Goal: Task Accomplishment & Management: Use online tool/utility

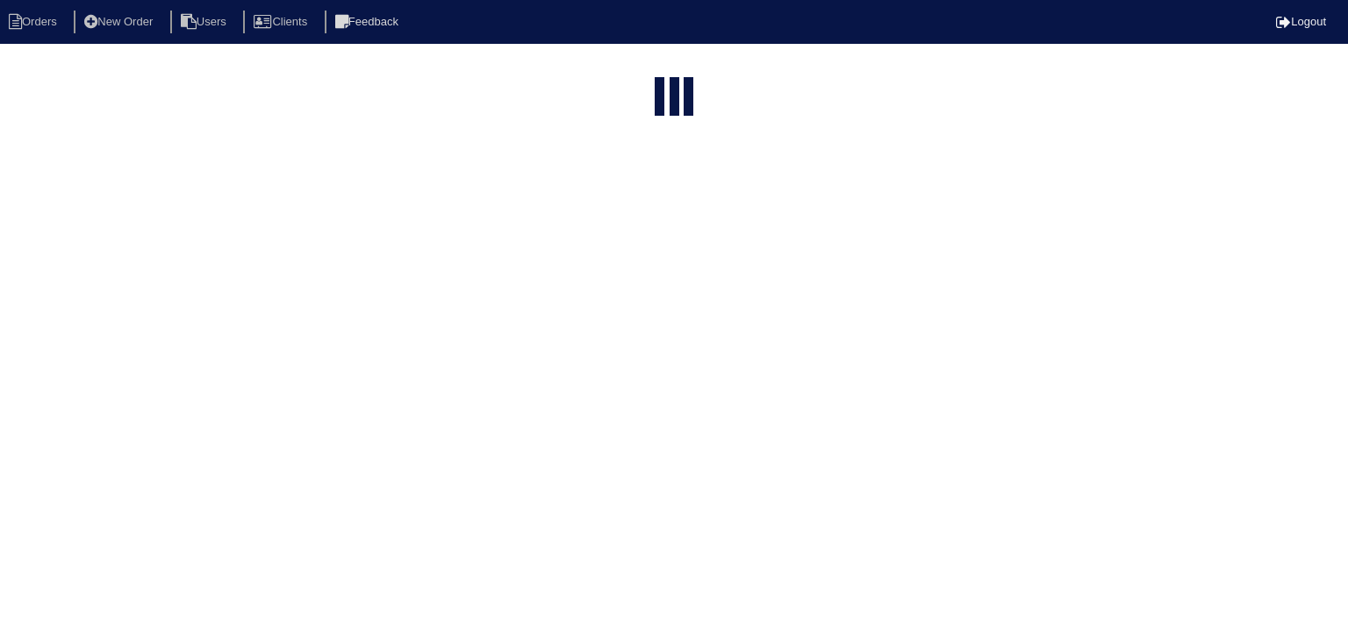
select select "15"
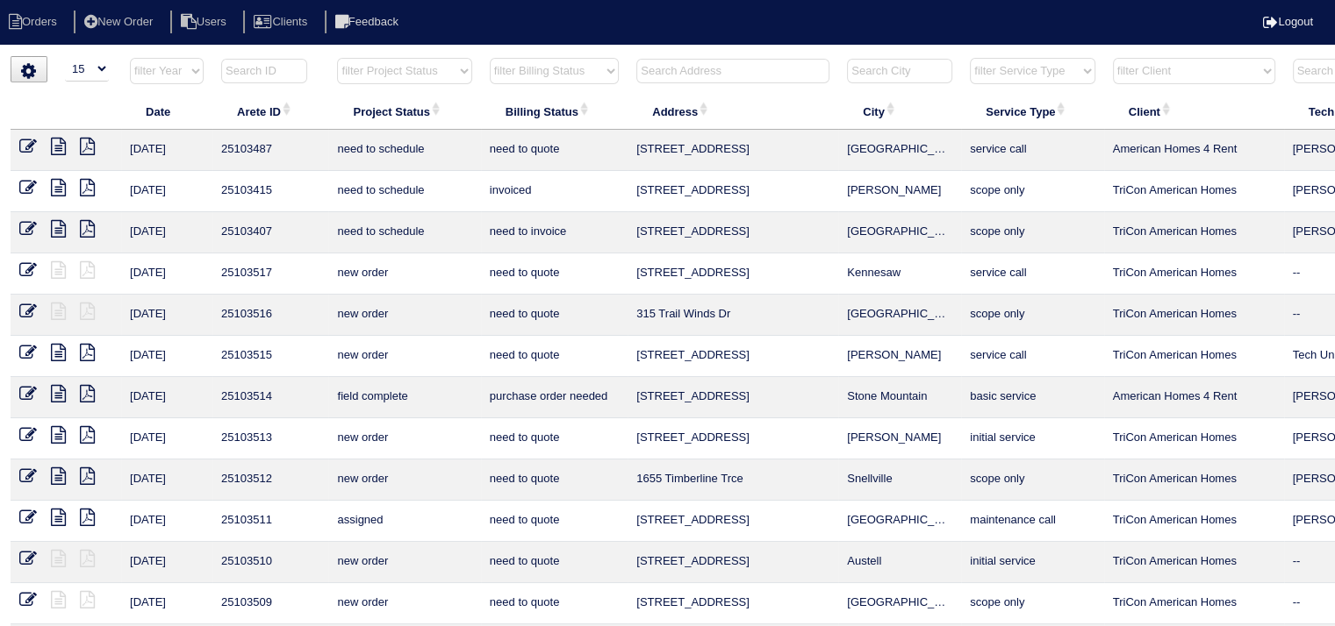
click at [727, 72] on input "text" at bounding box center [732, 71] width 193 height 25
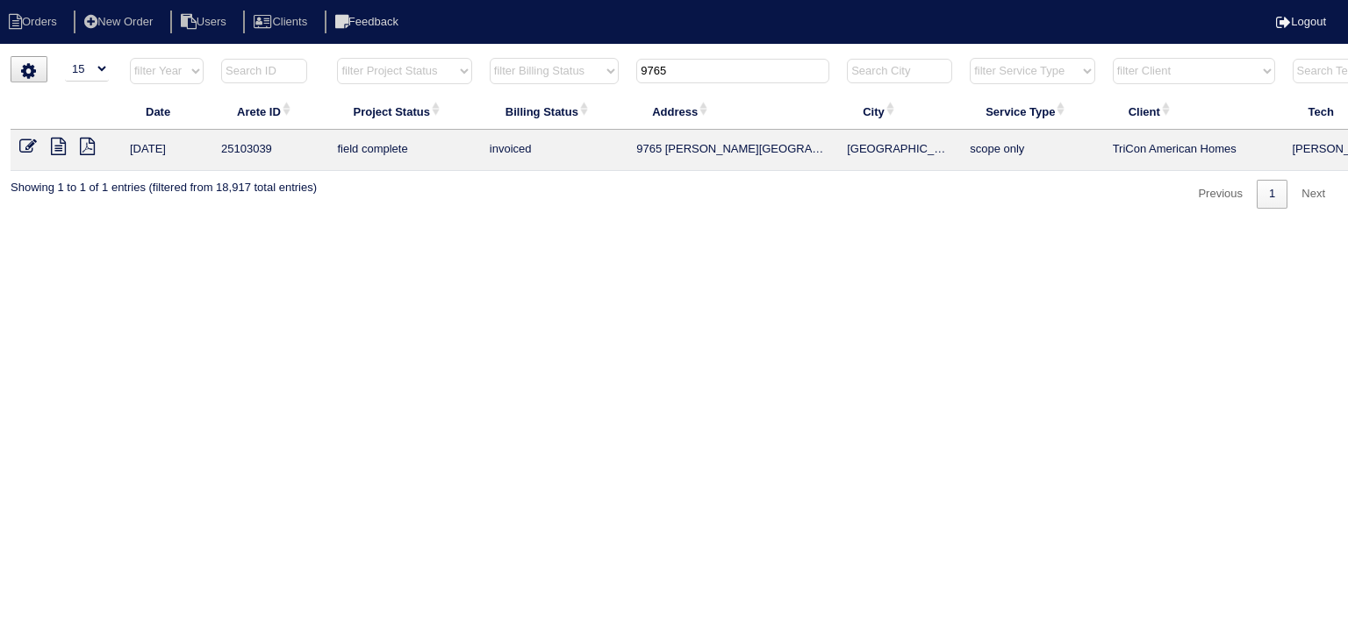
type input "9765"
click at [59, 149] on icon at bounding box center [58, 147] width 15 height 18
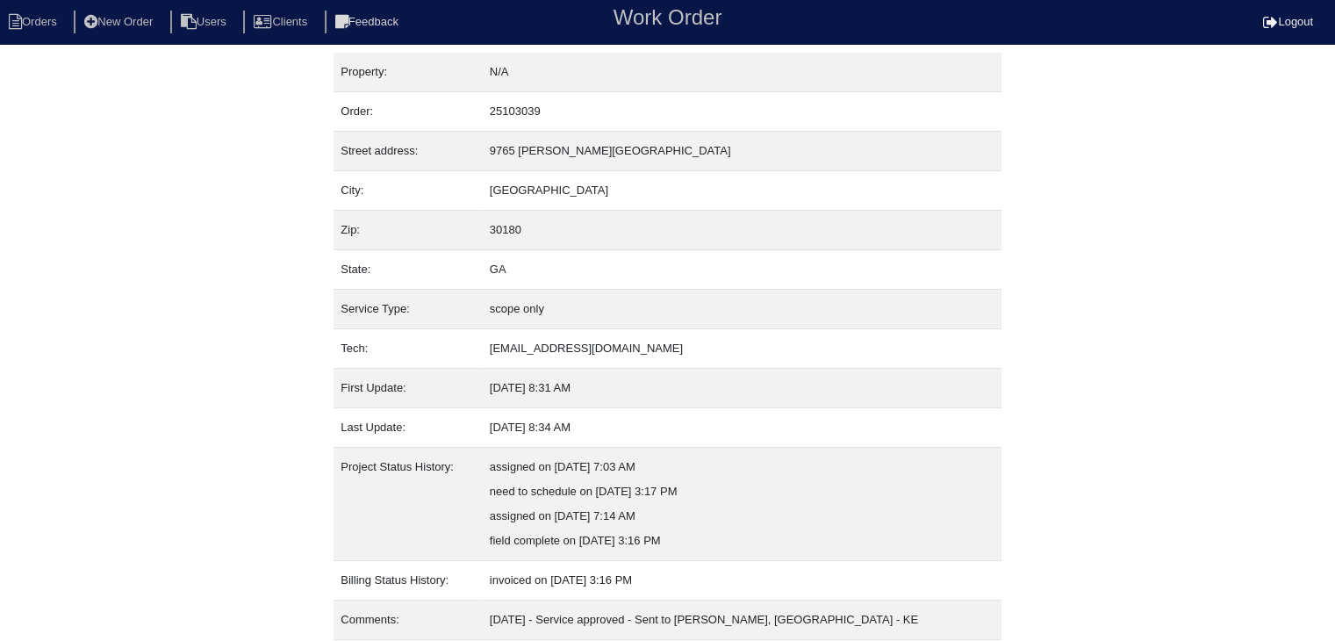
scroll to position [60, 0]
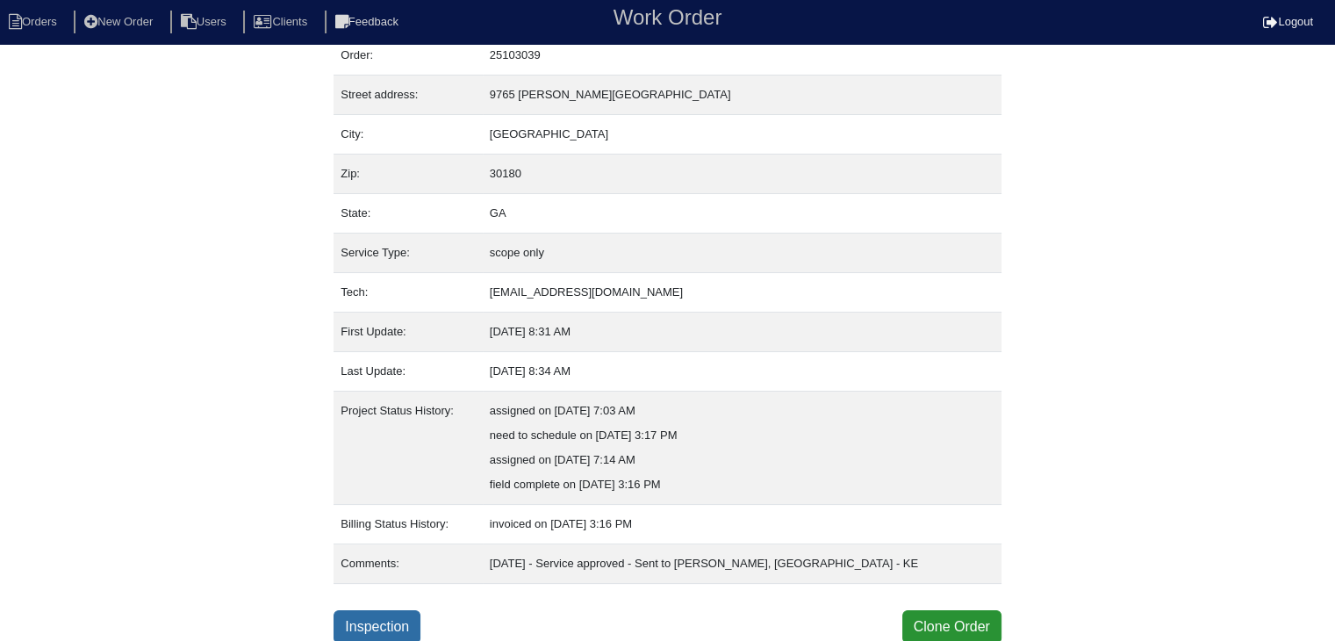
click at [395, 613] on link "Inspection" at bounding box center [376, 626] width 87 height 33
click at [403, 618] on link "Inspection" at bounding box center [376, 626] width 87 height 33
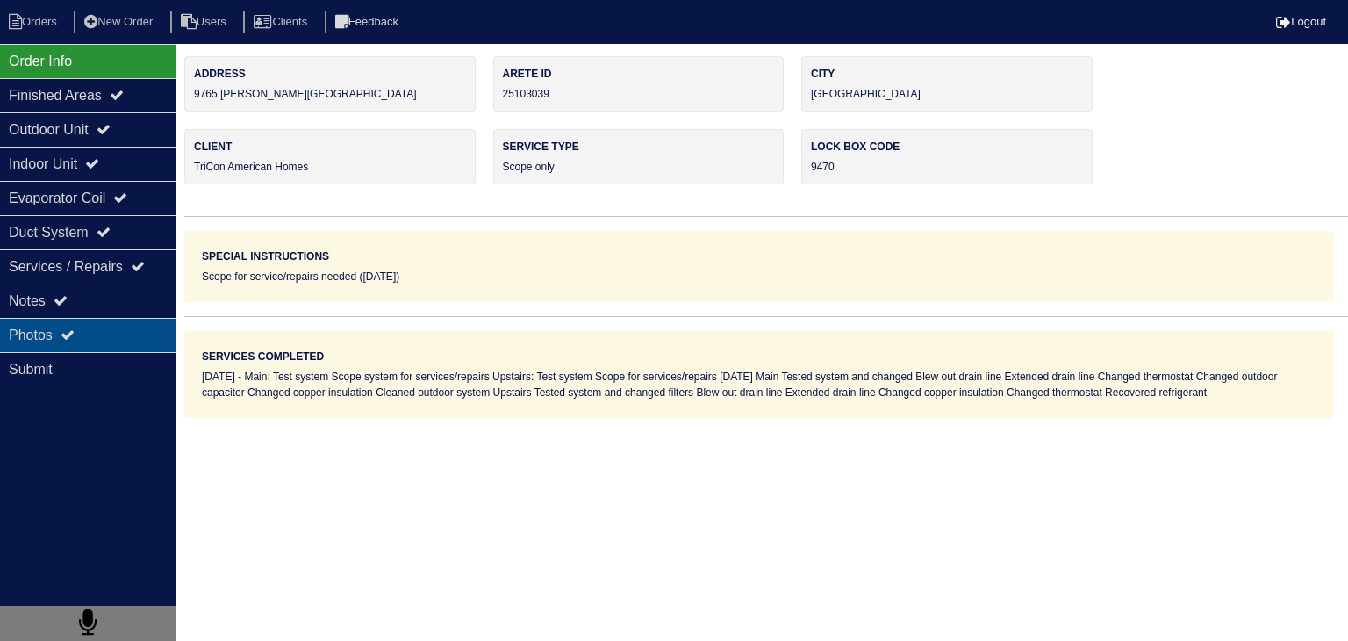
click at [130, 343] on div "Photos" at bounding box center [87, 335] width 175 height 34
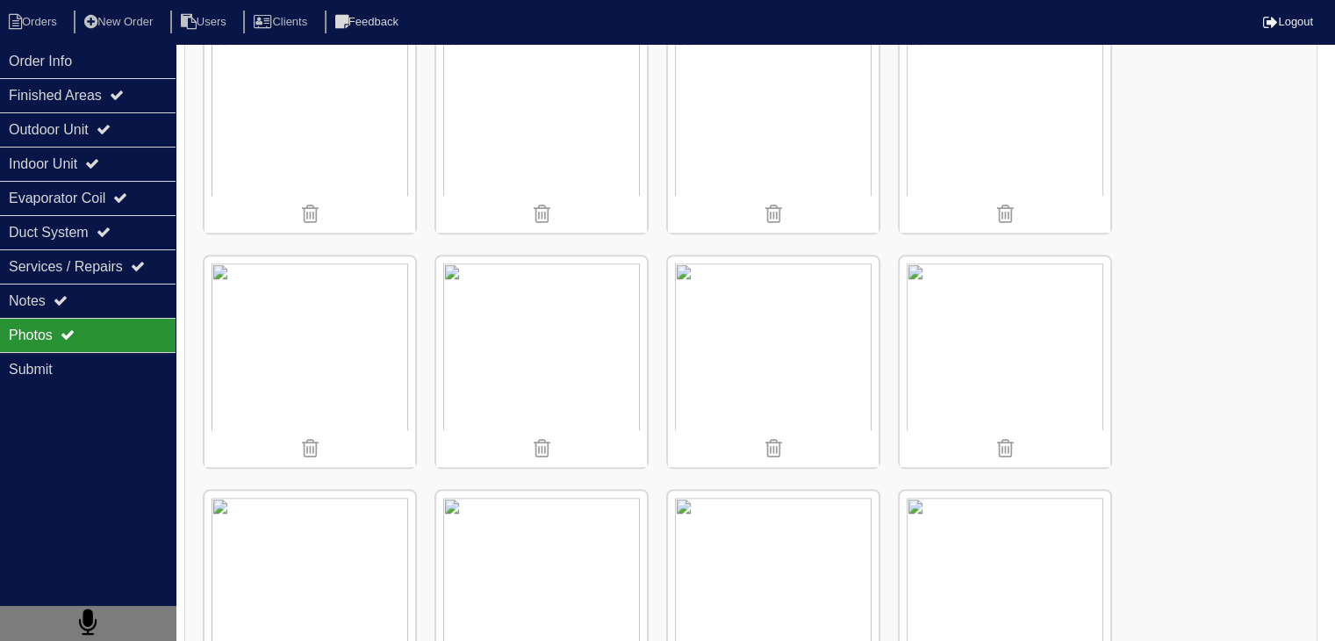
scroll to position [1053, 0]
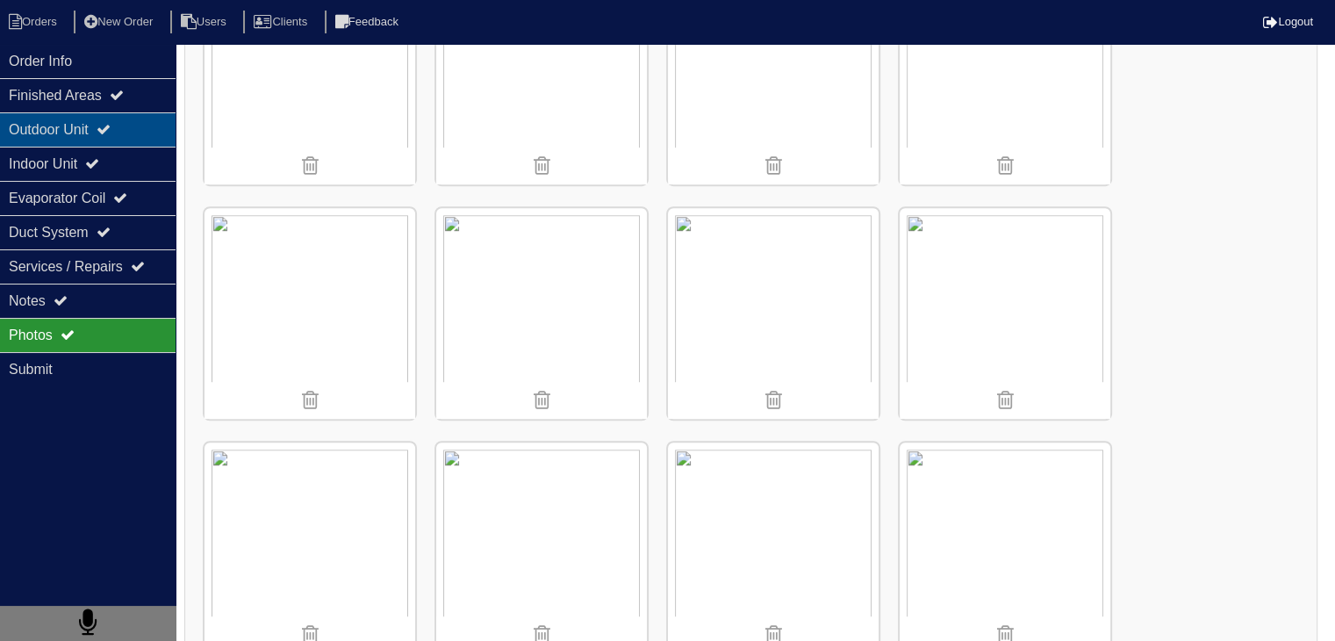
click at [45, 123] on div "Outdoor Unit" at bounding box center [87, 129] width 175 height 34
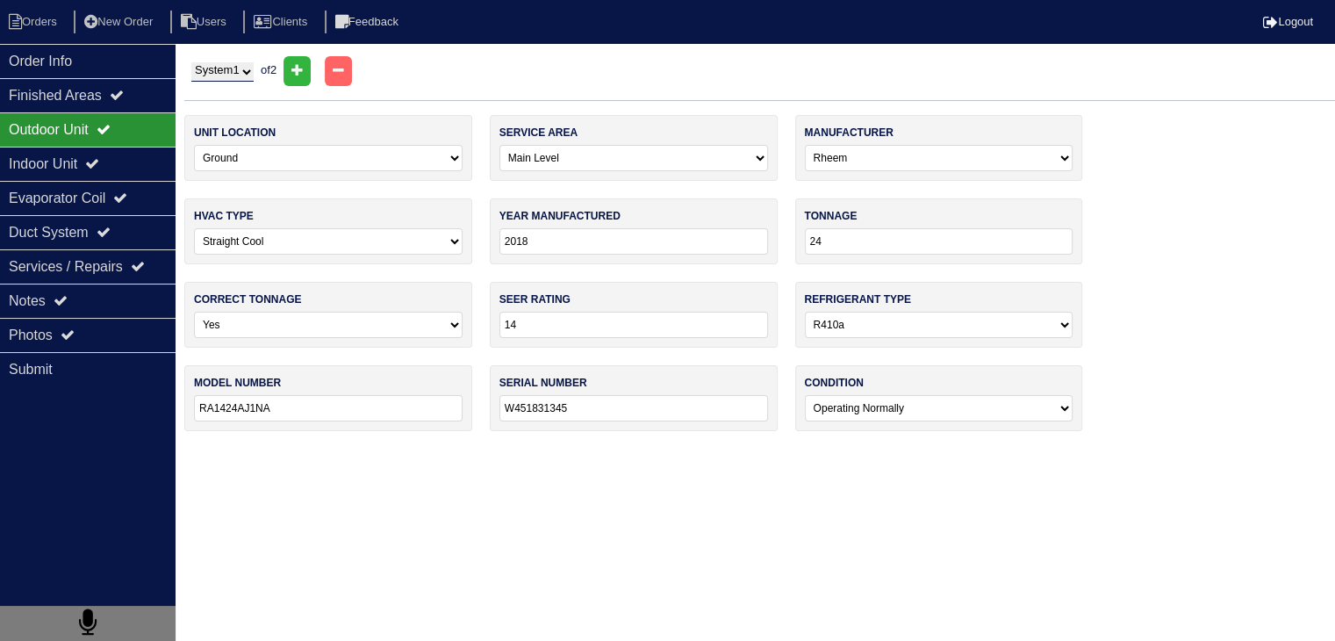
scroll to position [0, 0]
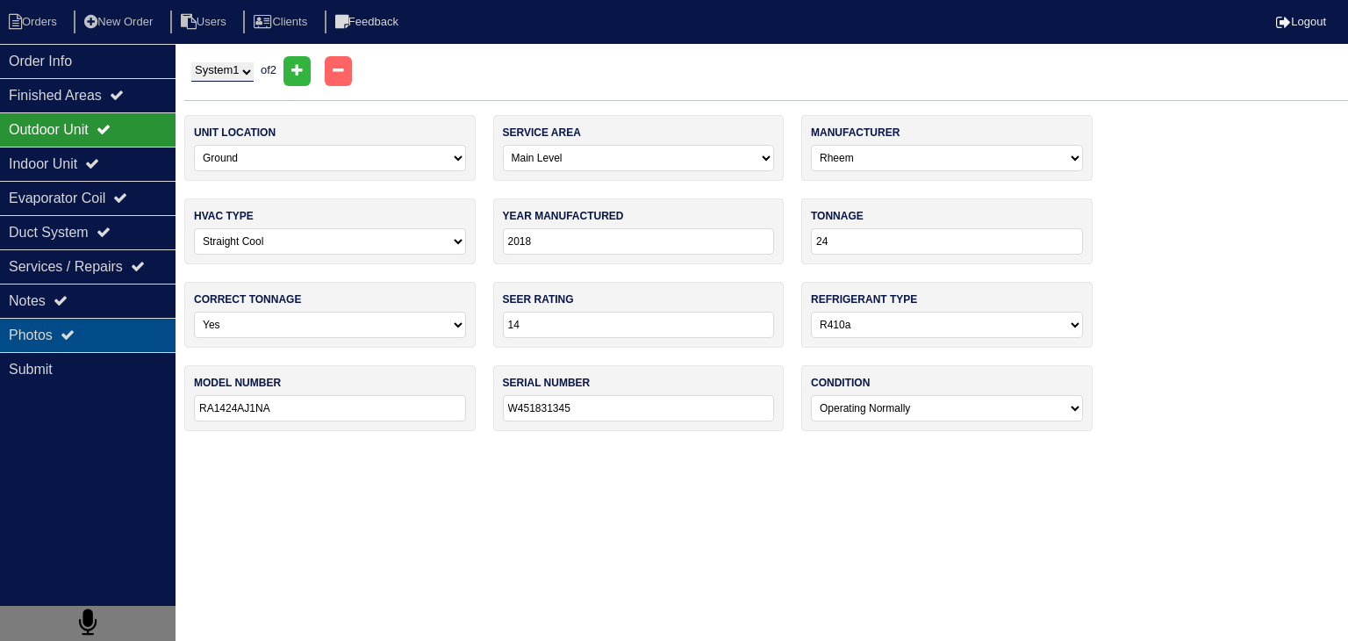
click at [109, 331] on div "Photos" at bounding box center [87, 335] width 175 height 34
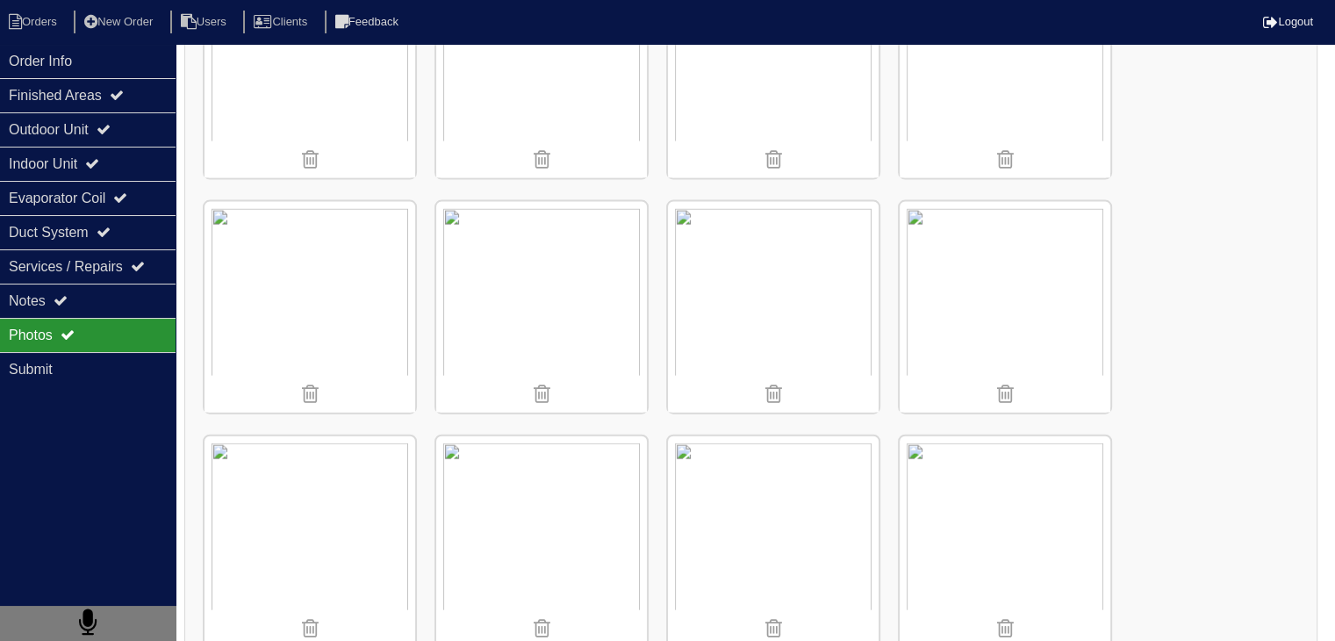
scroll to position [3948, 0]
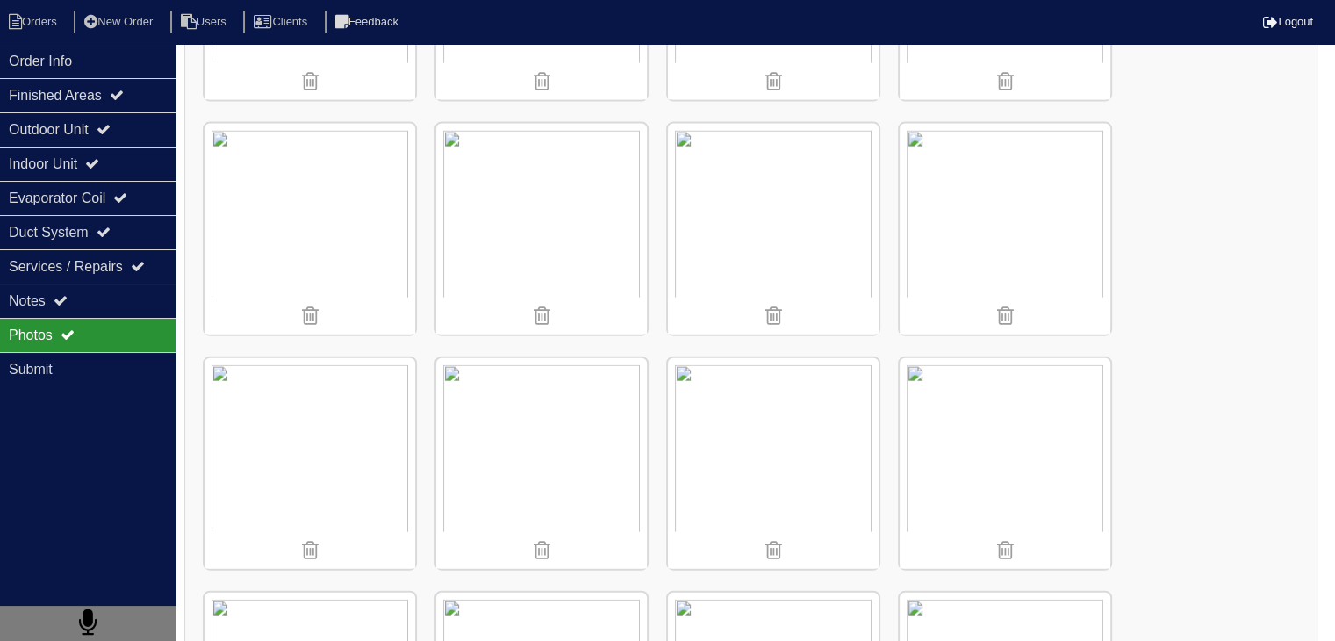
click at [999, 437] on img at bounding box center [1004, 463] width 211 height 211
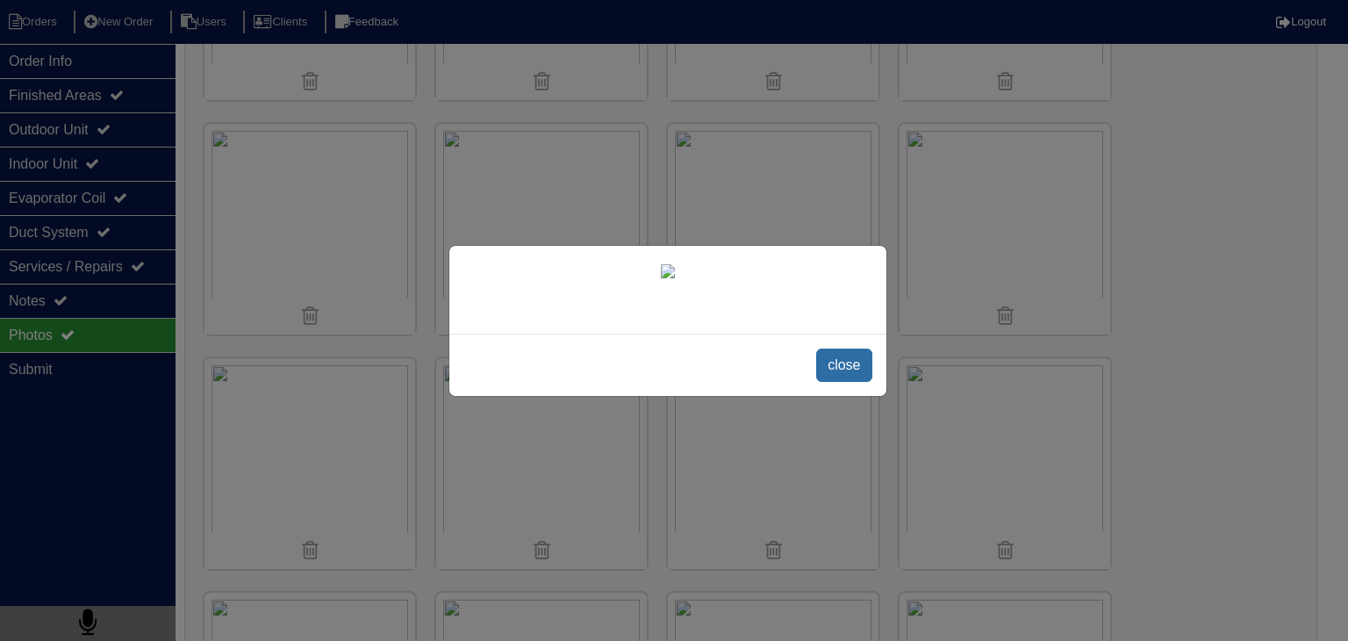
click at [864, 382] on span "close" at bounding box center [843, 364] width 55 height 33
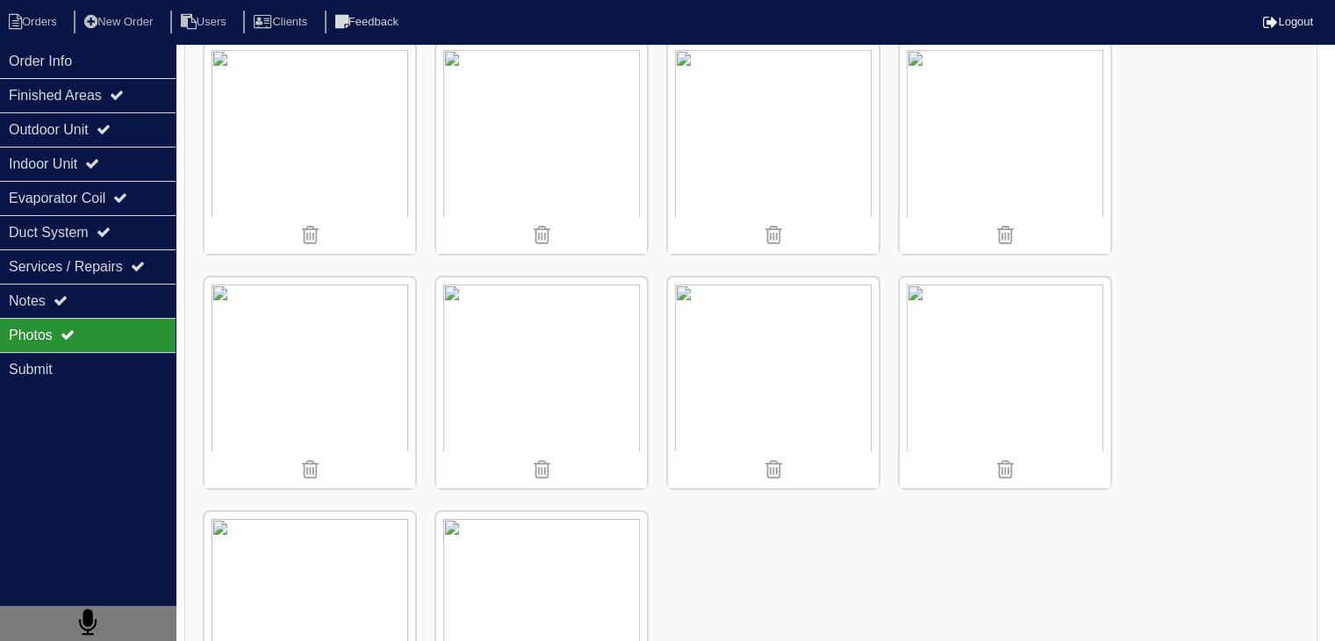
scroll to position [5737, 0]
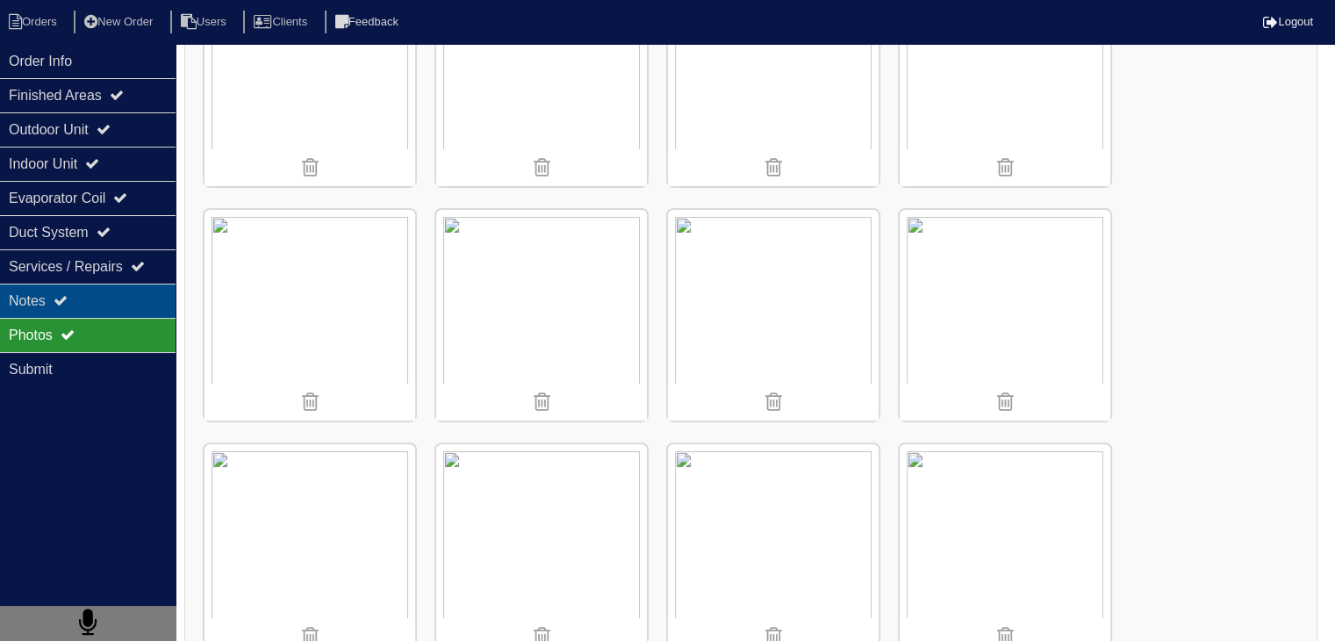
click at [130, 295] on div "Notes" at bounding box center [87, 300] width 175 height 34
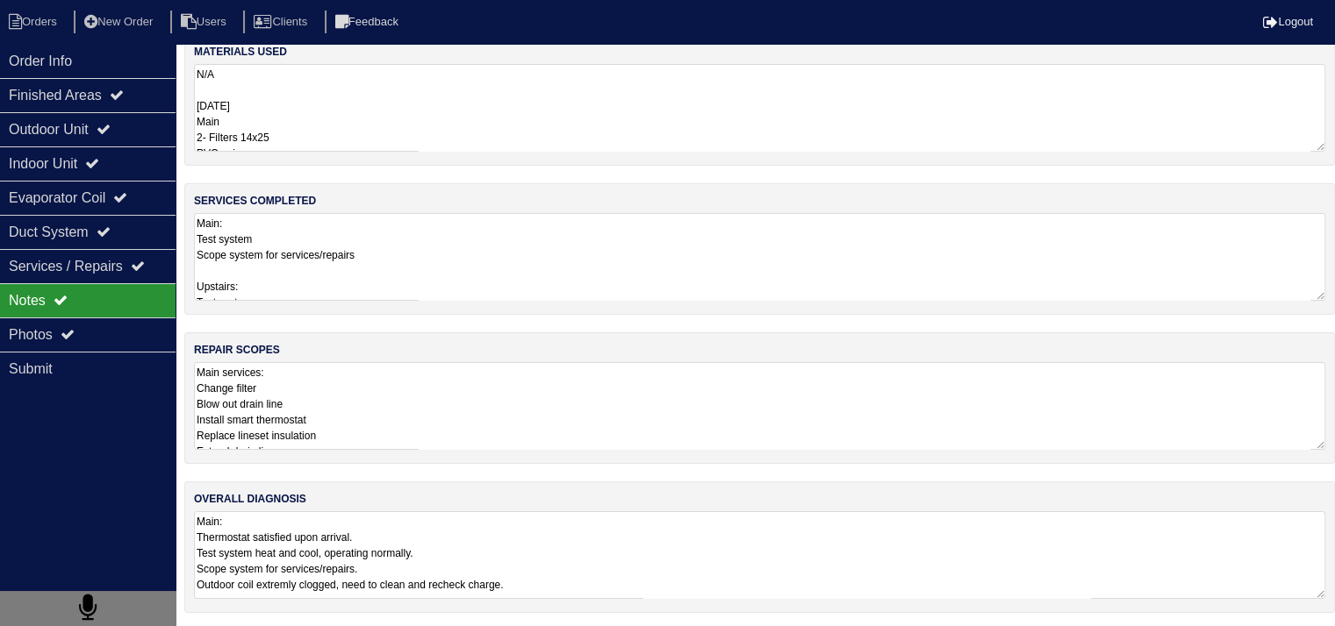
scroll to position [207, 0]
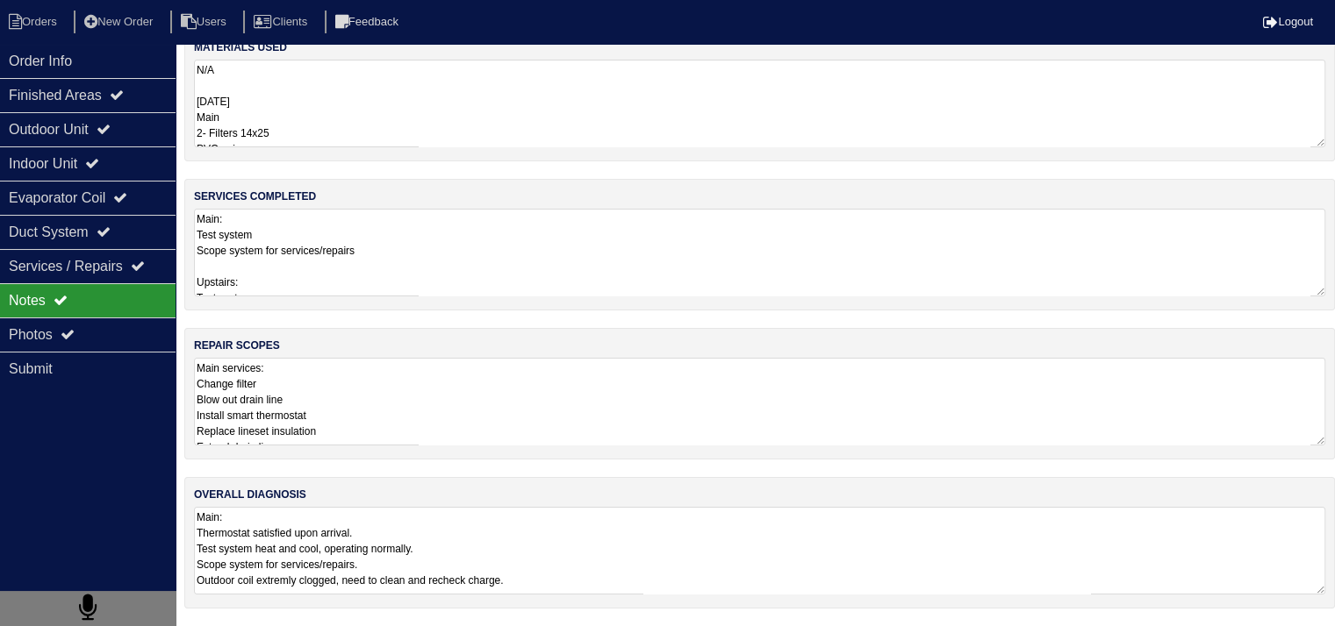
click at [537, 407] on textarea "Main services: Change filter Blow out drain line Install smart thermostat Repla…" at bounding box center [759, 402] width 1131 height 88
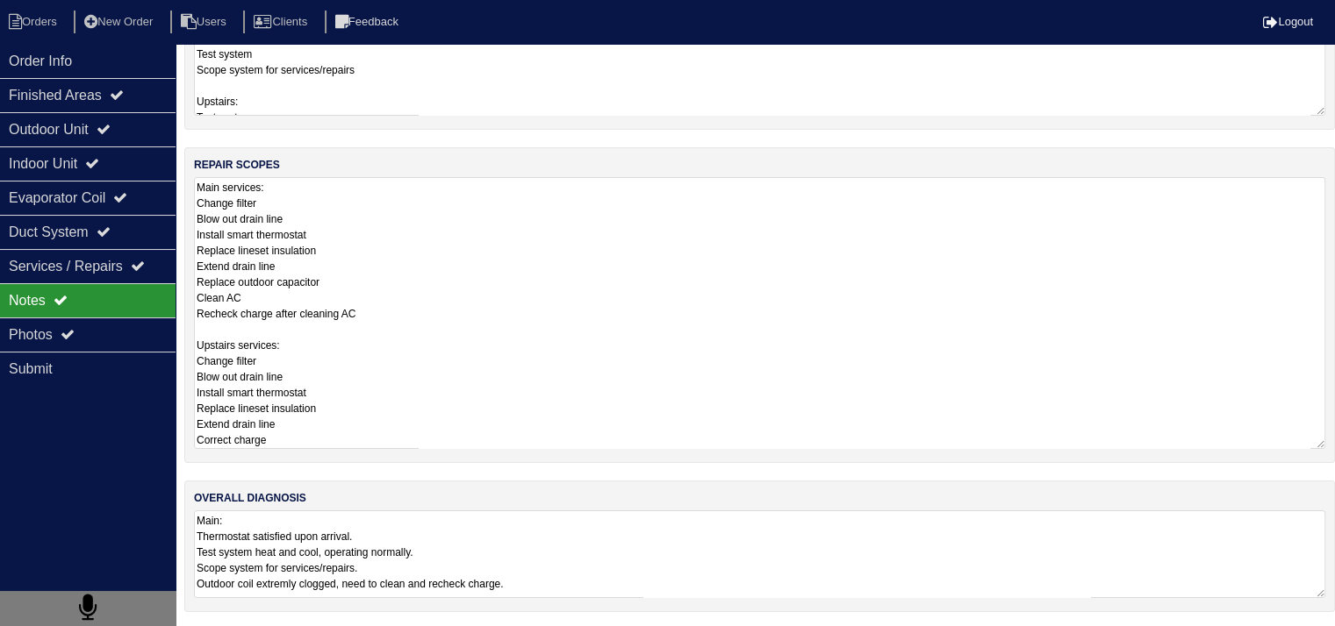
scroll to position [1, 0]
click at [464, 552] on textarea "Main: Thermostat satisfied upon arrival. Test system heat and cool, operating n…" at bounding box center [759, 555] width 1131 height 88
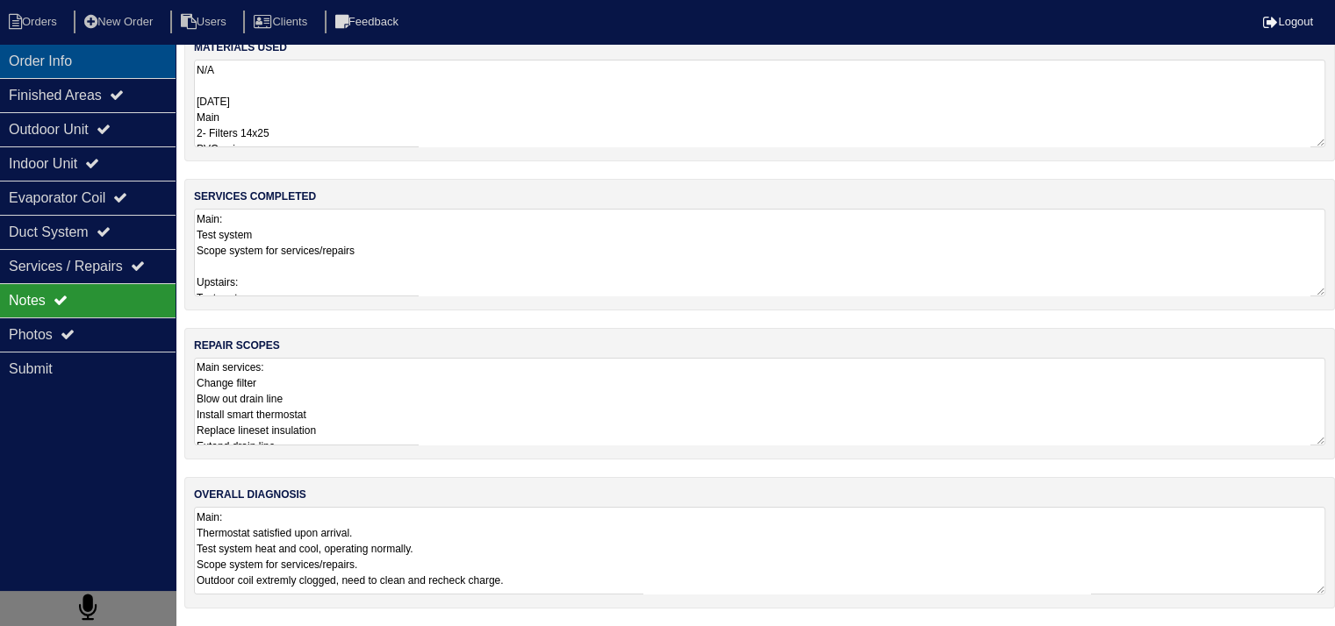
click at [73, 63] on div "Order Info" at bounding box center [87, 61] width 175 height 34
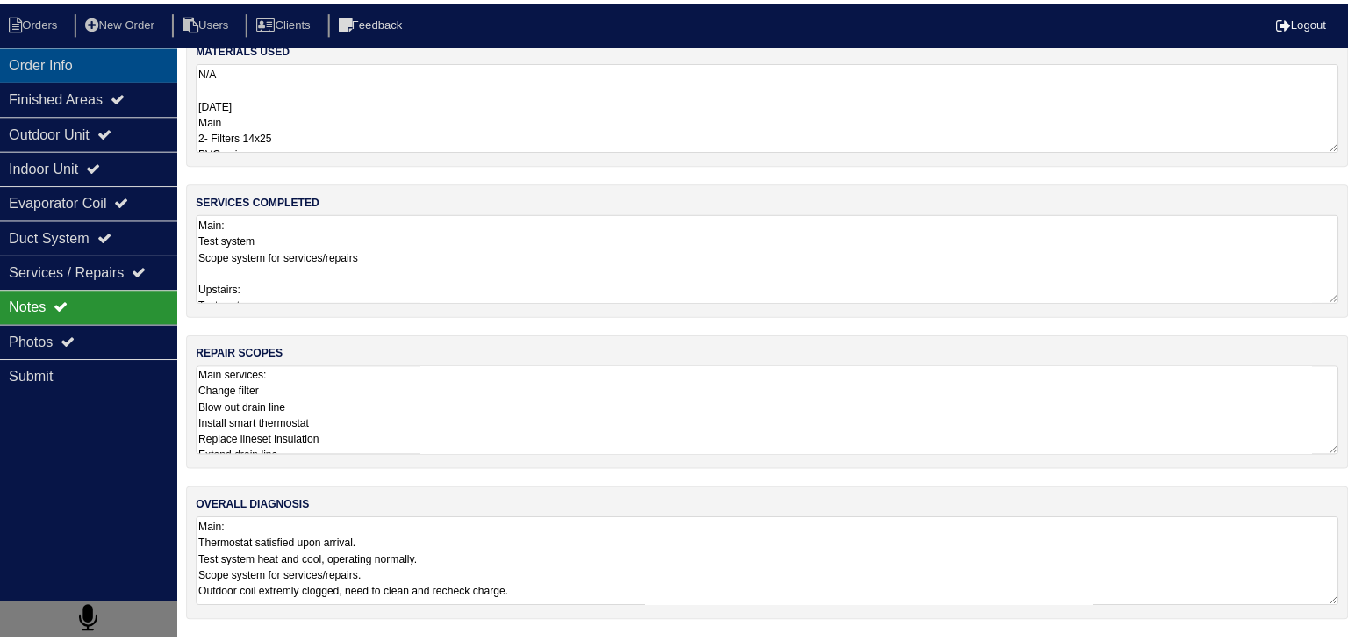
scroll to position [0, 0]
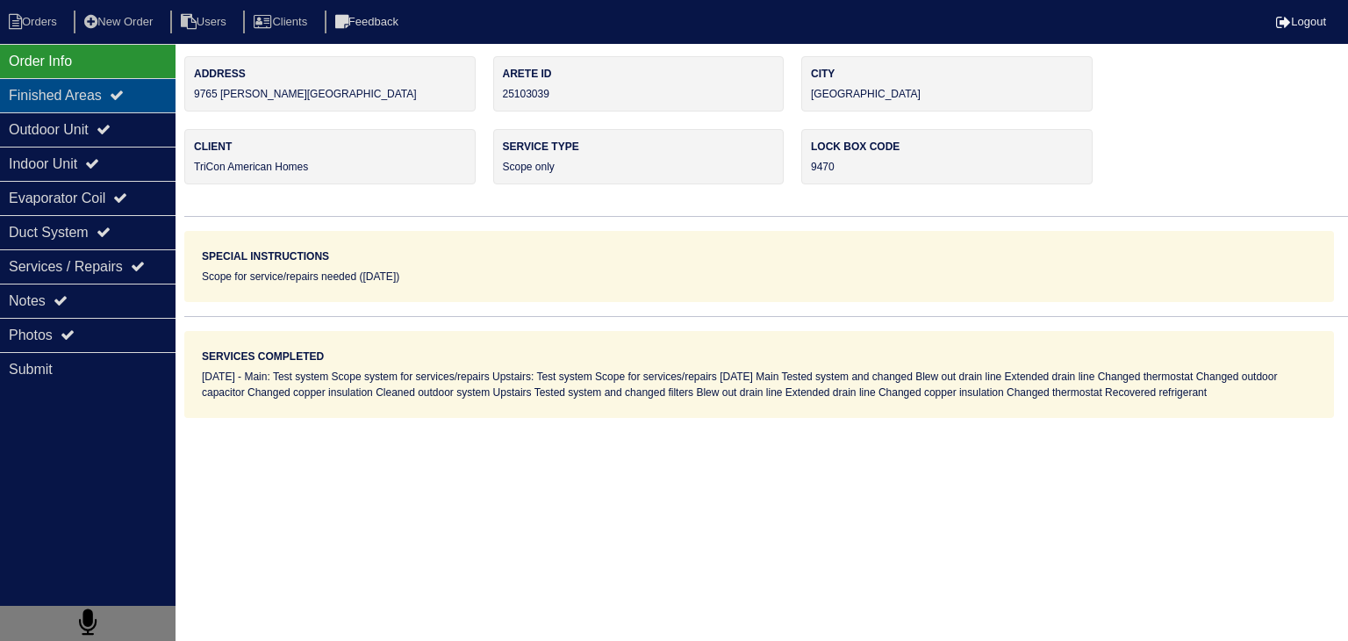
click at [91, 99] on div "Finished Areas" at bounding box center [87, 95] width 175 height 34
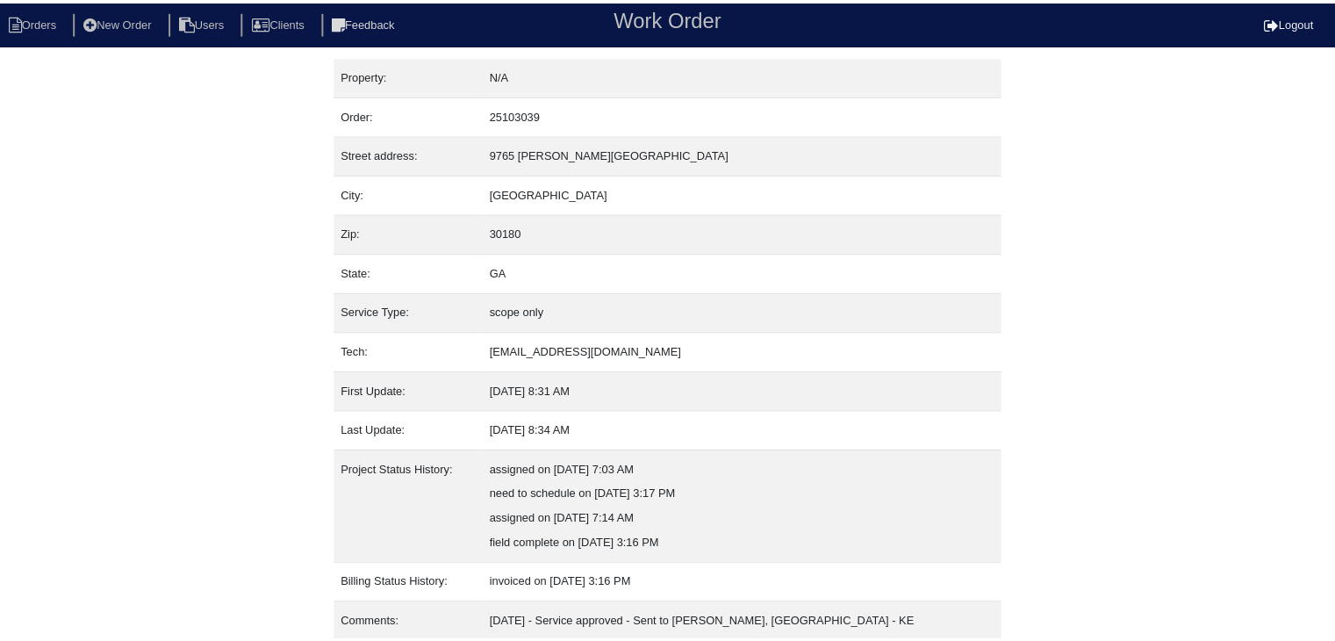
scroll to position [60, 0]
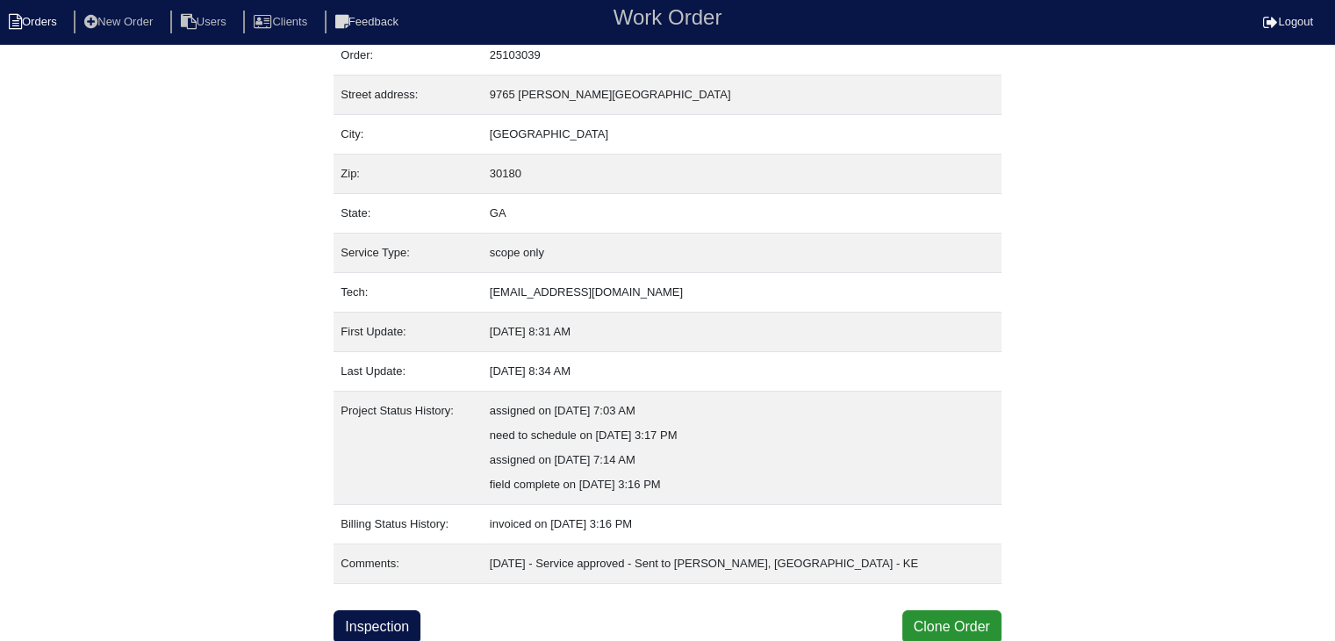
click at [54, 24] on li "Orders" at bounding box center [35, 23] width 71 height 24
select select "15"
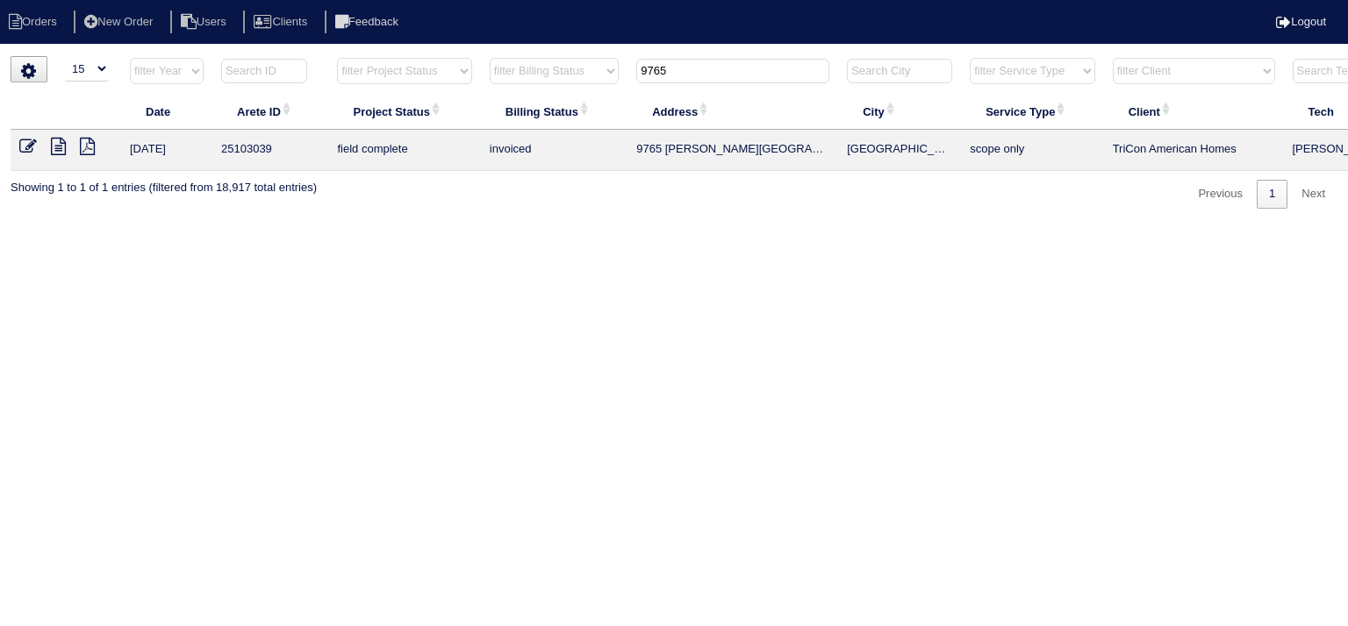
click at [684, 71] on input "9765" at bounding box center [732, 71] width 193 height 25
type input "slater mill"
click at [61, 146] on icon at bounding box center [58, 147] width 15 height 18
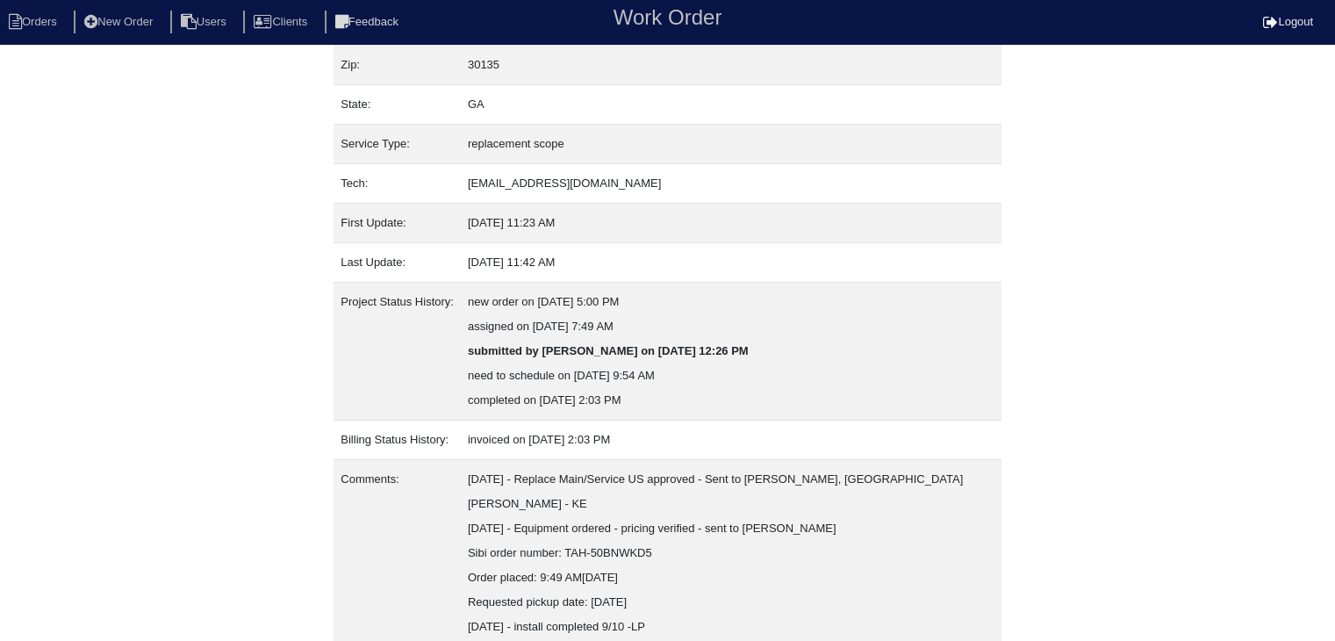
scroll to position [207, 0]
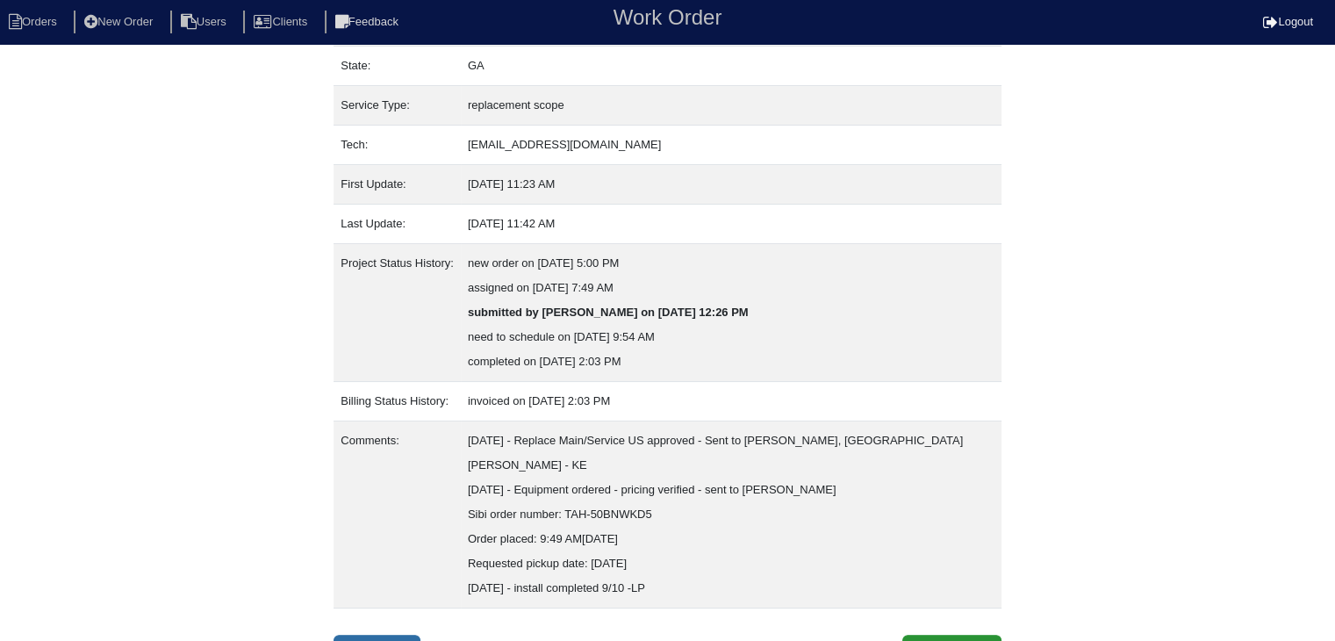
click at [363, 634] on link "Inspection" at bounding box center [376, 650] width 87 height 33
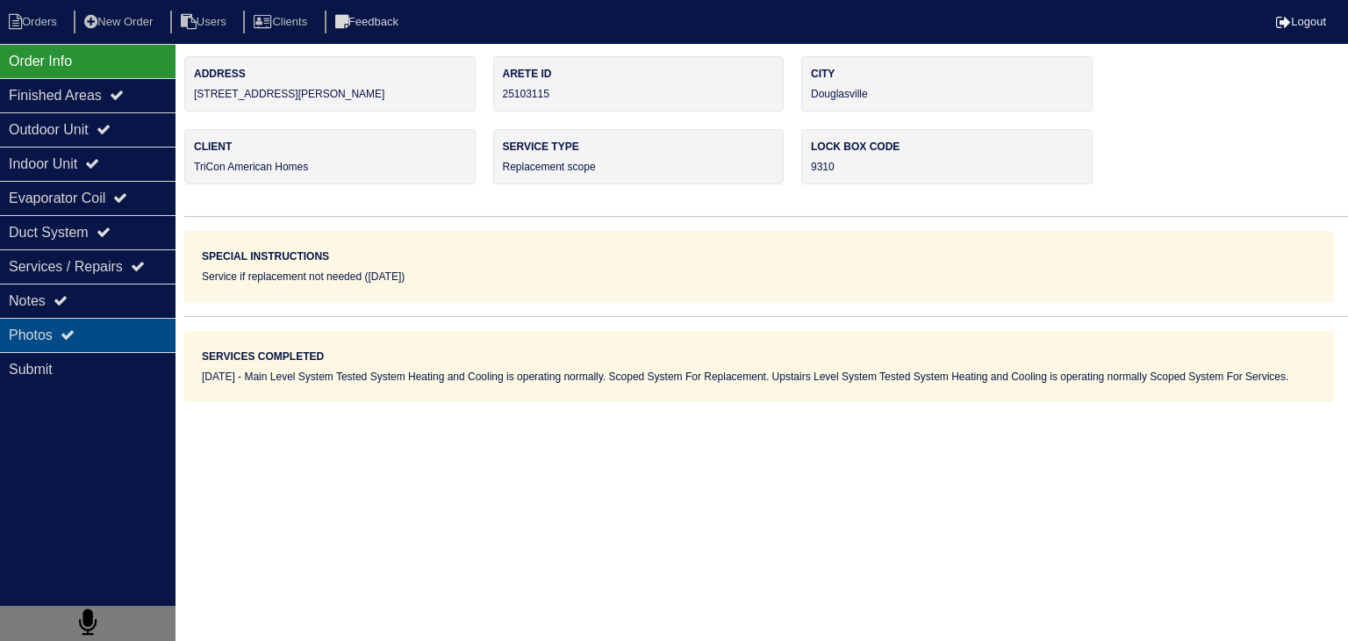
click at [95, 334] on div "Photos" at bounding box center [87, 335] width 175 height 34
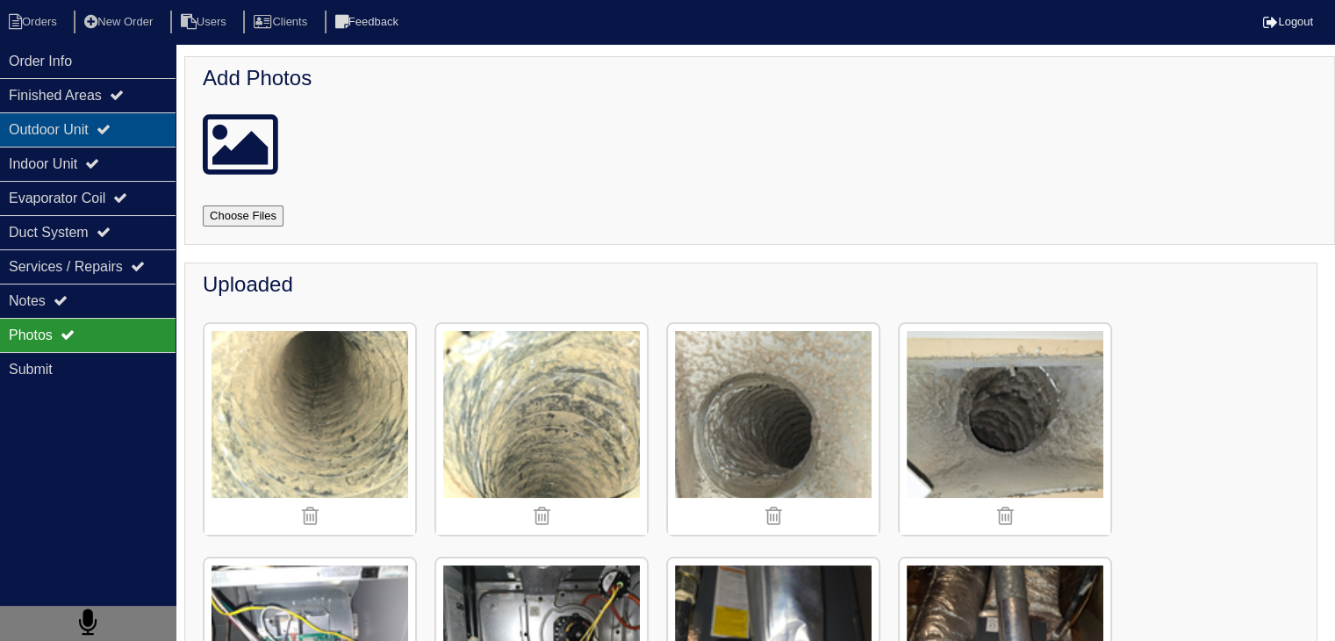
click at [70, 140] on div "Outdoor Unit" at bounding box center [87, 129] width 175 height 34
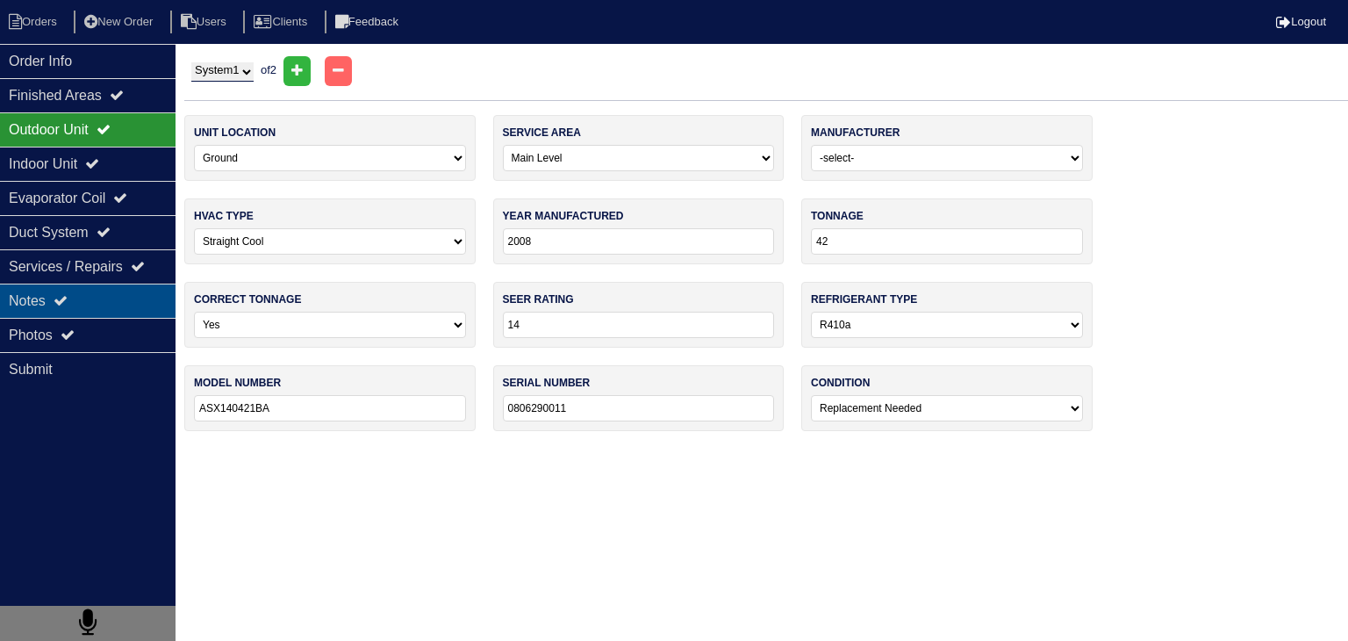
click at [100, 296] on div "Notes" at bounding box center [87, 300] width 175 height 34
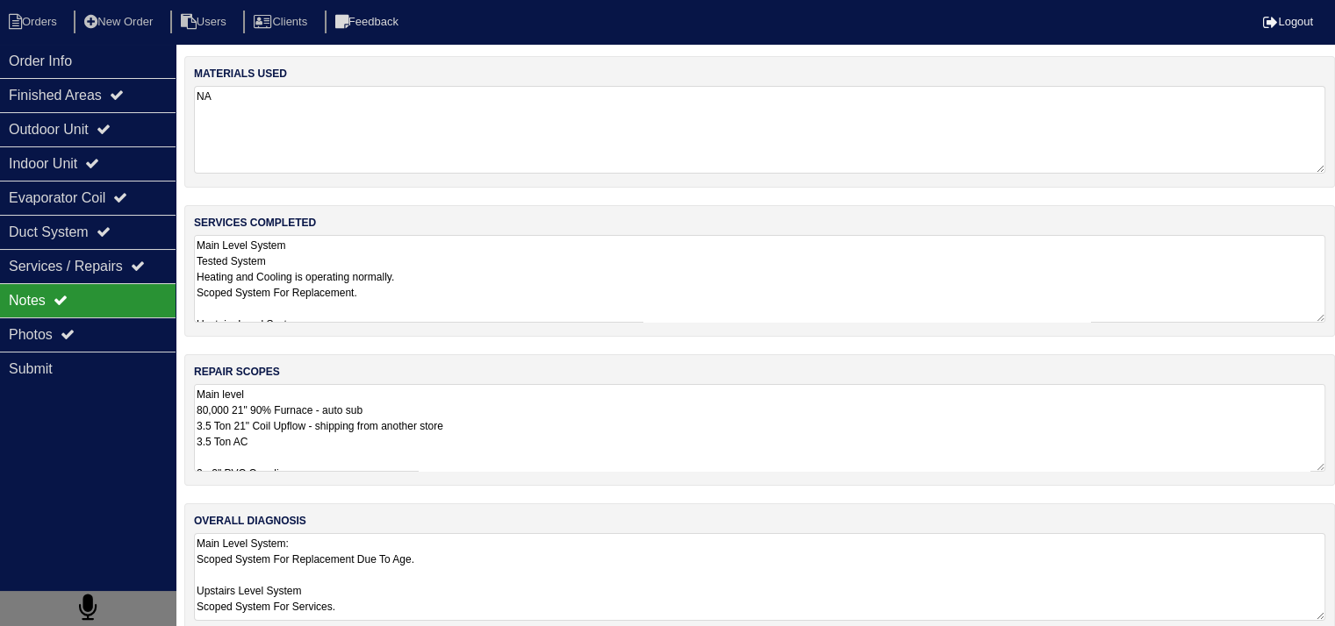
click at [469, 412] on textarea "Main level 80,000 21" 90% Furnace - auto sub 3.5 Ton 21" Coil Upflow - shipping…" at bounding box center [759, 428] width 1131 height 88
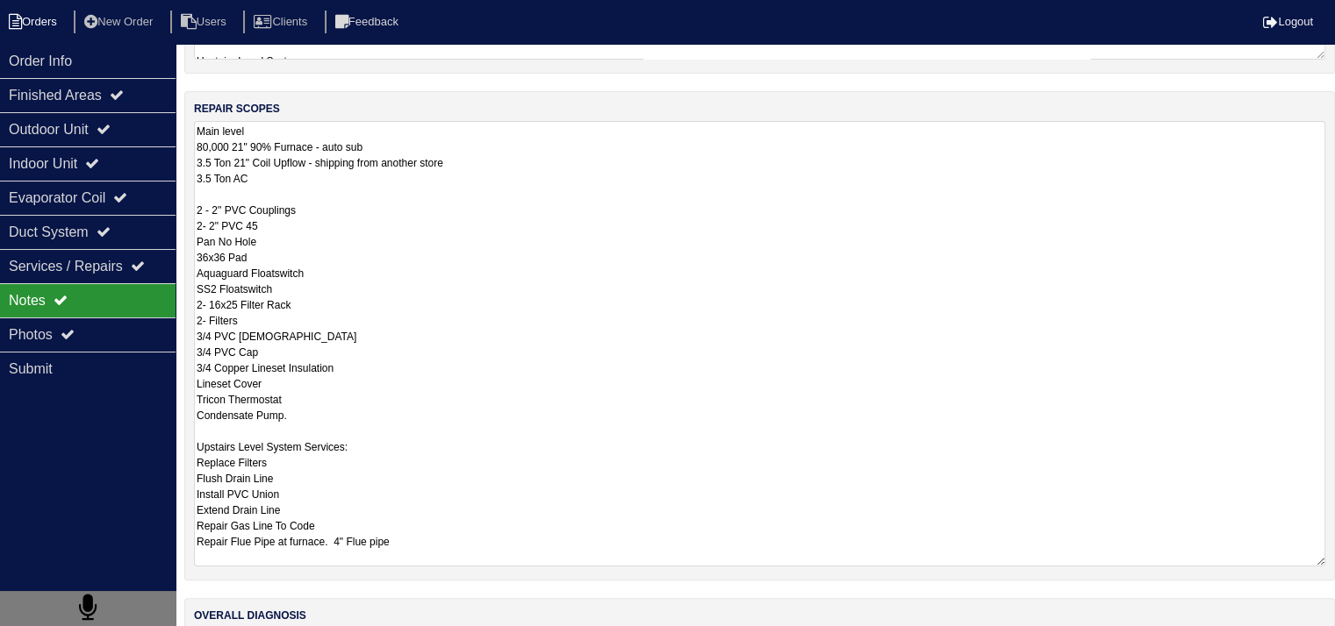
scroll to position [22, 0]
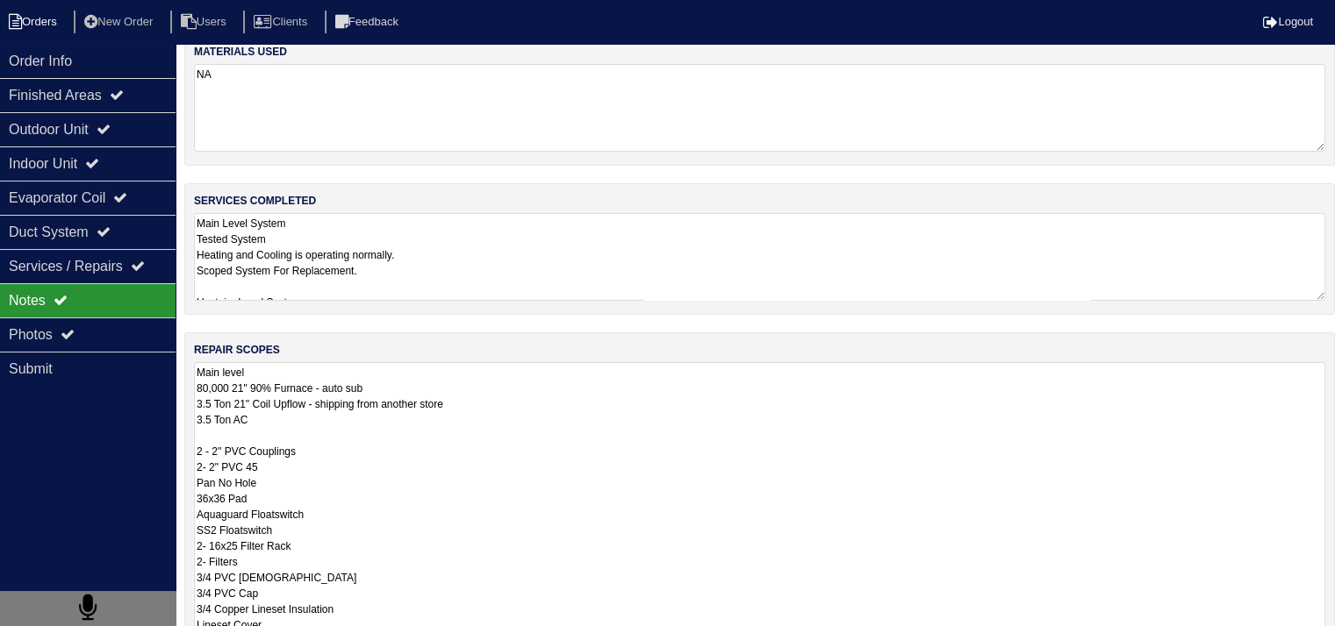
click at [60, 24] on li "Orders" at bounding box center [35, 23] width 71 height 24
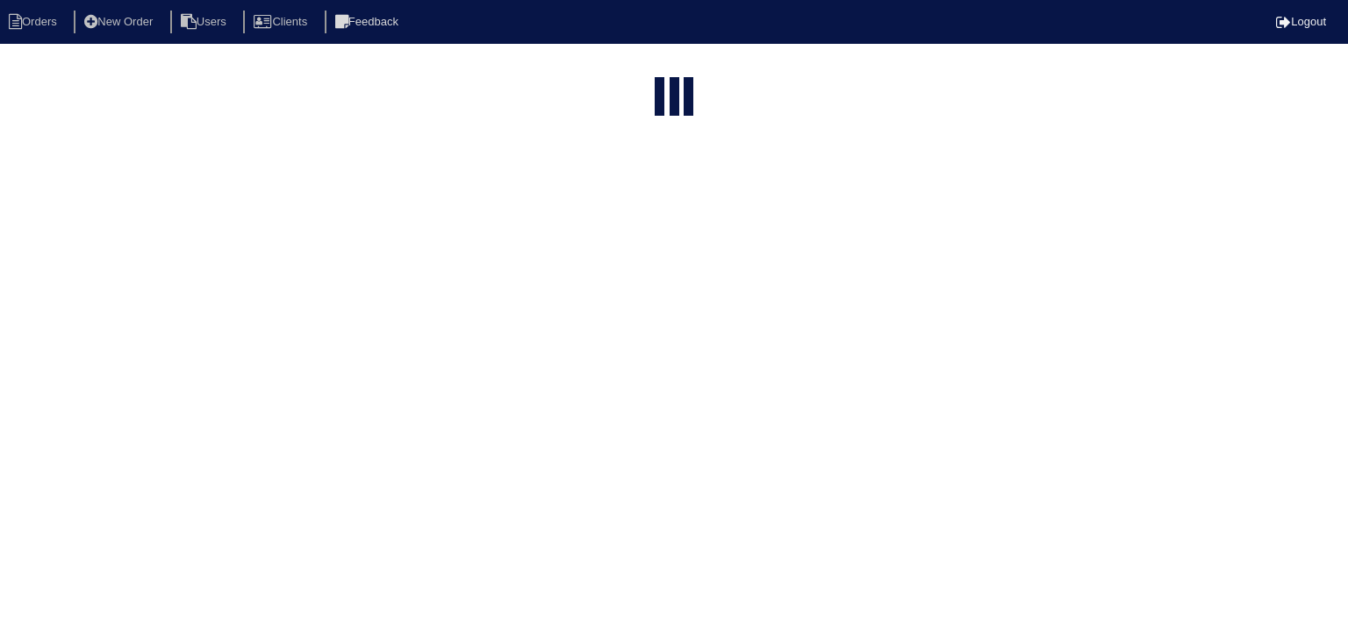
select select "15"
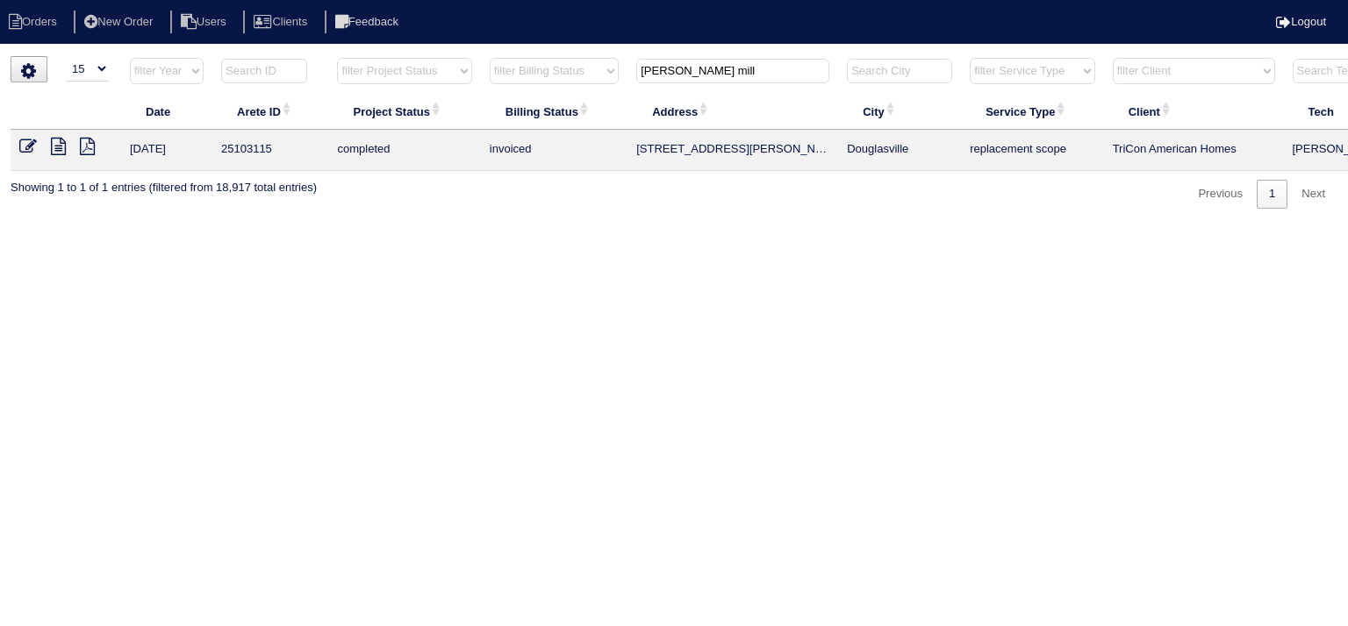
click at [741, 80] on input "[PERSON_NAME] mill" at bounding box center [732, 71] width 193 height 25
click at [741, 80] on input "slater mill" at bounding box center [732, 71] width 193 height 25
type input "3693"
click at [53, 145] on icon at bounding box center [58, 147] width 15 height 18
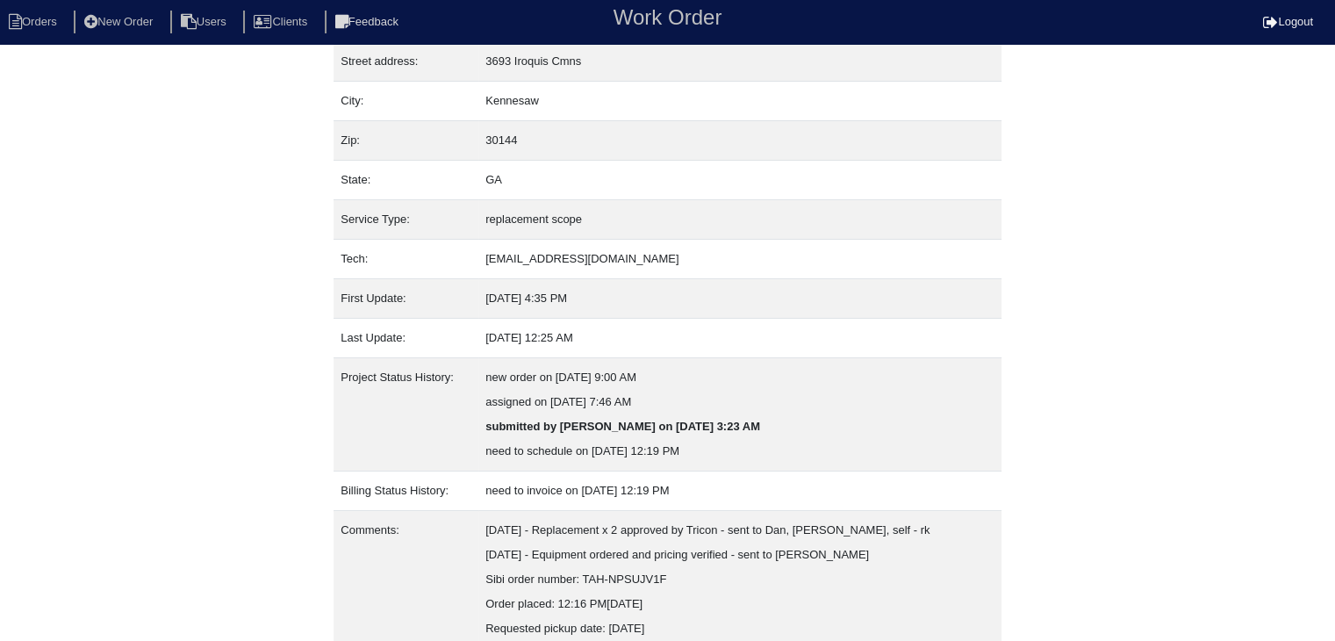
scroll to position [158, 0]
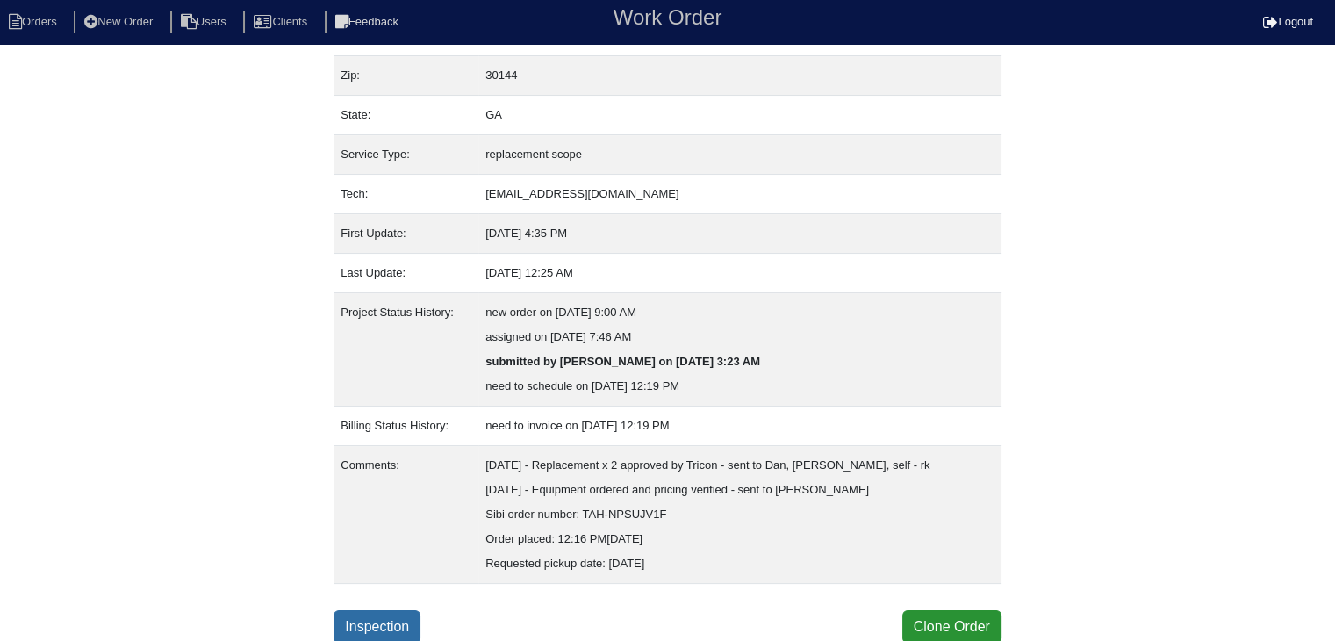
click at [387, 626] on link "Inspection" at bounding box center [376, 626] width 87 height 33
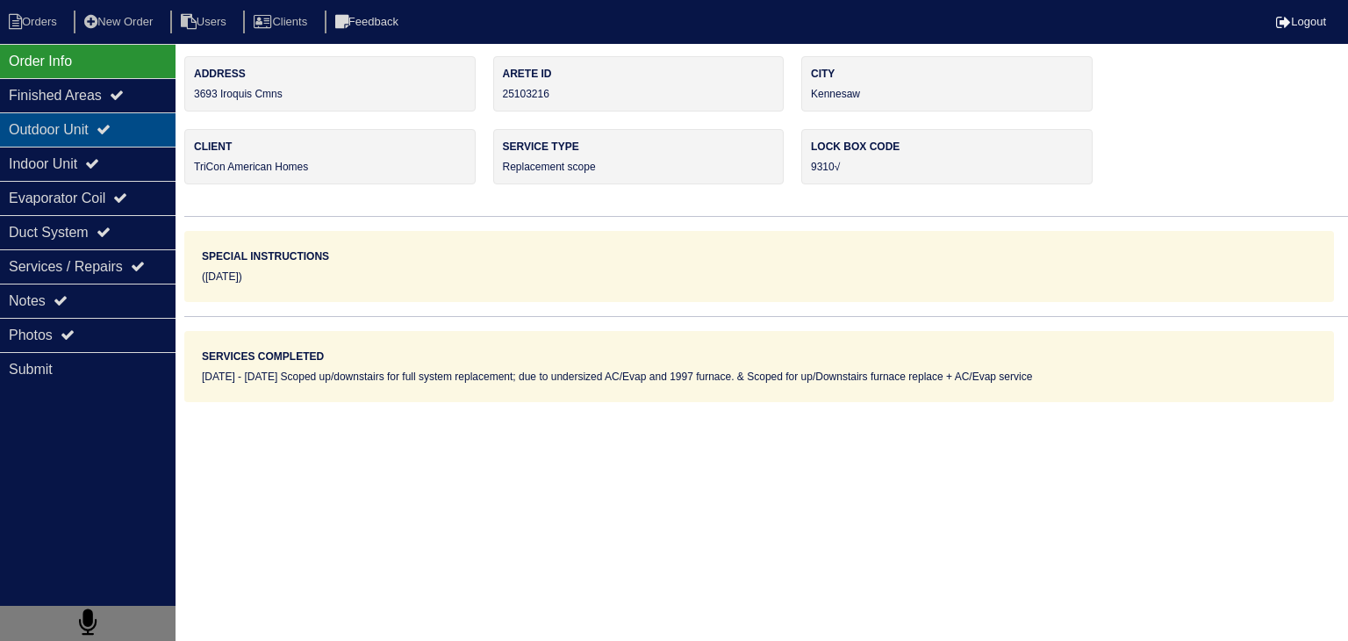
click at [56, 132] on div "Outdoor Unit" at bounding box center [87, 129] width 175 height 34
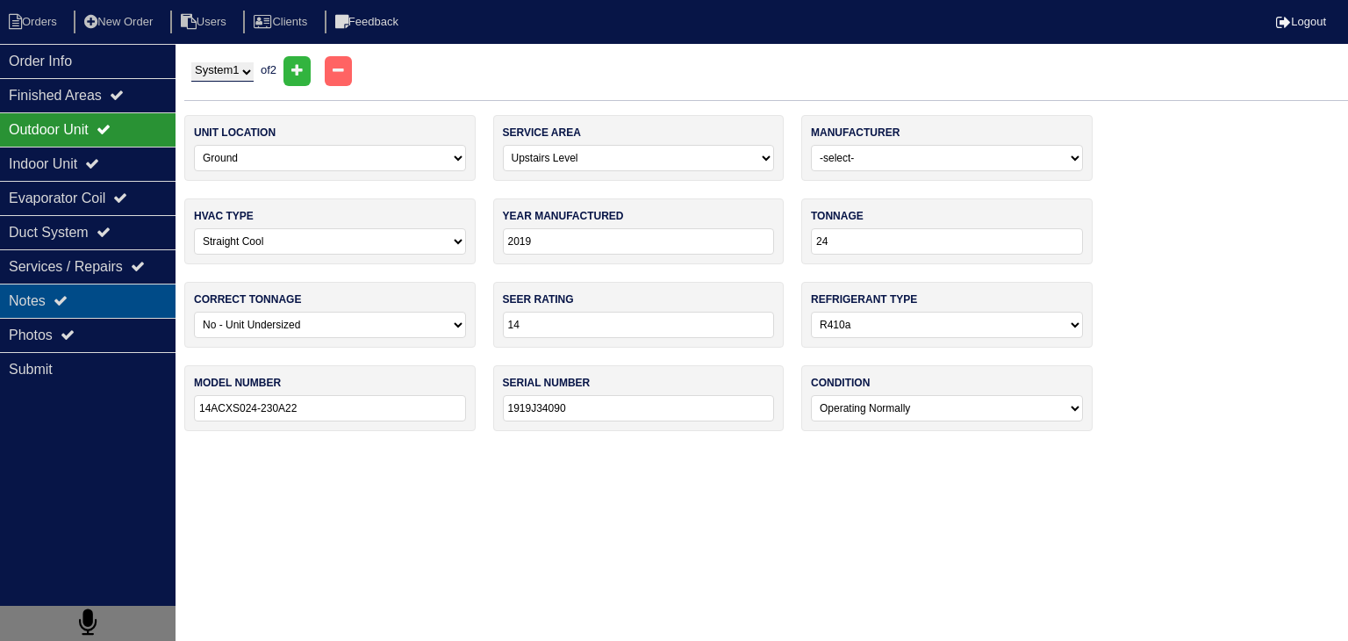
click at [116, 293] on div "Notes" at bounding box center [87, 300] width 175 height 34
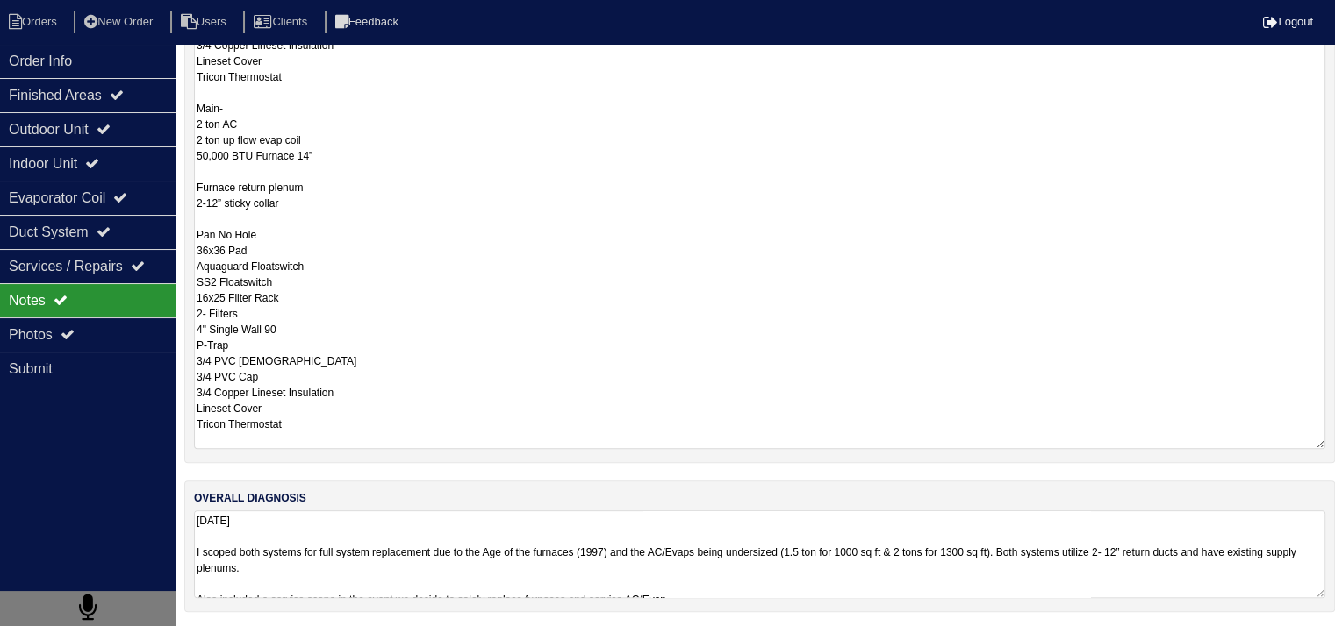
scroll to position [1, 0]
drag, startPoint x: 199, startPoint y: 422, endPoint x: 340, endPoint y: 680, distance: 294.1
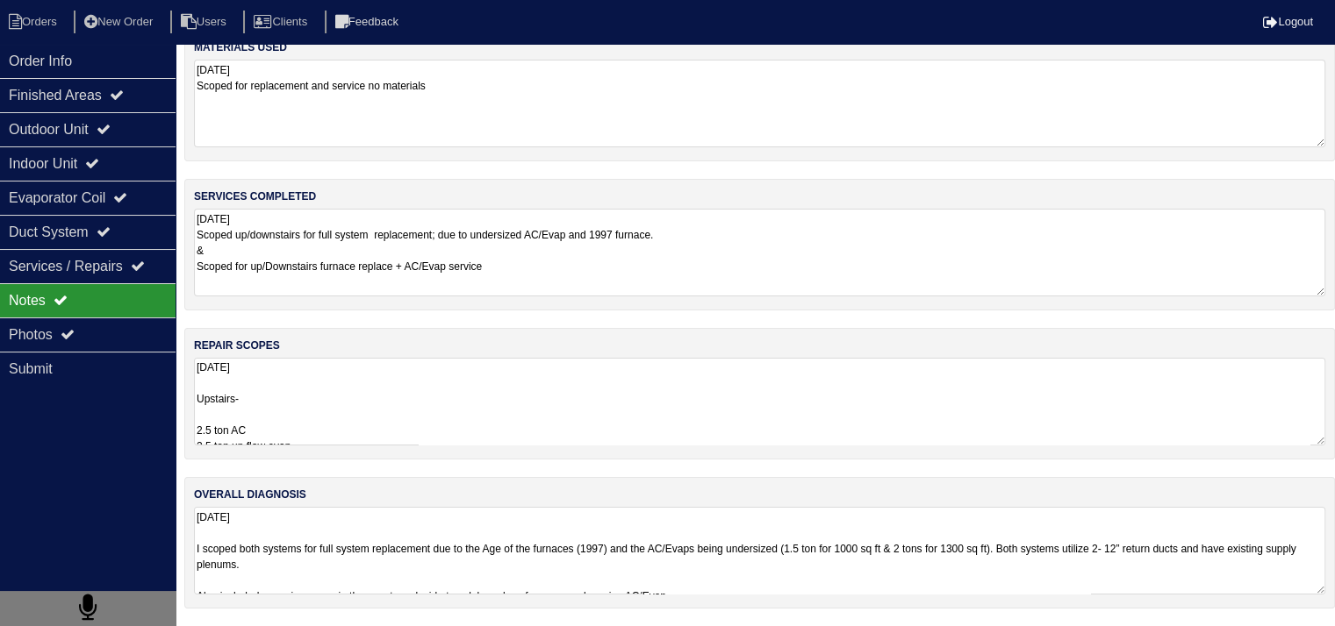
scroll to position [22, 0]
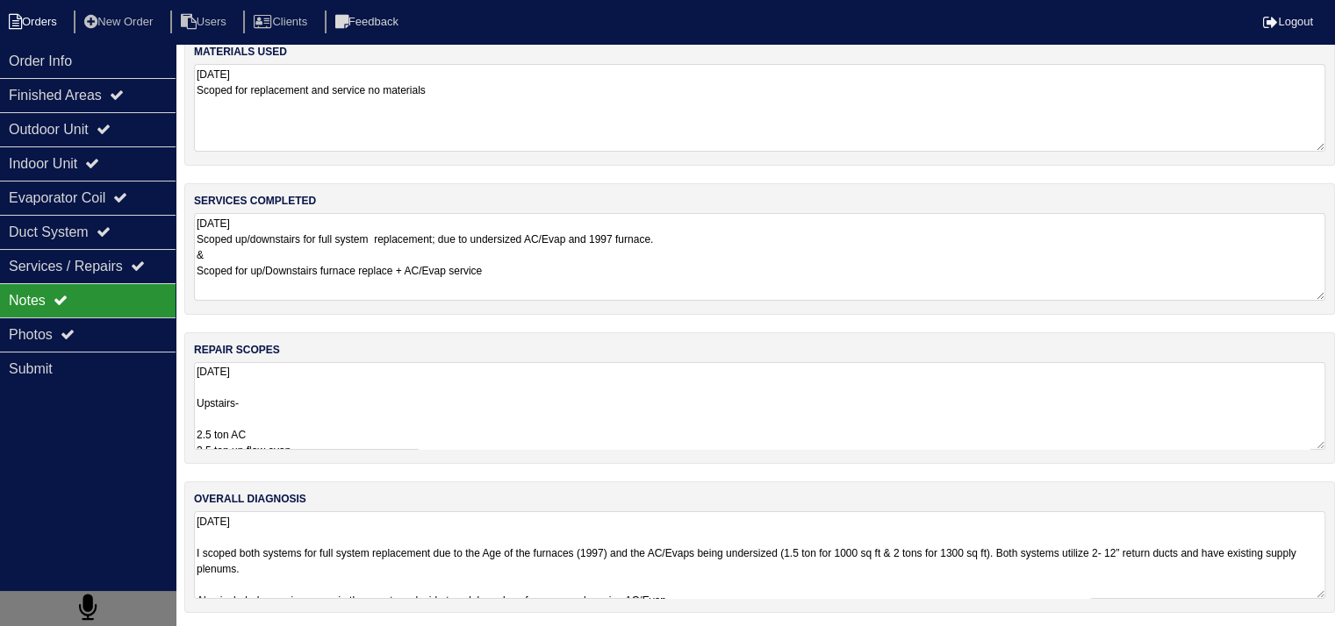
click at [56, 21] on li "Orders" at bounding box center [35, 23] width 71 height 24
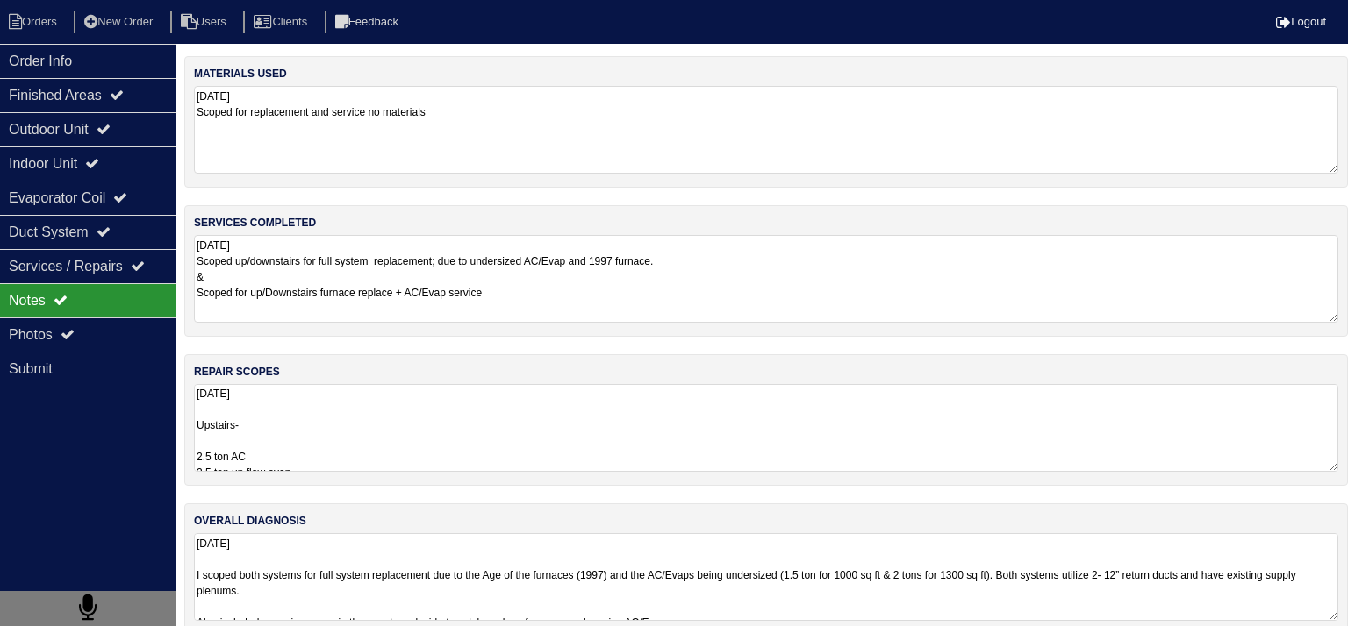
select select "15"
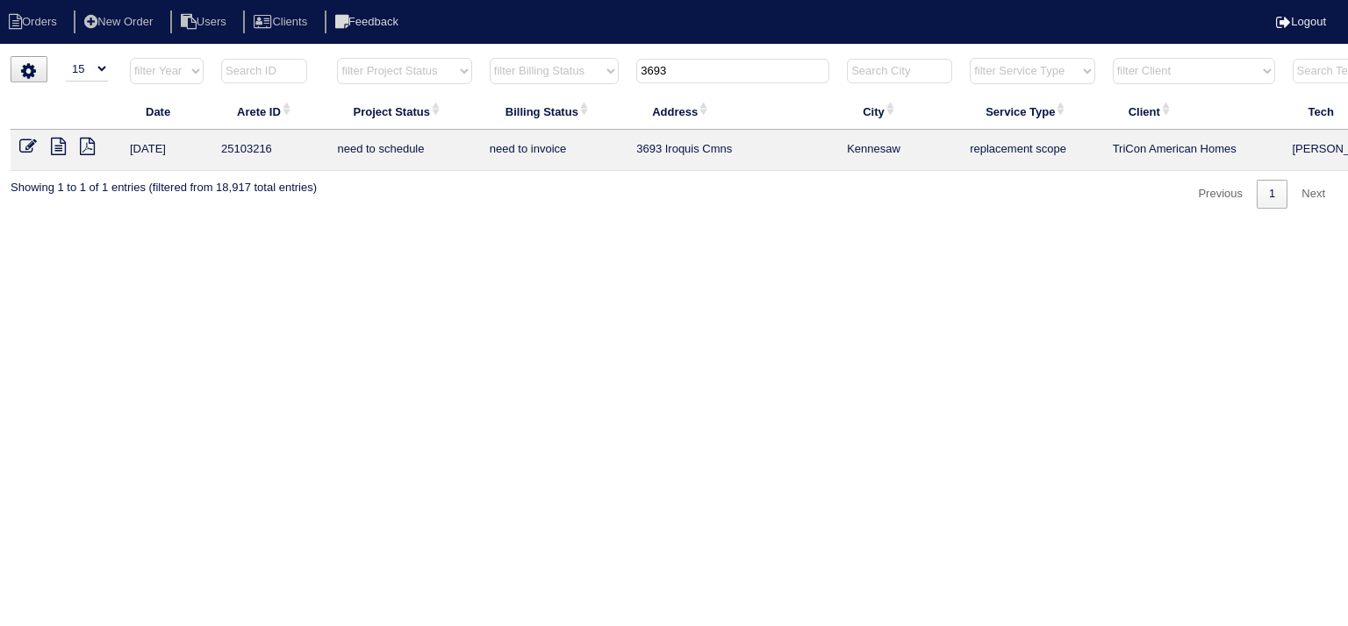
drag, startPoint x: 720, startPoint y: 79, endPoint x: 579, endPoint y: 85, distance: 140.5
click at [583, 82] on tr "filter Year -- Any Year -- 2025 2024 2023 2022 2021 2020 2019 filter Project St…" at bounding box center [771, 75] width 1521 height 36
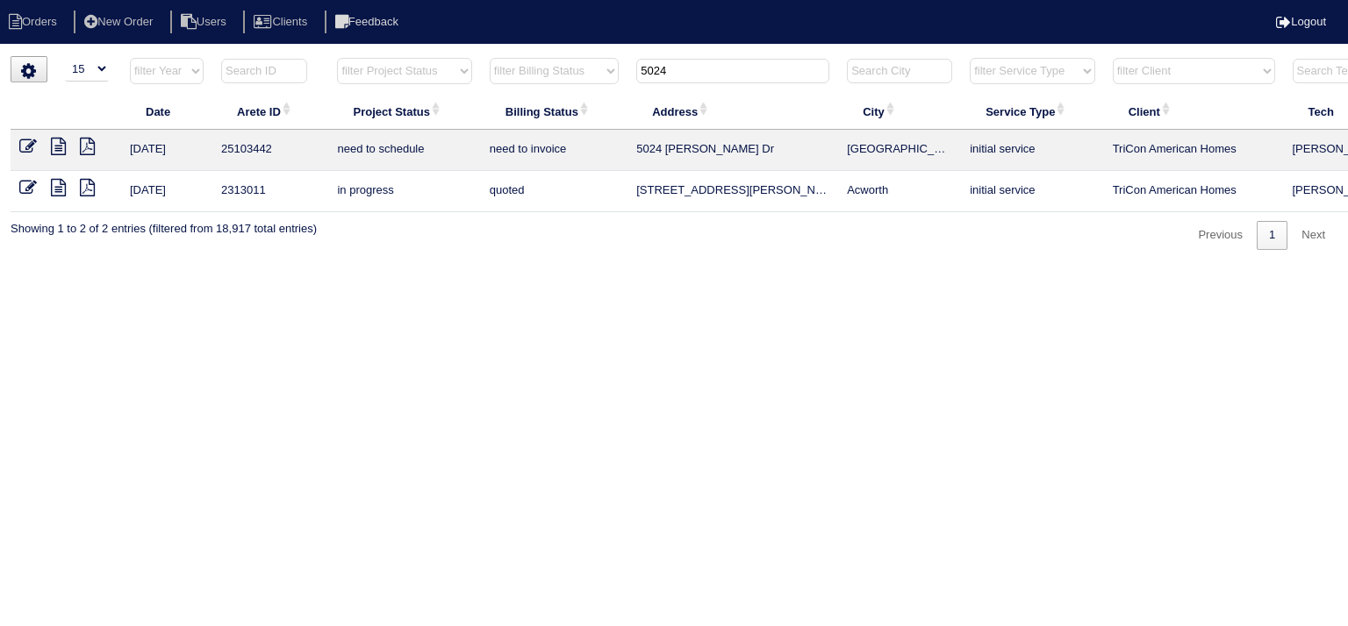
type input "5024"
click at [58, 147] on icon at bounding box center [58, 147] width 15 height 18
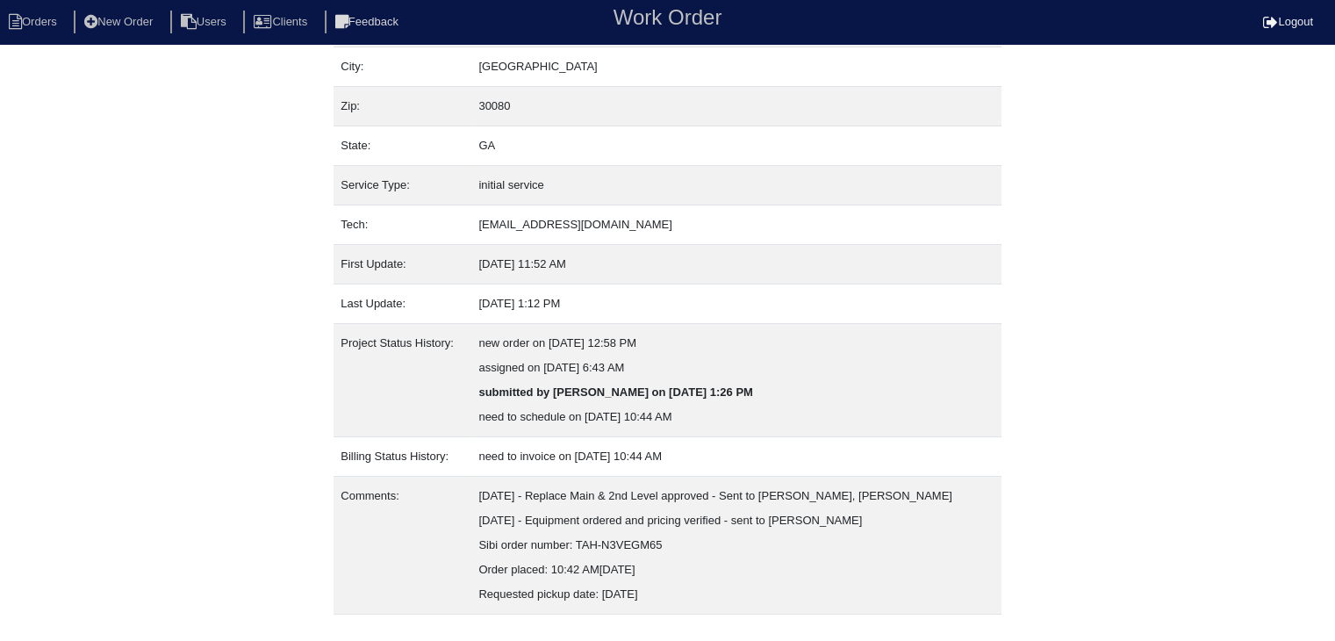
scroll to position [158, 0]
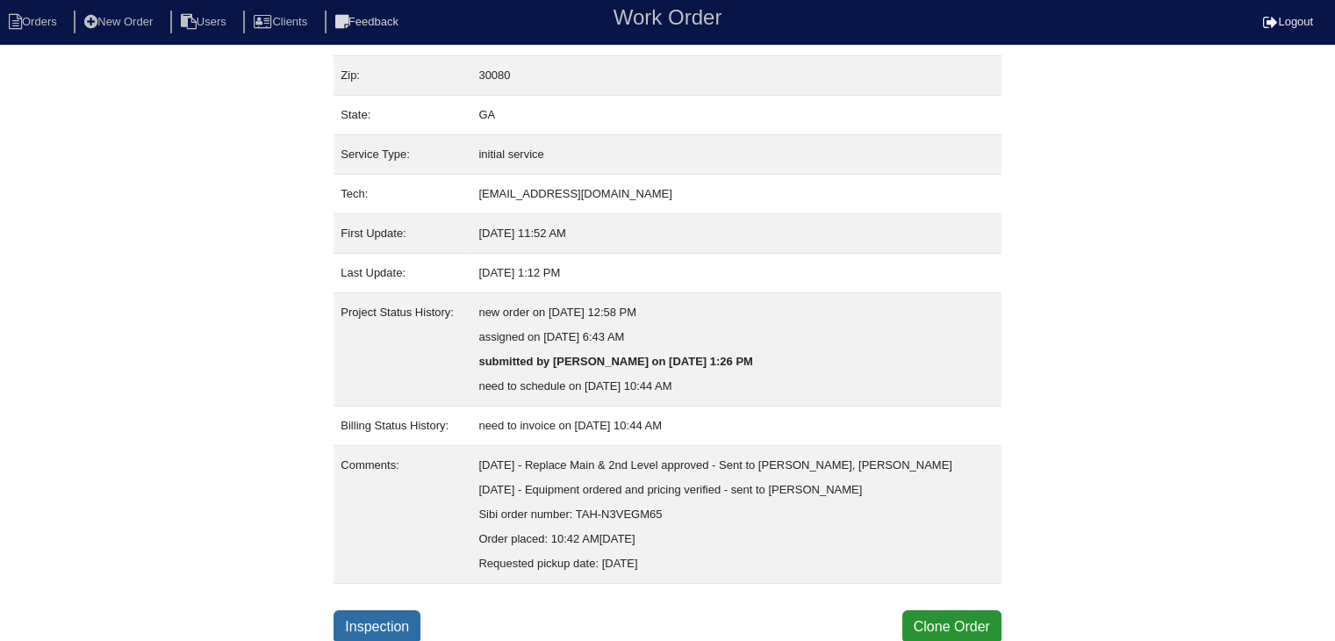
click at [389, 619] on link "Inspection" at bounding box center [376, 626] width 87 height 33
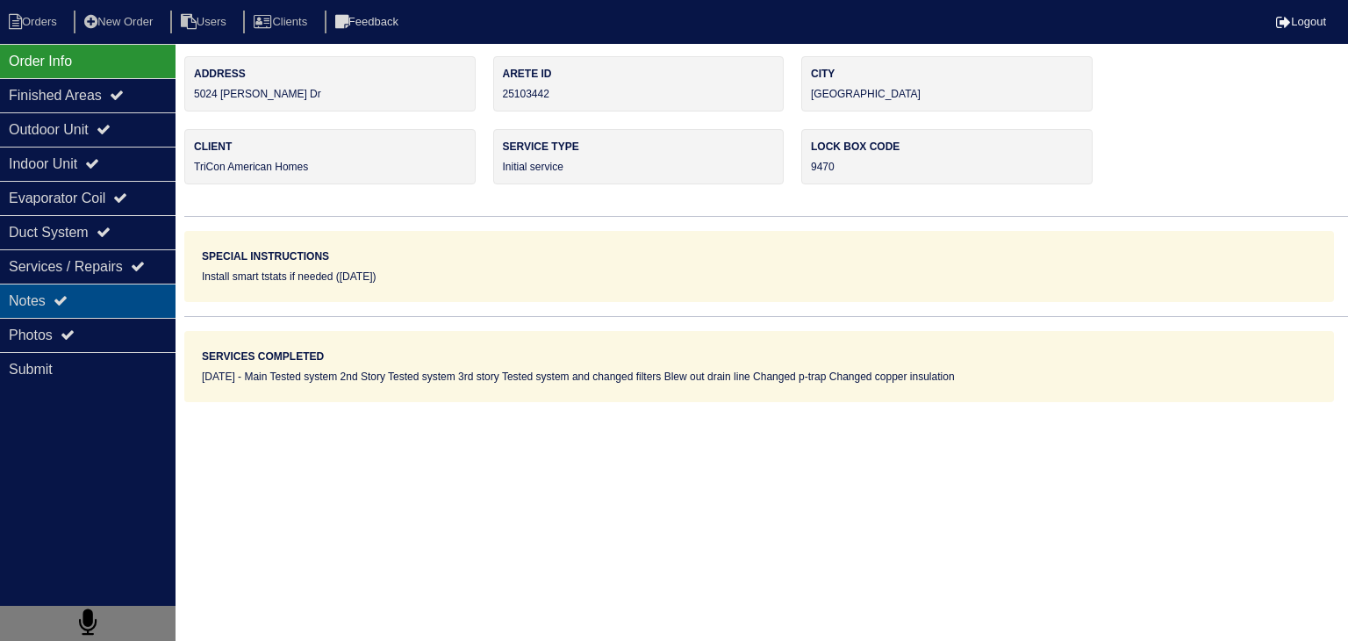
click at [140, 307] on div "Notes" at bounding box center [87, 300] width 175 height 34
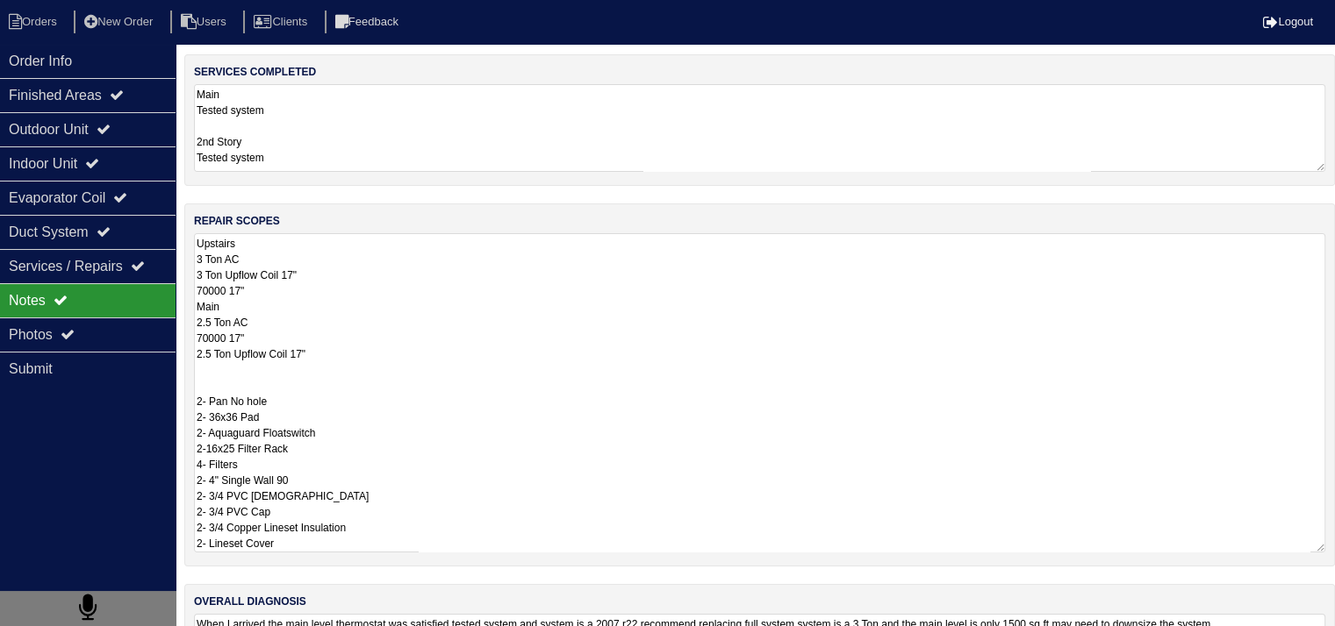
scroll to position [254, 0]
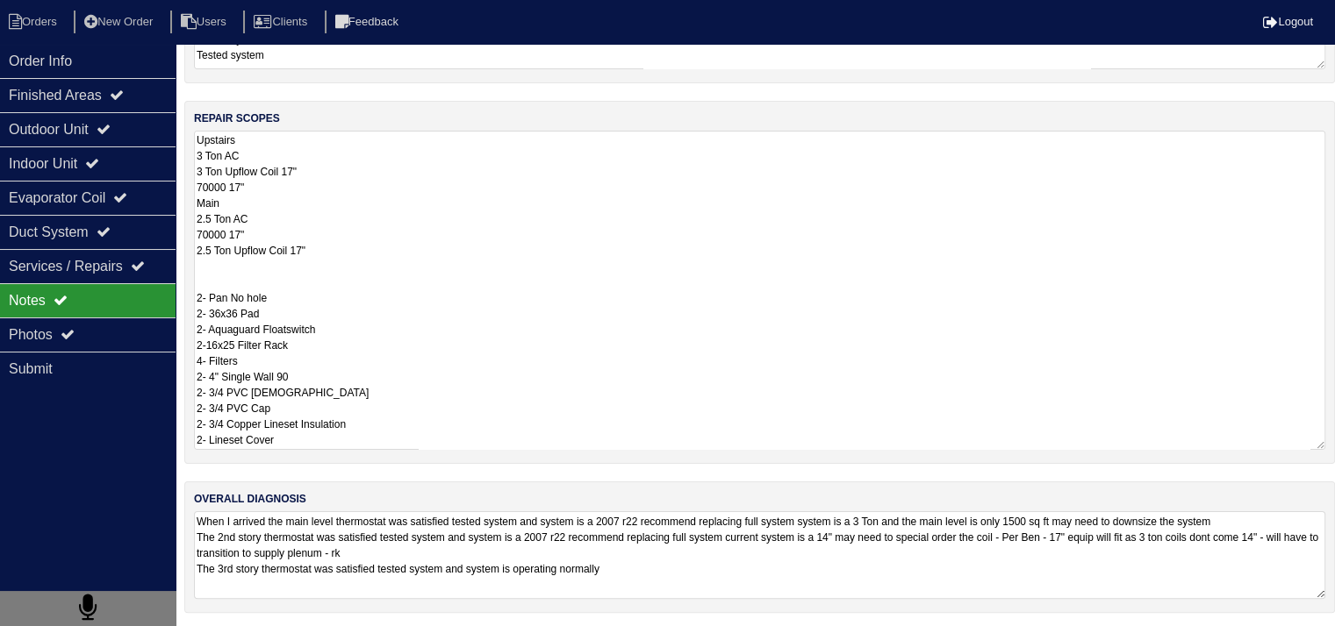
drag, startPoint x: 194, startPoint y: 394, endPoint x: 411, endPoint y: 471, distance: 230.1
click at [410, 474] on div "materials used Main N/A 2nd Story N/A 3rd Story 2- Filters 15x20 PVC union PVC …" at bounding box center [759, 217] width 1150 height 828
click at [469, 356] on textarea "Upstairs 3 Ton AC 3 Ton Upflow Coil 17" 70000 17" Main 2.5 Ton AC 70000 17" 2.5…" at bounding box center [759, 290] width 1131 height 319
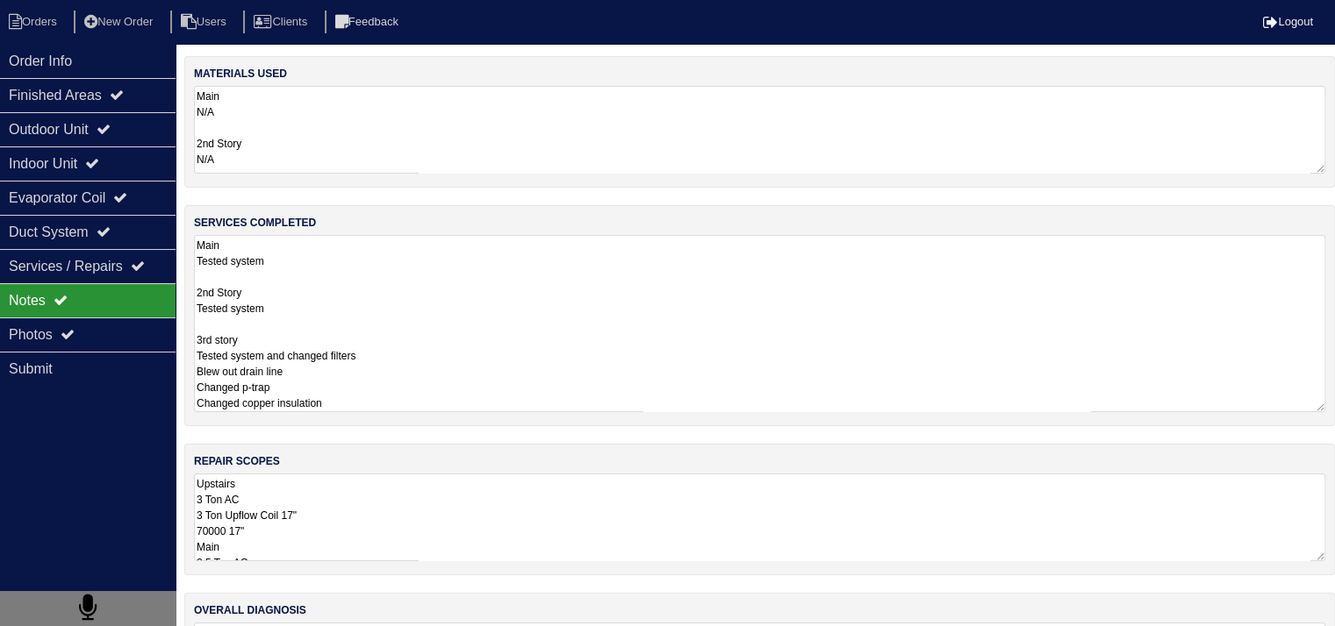
click at [400, 286] on textarea "Main Tested system 2nd Story Tested system 3rd story Tested system and changed …" at bounding box center [759, 323] width 1131 height 177
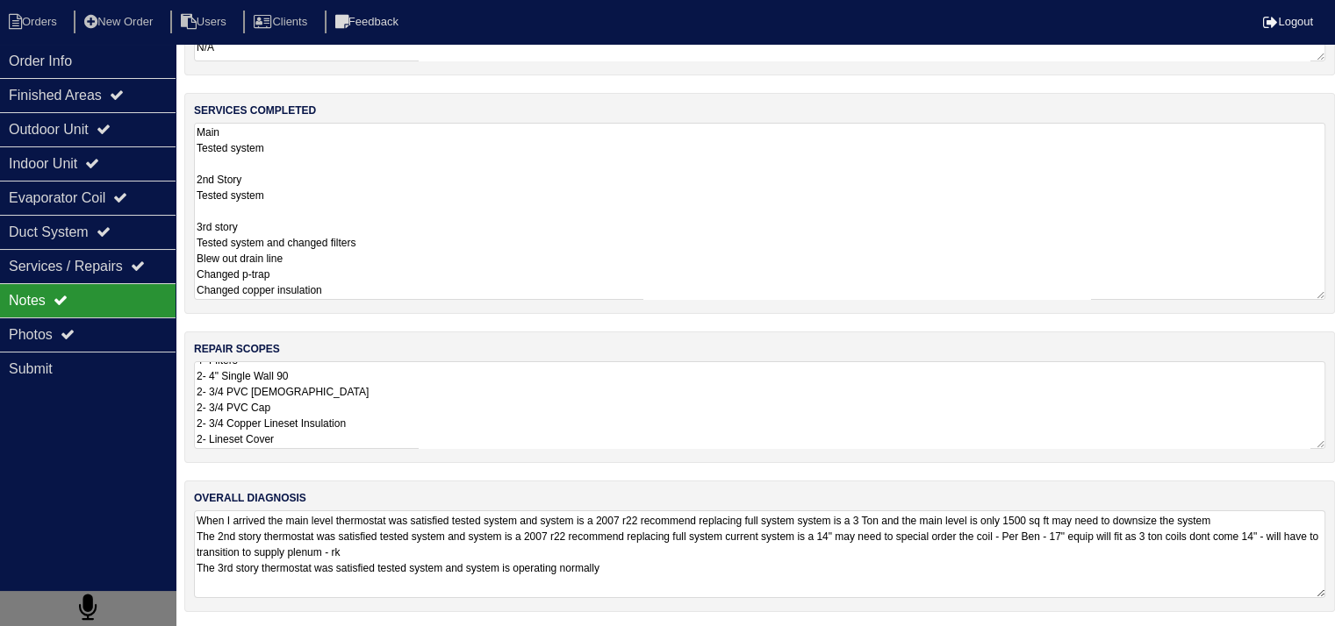
scroll to position [1, 0]
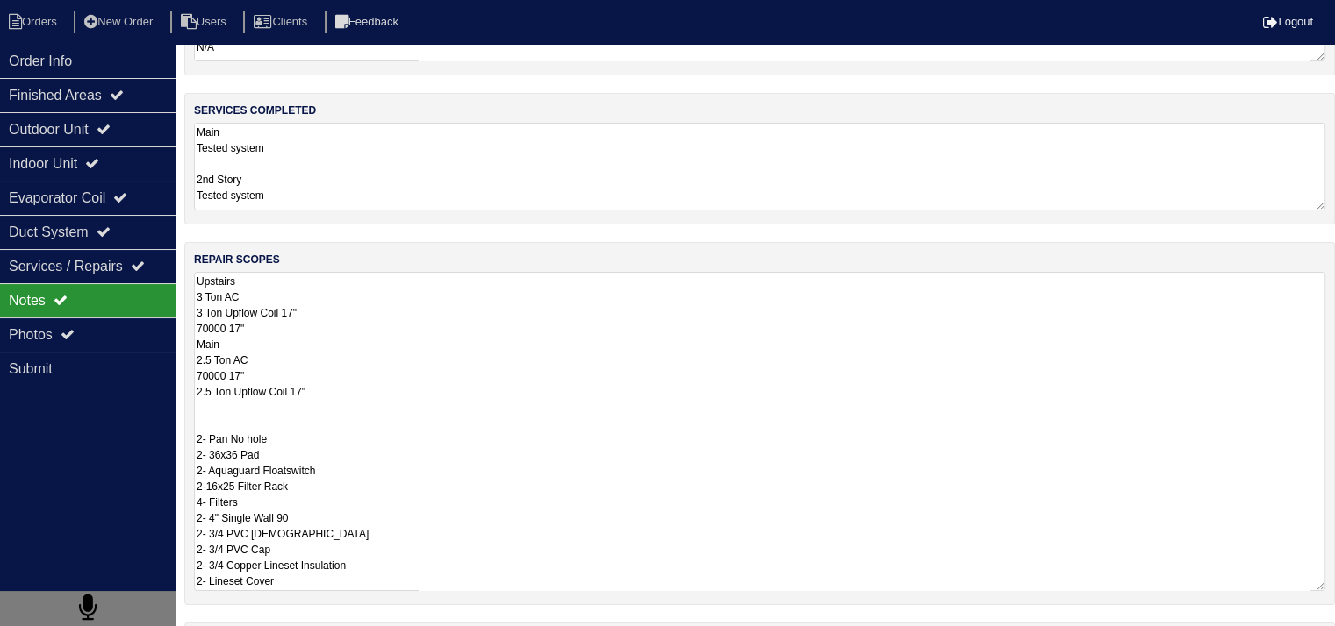
click at [433, 434] on textarea "Upstairs 3 Ton AC 3 Ton Upflow Coil 17" 70000 17" Main 2.5 Ton AC 70000 17" 2.5…" at bounding box center [759, 431] width 1131 height 319
click at [305, 181] on textarea "Main Tested system 2nd Story Tested system 3rd story Tested system and changed …" at bounding box center [759, 167] width 1131 height 88
click at [382, 424] on textarea "Upstairs 3 Ton AC 3 Ton Upflow Coil 17" 70000 17" Main 2.5 Ton AC 70000 17" 2.5…" at bounding box center [759, 431] width 1131 height 319
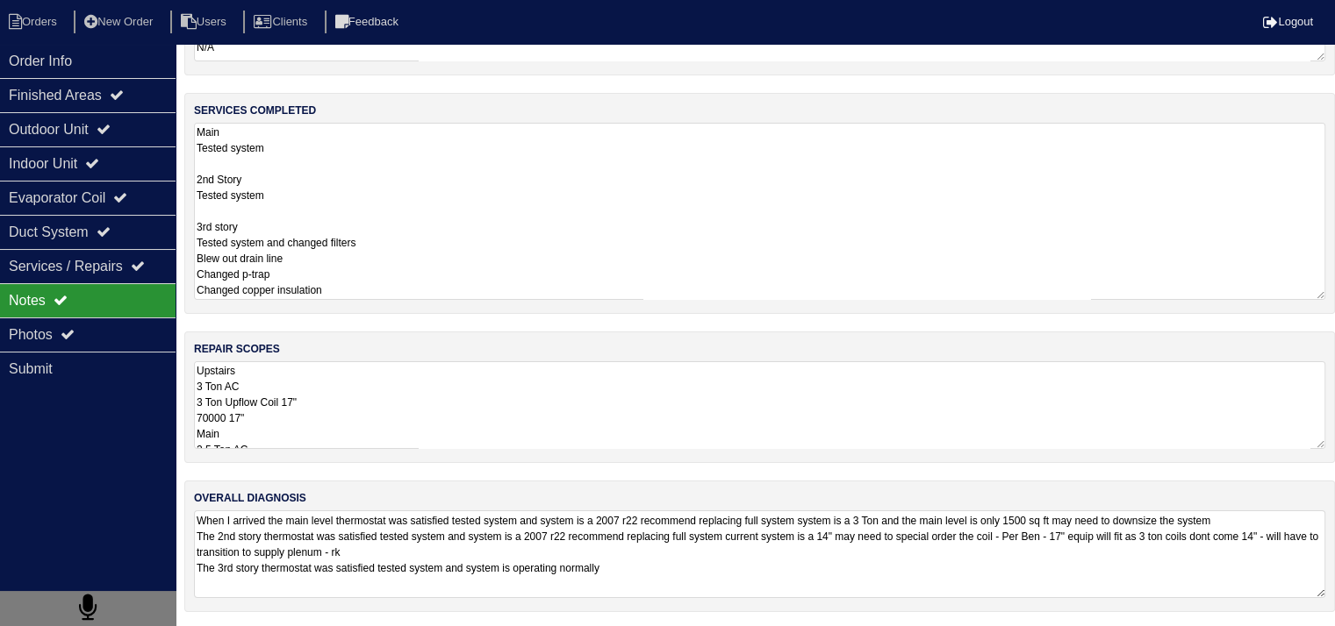
click at [374, 181] on textarea "Main Tested system 2nd Story Tested system 3rd story Tested system and changed …" at bounding box center [759, 211] width 1131 height 177
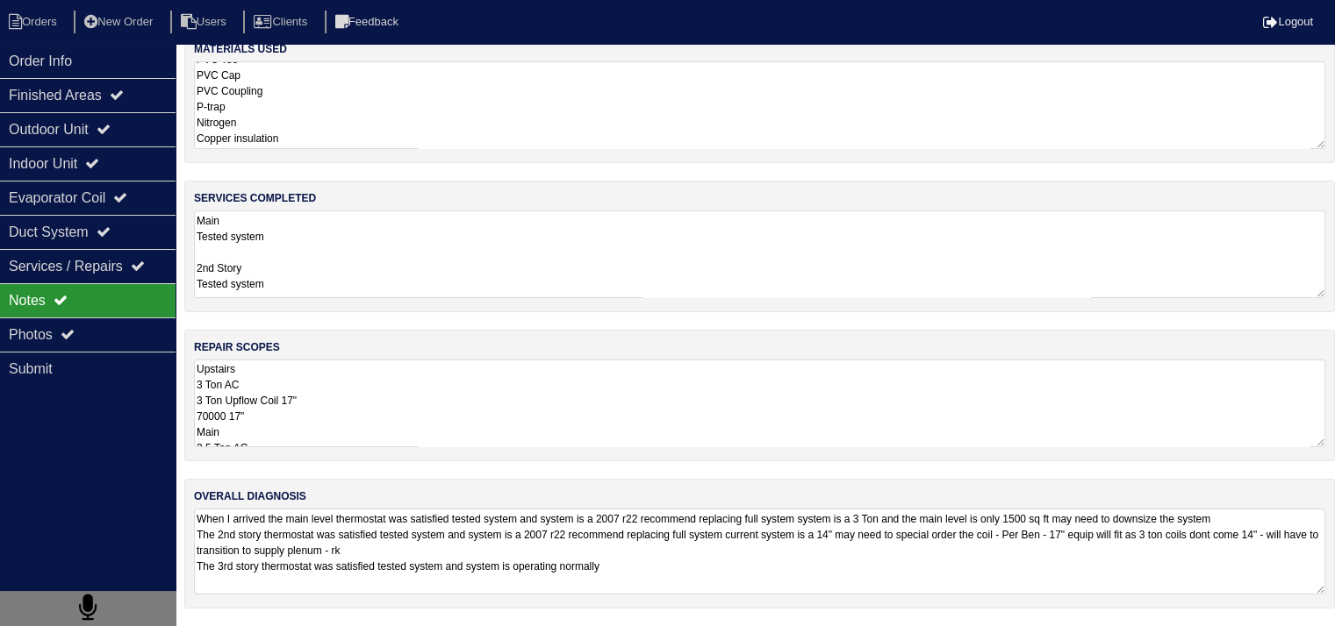
scroll to position [21, 0]
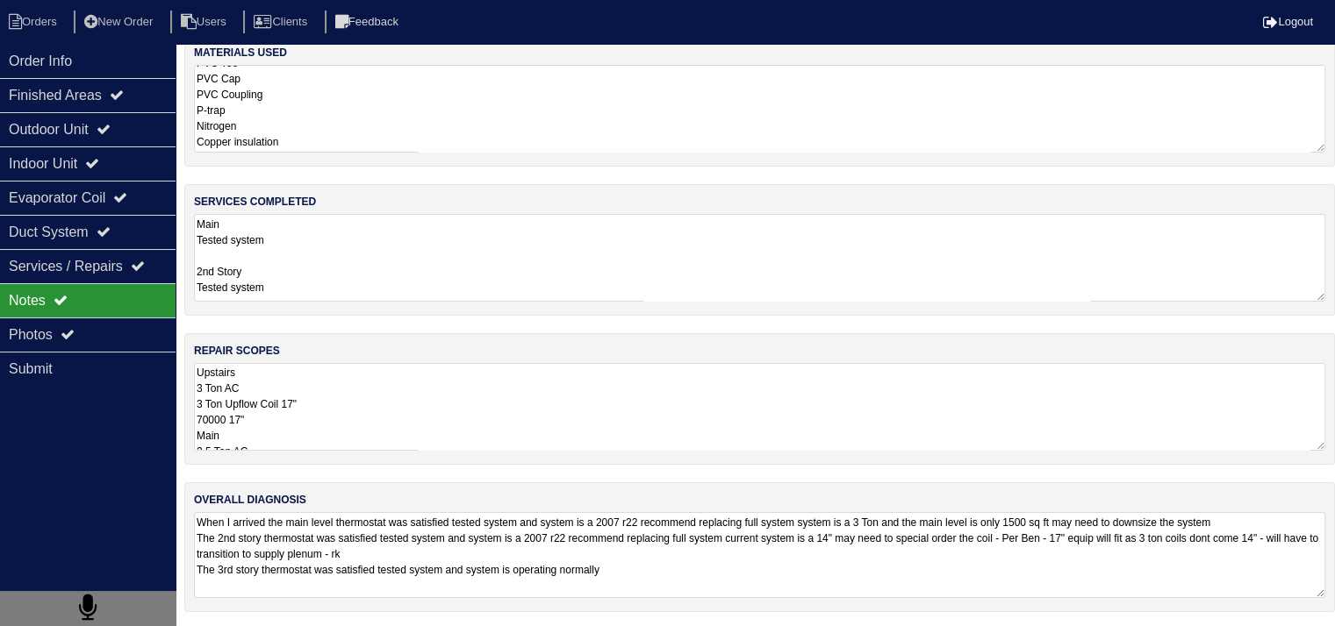
click at [297, 562] on textarea "When I arrived the main level thermostat was satisfied tested system and system…" at bounding box center [759, 555] width 1131 height 86
click at [285, 423] on textarea "Upstairs 3 Ton AC 3 Ton Upflow Coil 17" 70000 17" Main 2.5 Ton AC 70000 17" 2.5…" at bounding box center [759, 407] width 1131 height 88
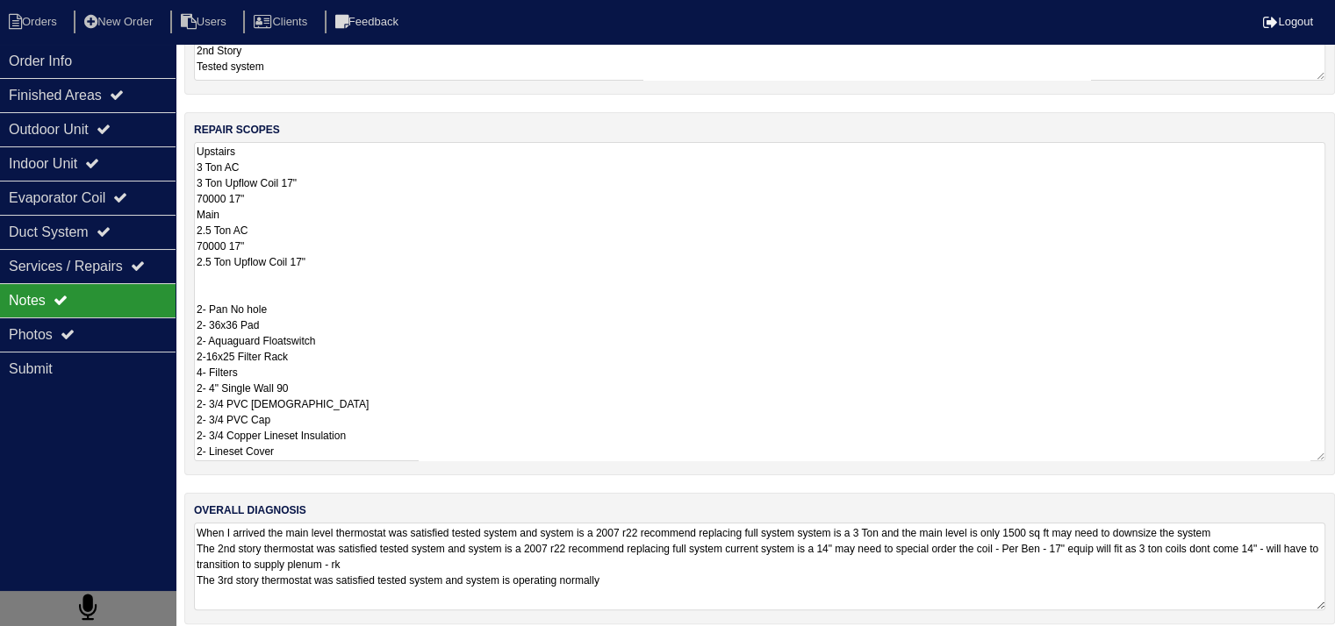
scroll to position [254, 0]
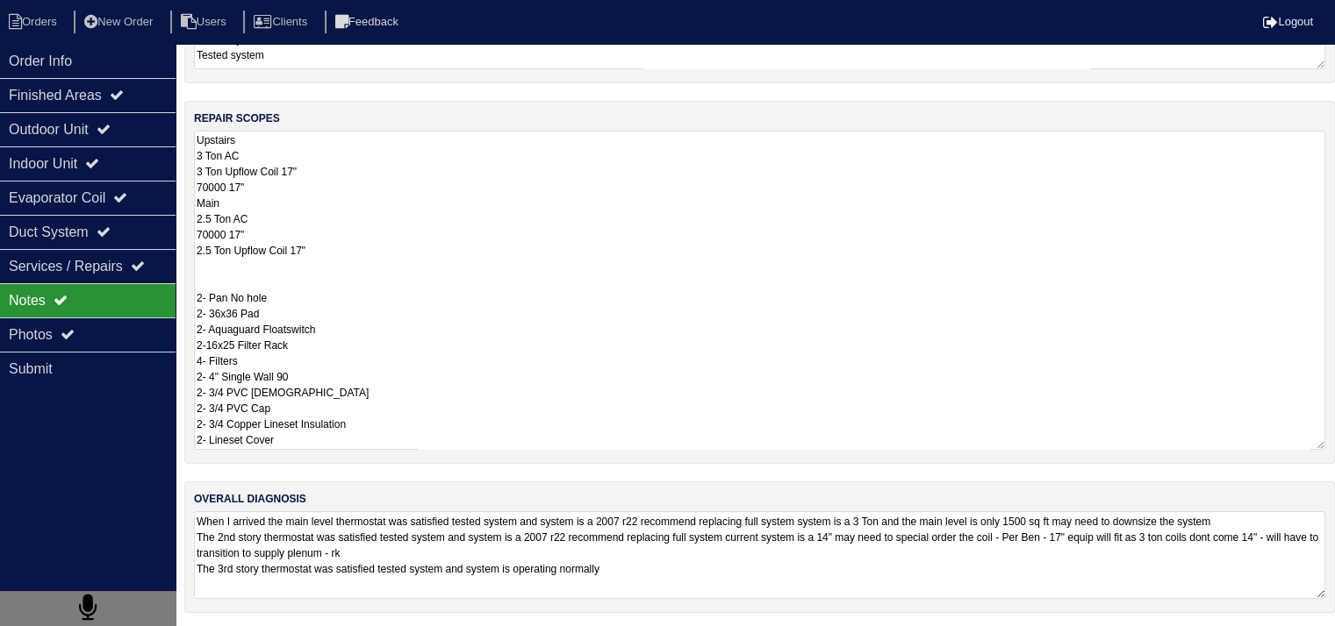
drag, startPoint x: 197, startPoint y: 371, endPoint x: 295, endPoint y: 647, distance: 292.5
click at [295, 631] on html "Orders New Order Users Clients Feedback Logout Orders New Order Users Clients M…" at bounding box center [667, 188] width 1335 height 884
click at [390, 275] on textarea "Upstairs 3 Ton AC 3 Ton Upflow Coil 17" 70000 17" Main 2.5 Ton AC 70000 17" 2.5…" at bounding box center [759, 290] width 1131 height 319
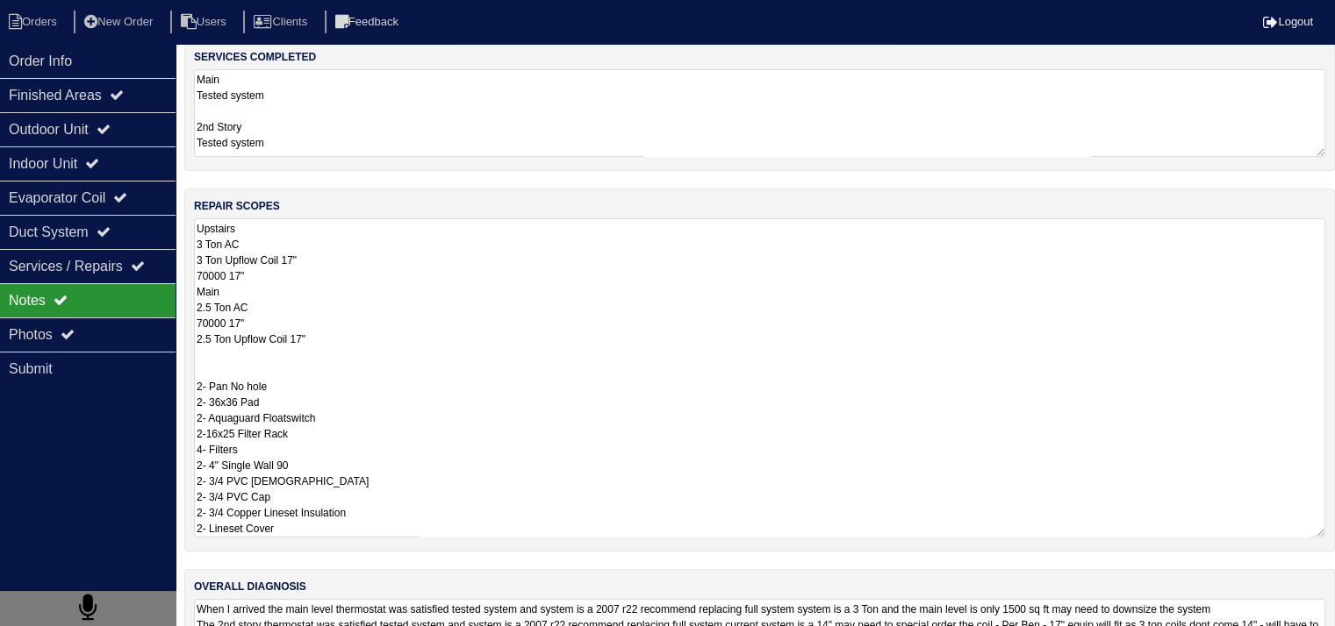
scroll to position [78, 0]
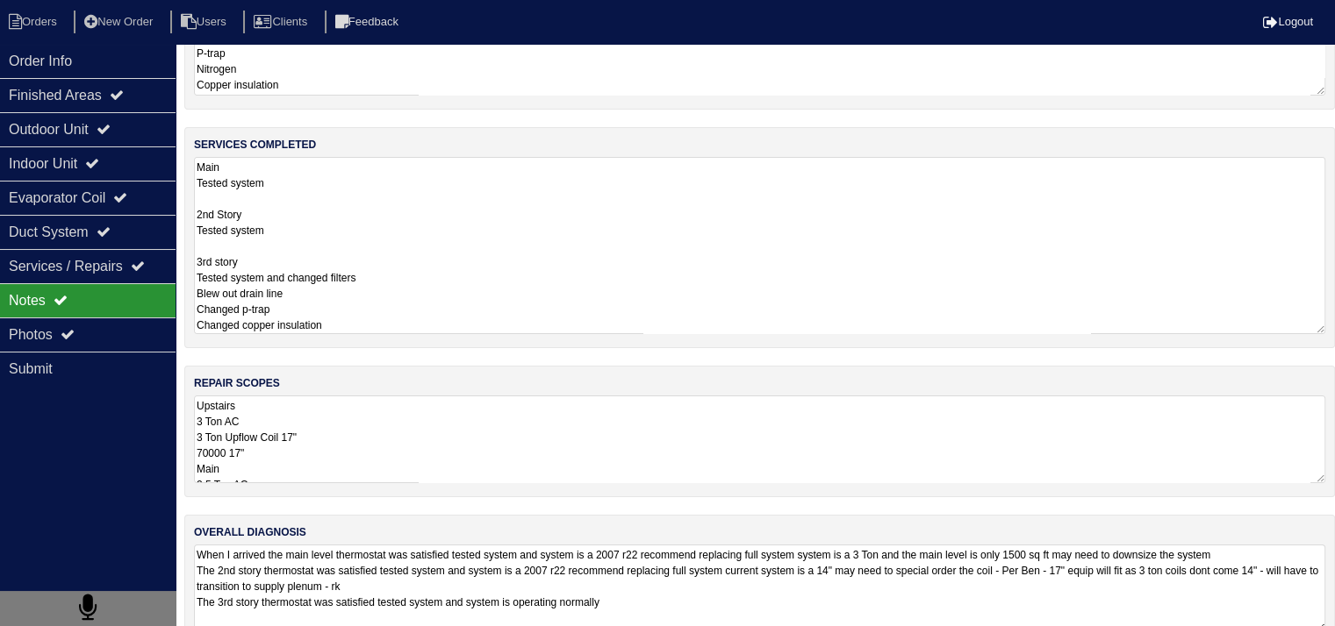
click at [497, 204] on textarea "Main Tested system 2nd Story Tested system 3rd story Tested system and changed …" at bounding box center [759, 245] width 1131 height 177
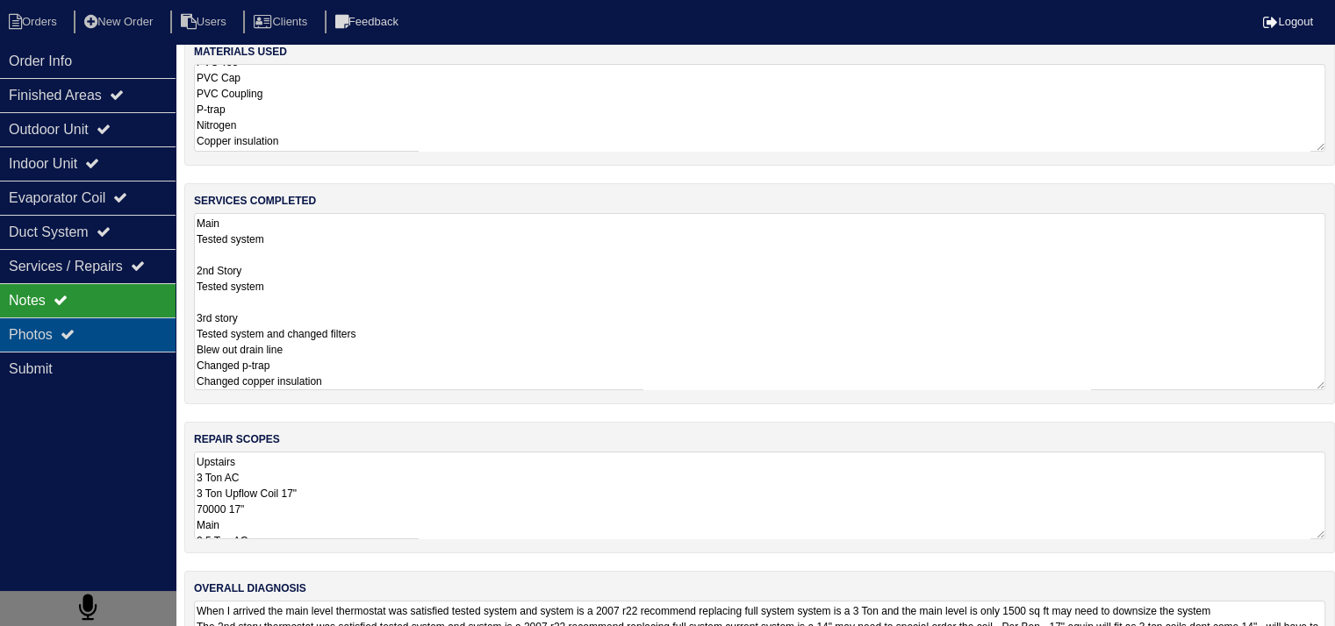
click at [147, 335] on div "Photos" at bounding box center [87, 335] width 175 height 34
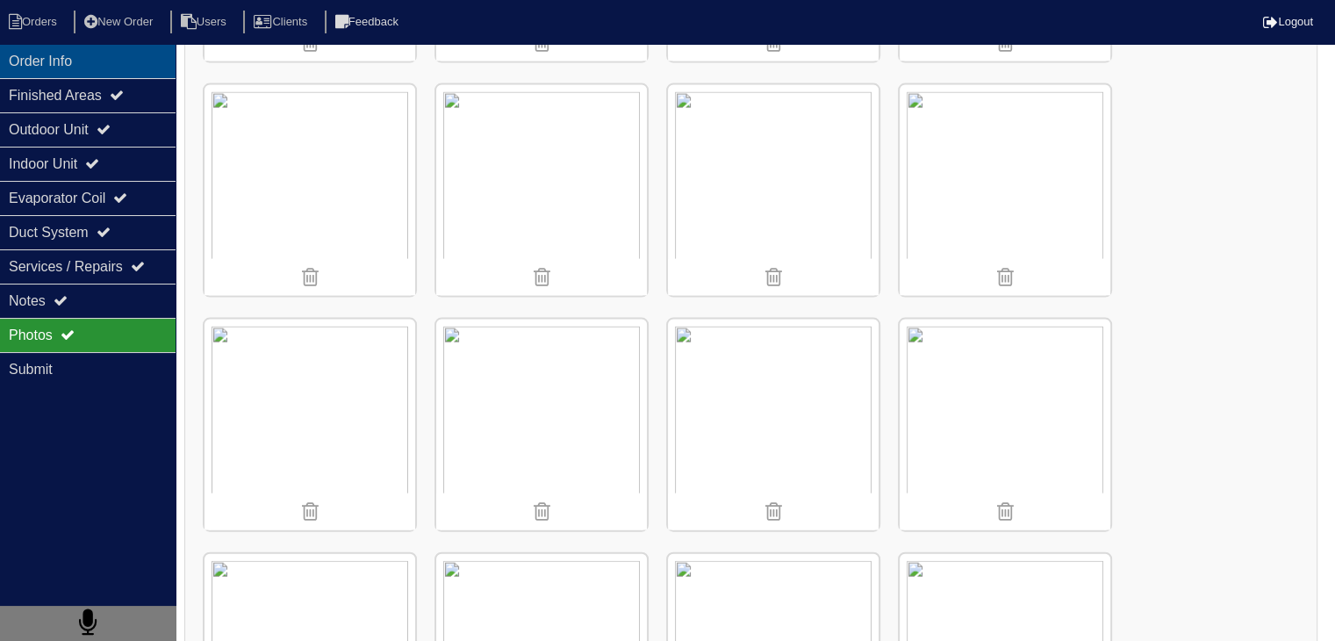
scroll to position [3722, 0]
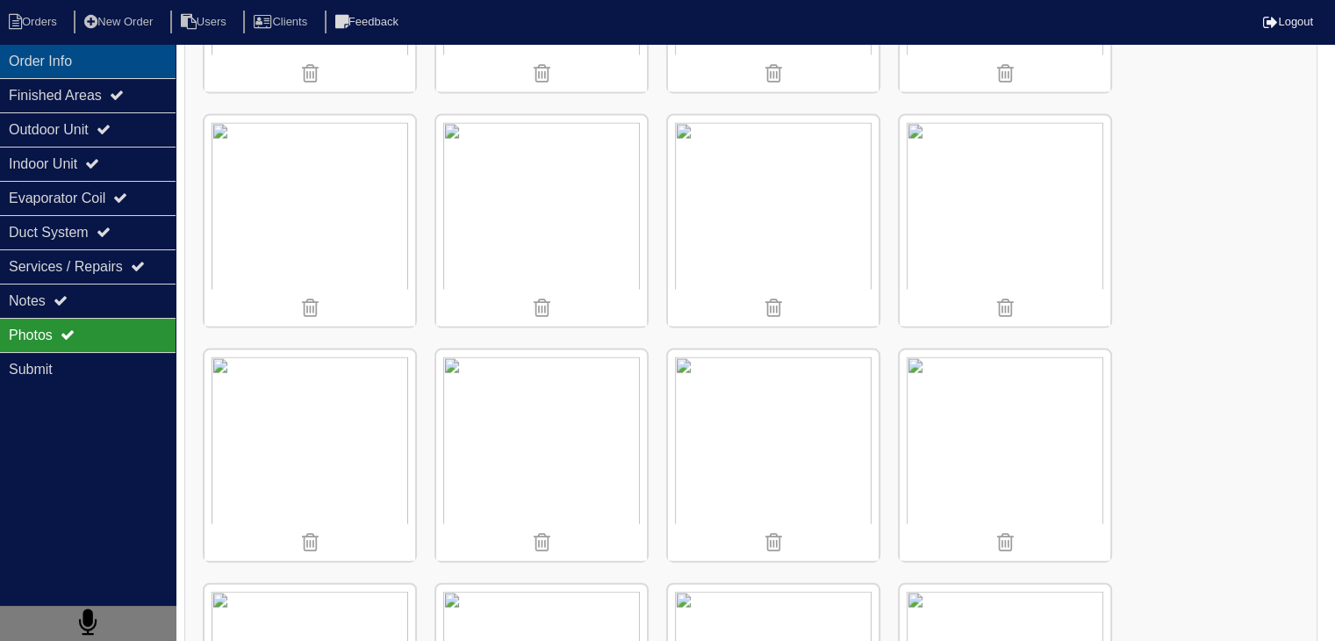
click at [22, 56] on div "Order Info" at bounding box center [87, 61] width 175 height 34
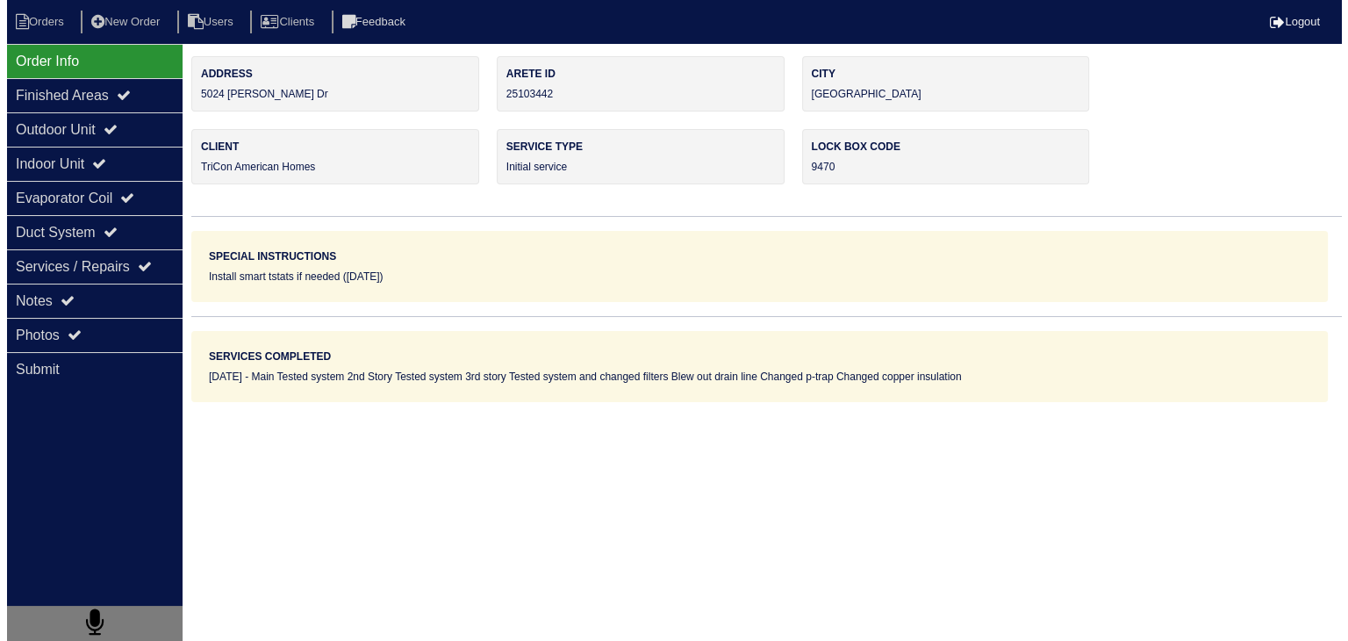
scroll to position [0, 0]
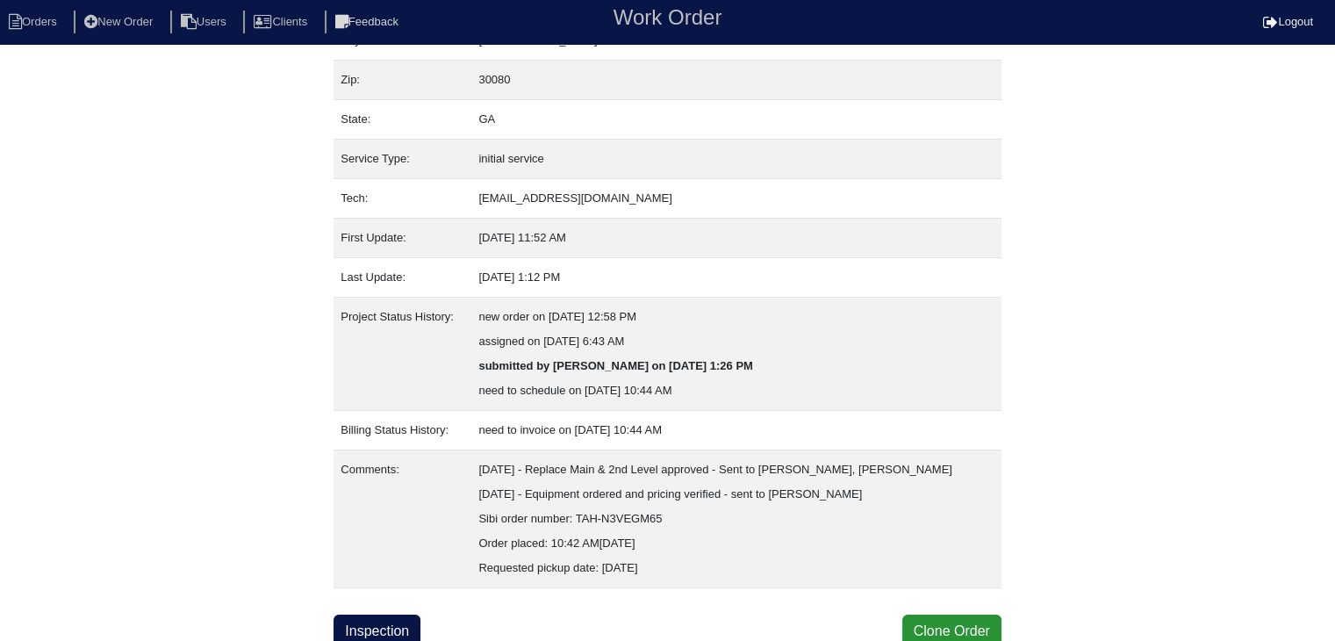
scroll to position [158, 0]
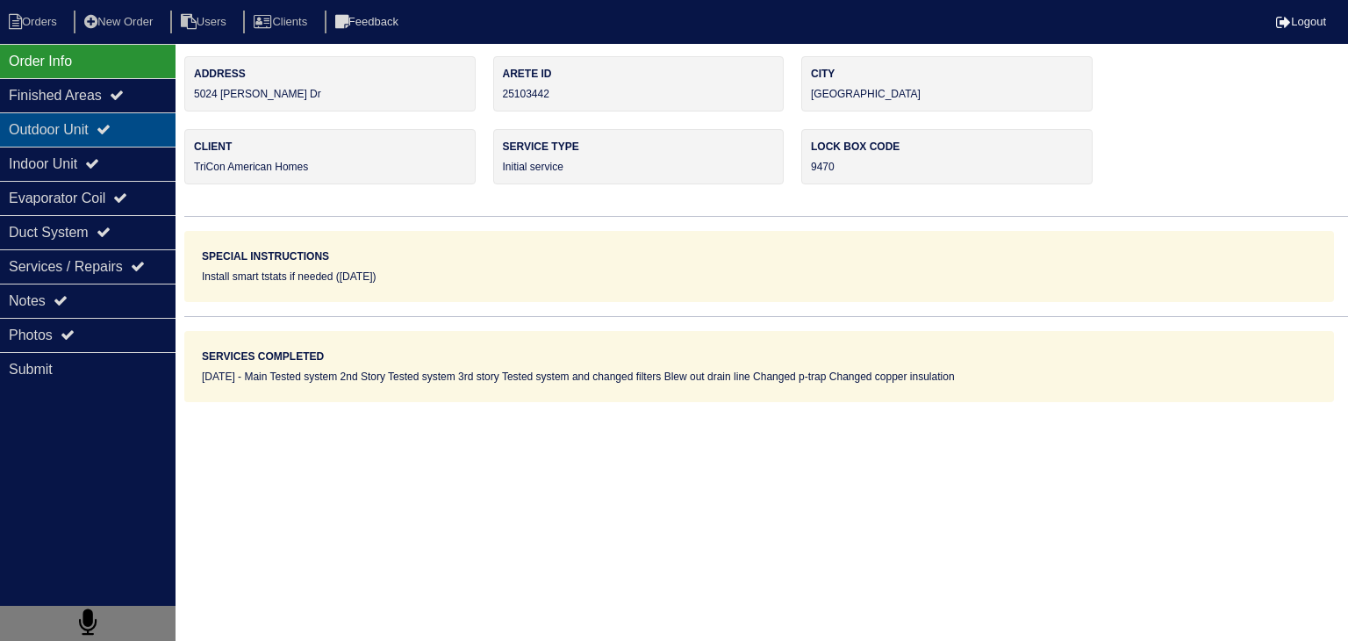
click at [59, 135] on div "Outdoor Unit" at bounding box center [87, 129] width 175 height 34
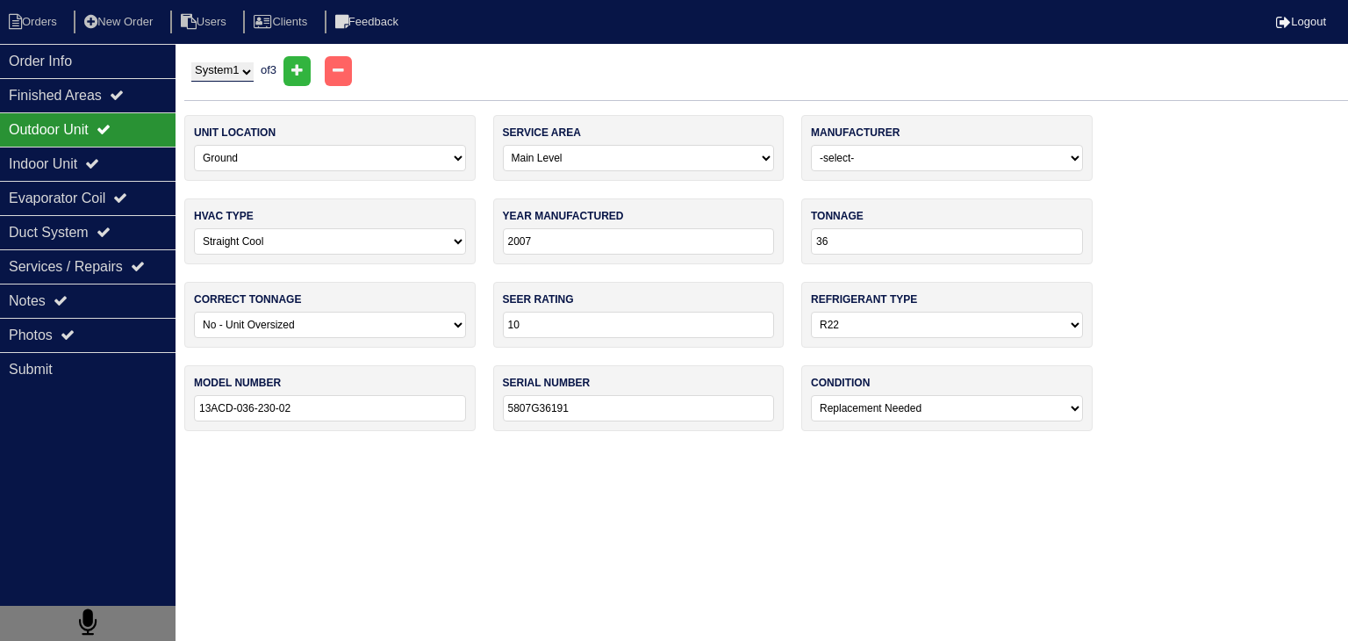
click at [241, 73] on select "System 1 System 2 System 3" at bounding box center [222, 71] width 62 height 19
select select "3"
click at [191, 62] on select "System 1 System 2 System 3" at bounding box center [222, 71] width 62 height 19
select select "1"
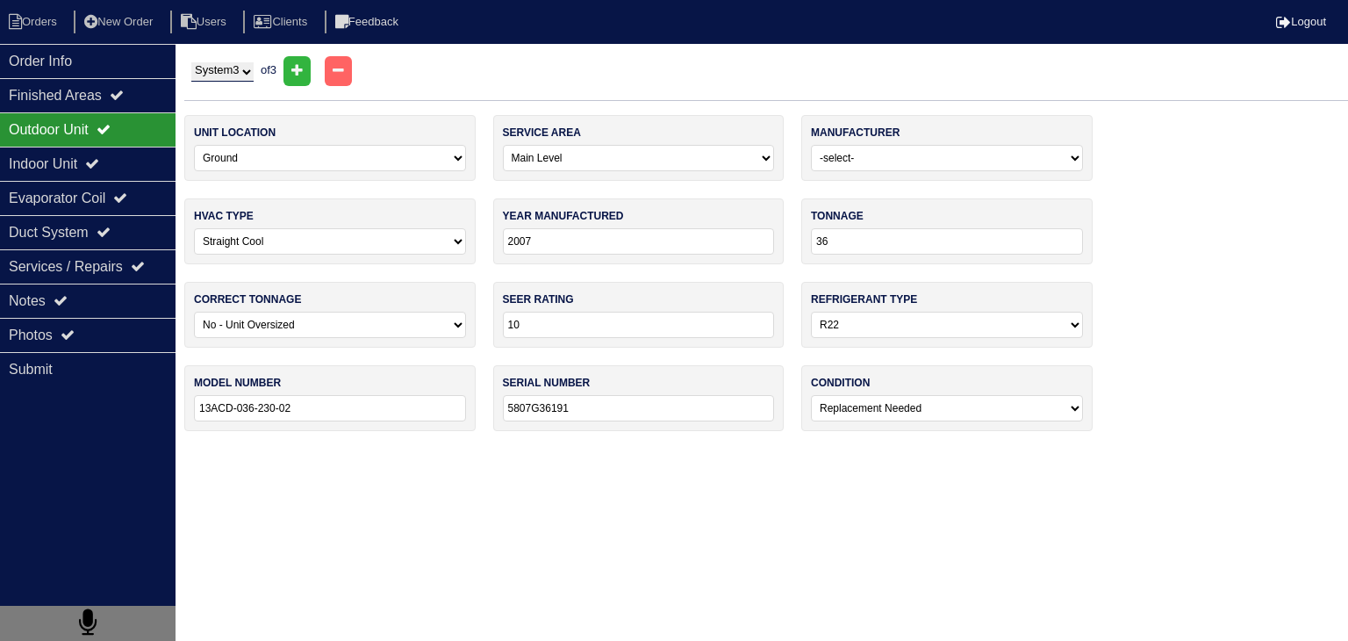
type input "2023"
type input "18"
select select "0"
type input "14"
select select "1"
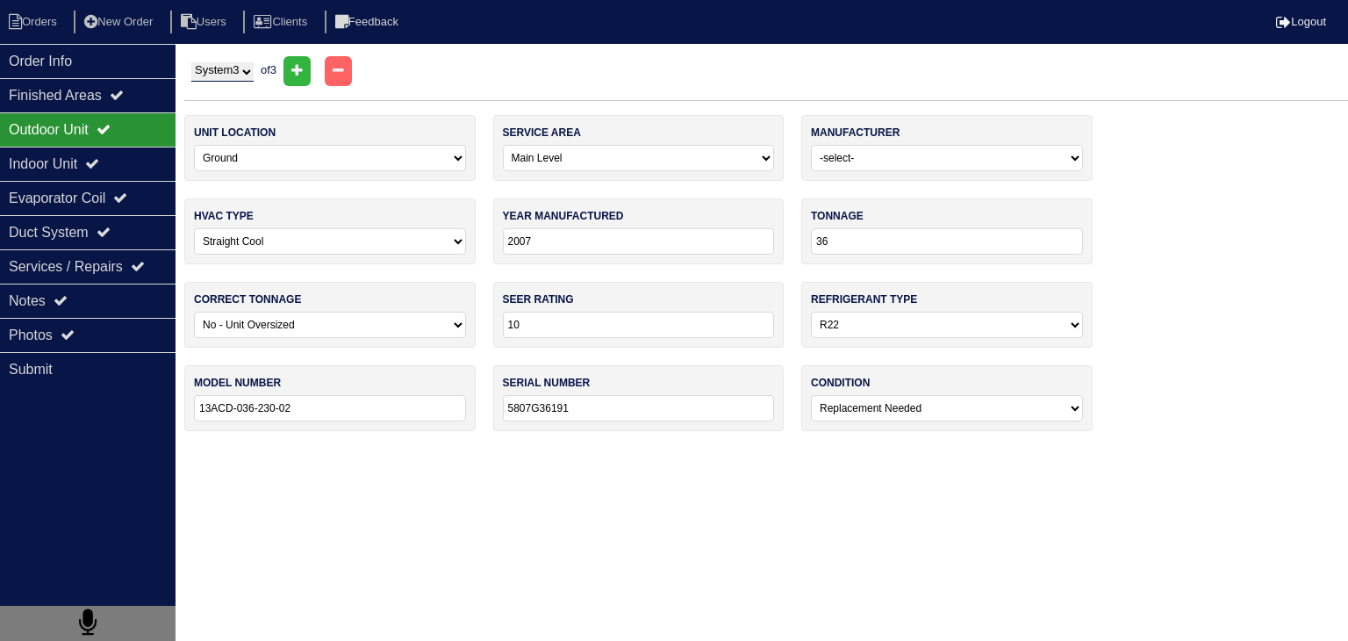
type input "ML17XP1-018-230A01"
type input "1923H26422"
select select "0"
click at [134, 310] on div "Notes" at bounding box center [87, 300] width 175 height 34
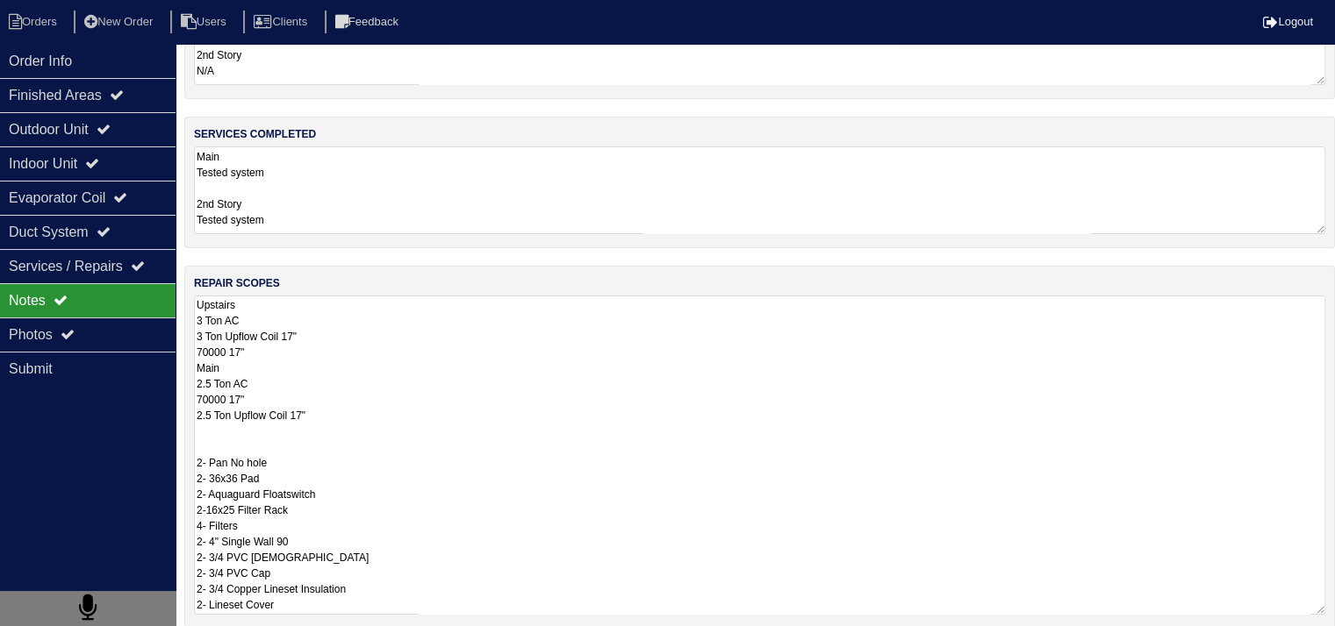
scroll to position [254, 0]
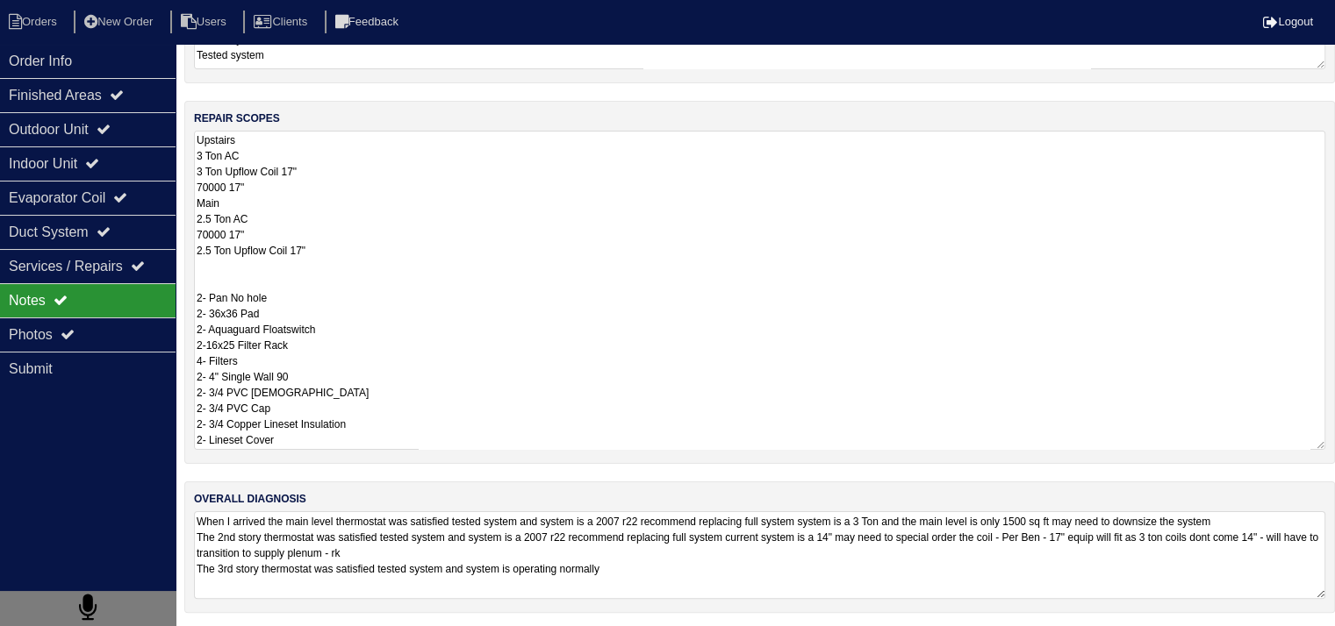
drag, startPoint x: 198, startPoint y: 394, endPoint x: 277, endPoint y: 662, distance: 279.9
click at [277, 631] on html "Orders New Order Users Clients Feedback Logout Orders New Order Users Clients M…" at bounding box center [667, 188] width 1335 height 884
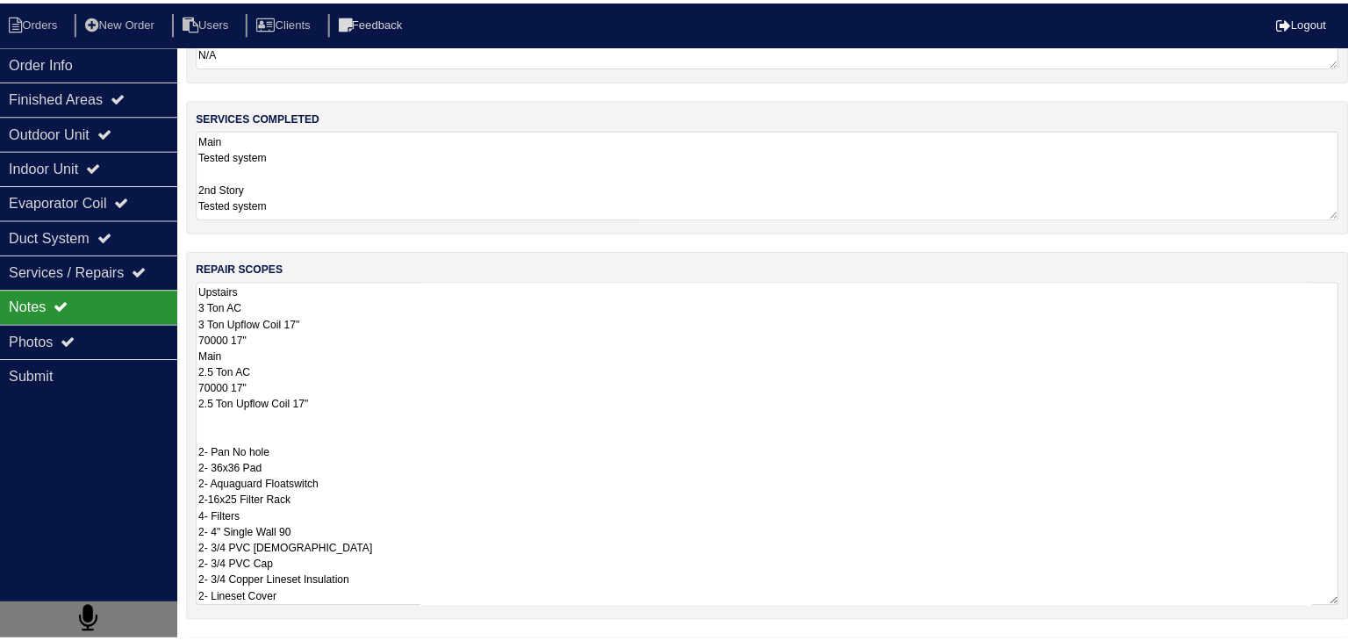
scroll to position [0, 0]
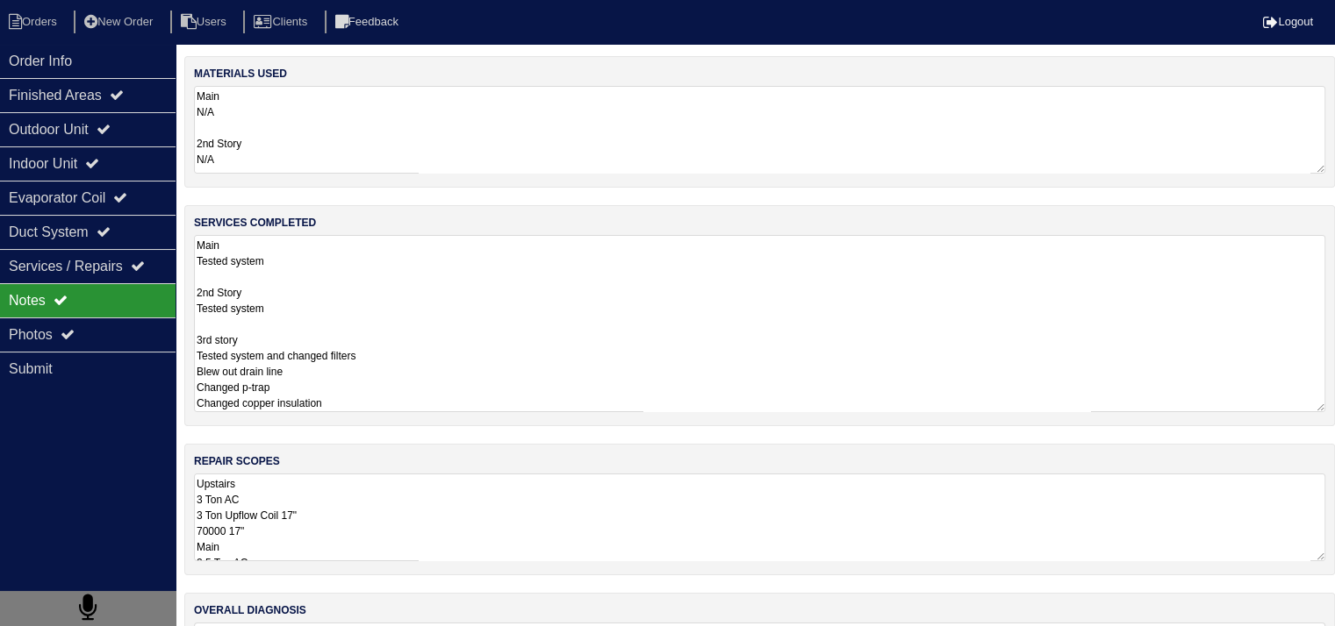
click at [396, 284] on textarea "Main Tested system 2nd Story Tested system 3rd story Tested system and changed …" at bounding box center [759, 323] width 1131 height 177
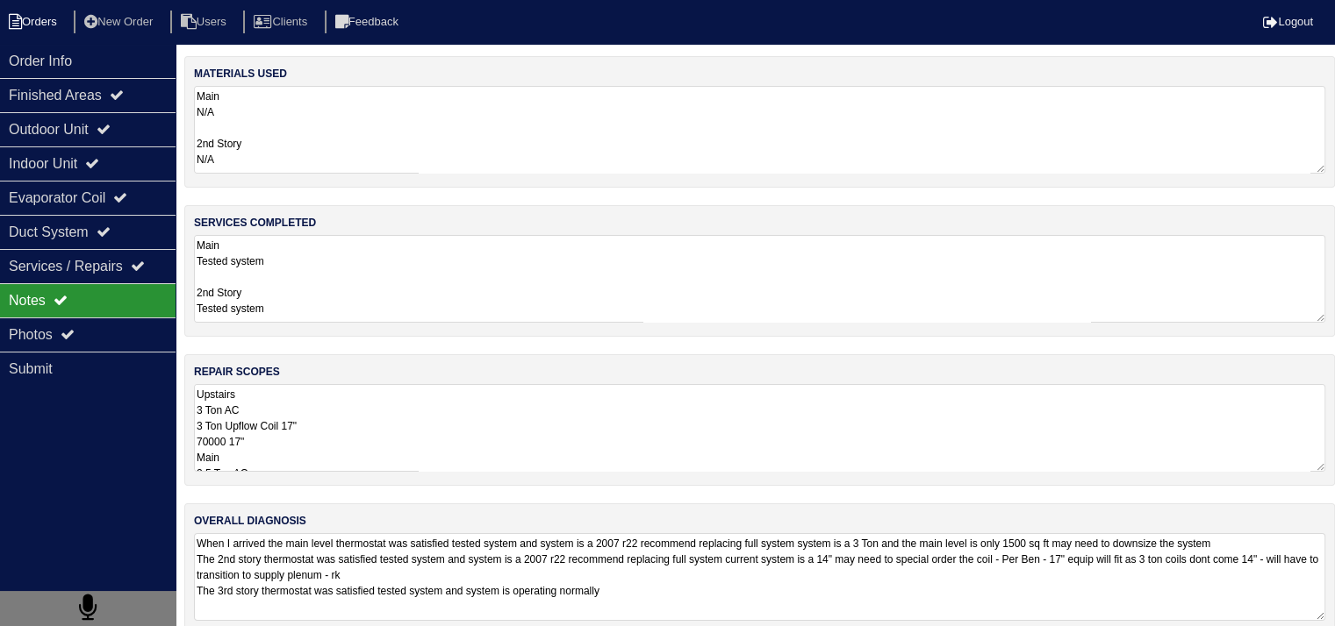
click at [42, 15] on li "Orders" at bounding box center [35, 23] width 71 height 24
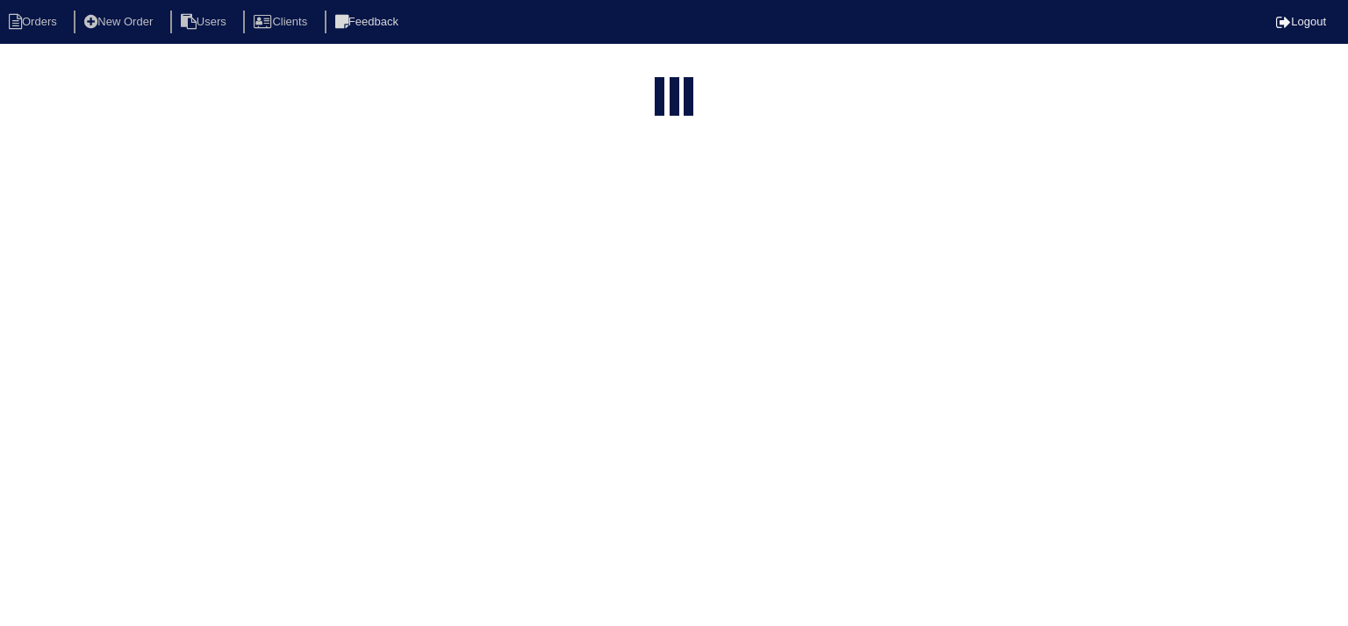
select select "15"
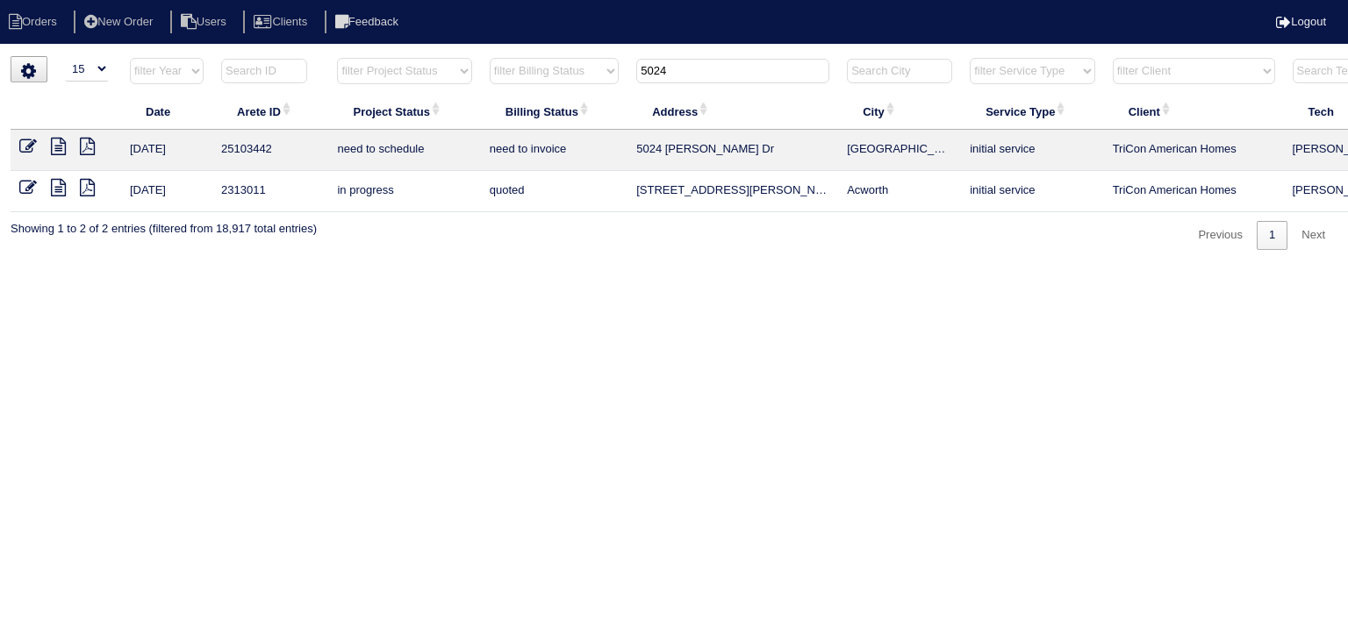
drag, startPoint x: 730, startPoint y: 80, endPoint x: 562, endPoint y: 82, distance: 168.5
click at [562, 78] on tr "filter Year -- Any Year -- 2025 2024 2023 2022 2021 2020 2019 filter Project St…" at bounding box center [771, 75] width 1521 height 36
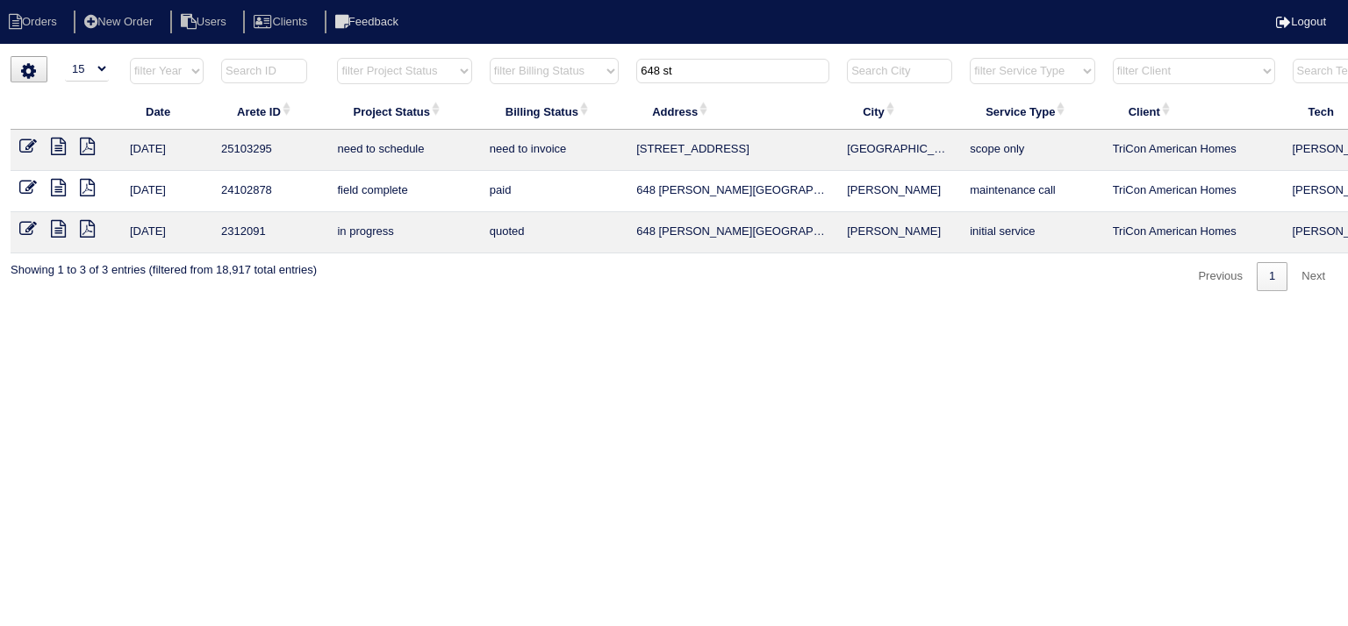
type input "648 st"
click at [59, 144] on icon at bounding box center [58, 147] width 15 height 18
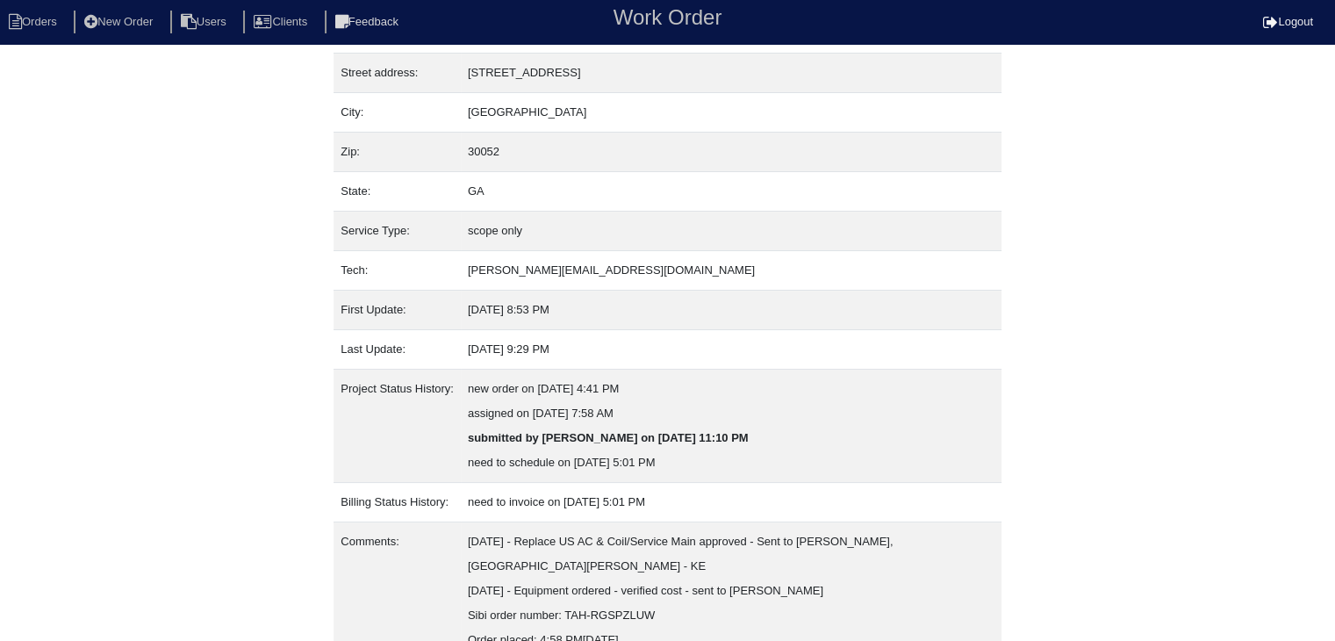
scroll to position [183, 0]
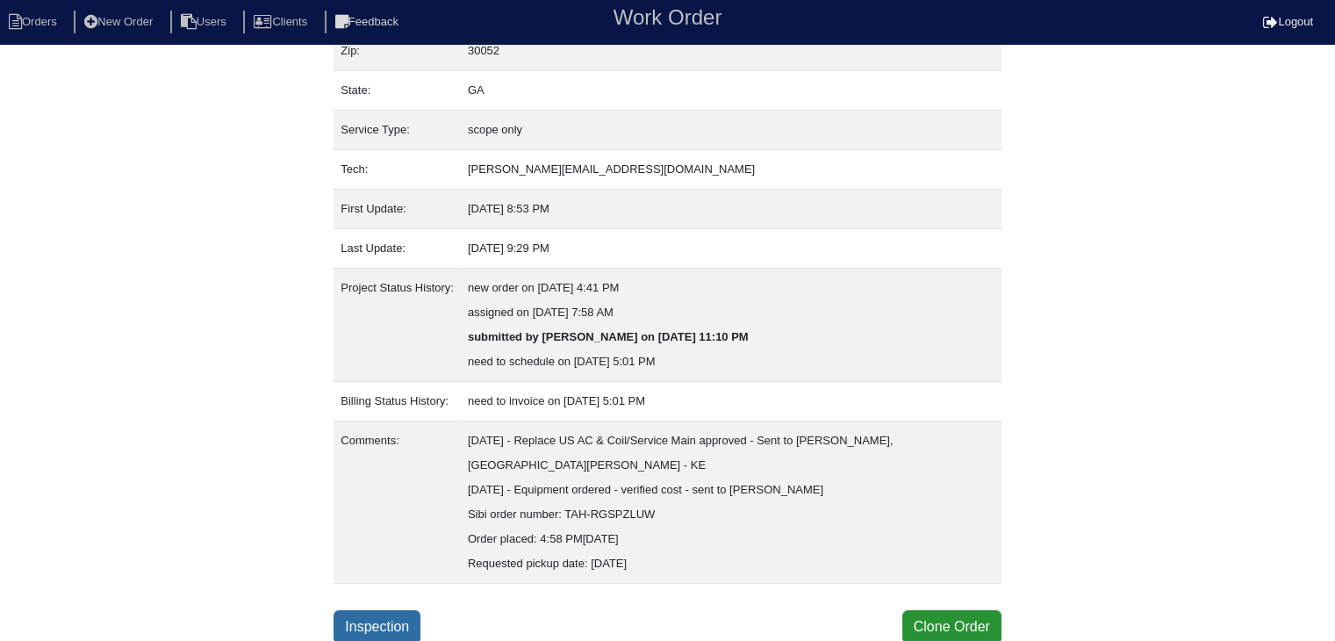
click at [402, 624] on link "Inspection" at bounding box center [376, 626] width 87 height 33
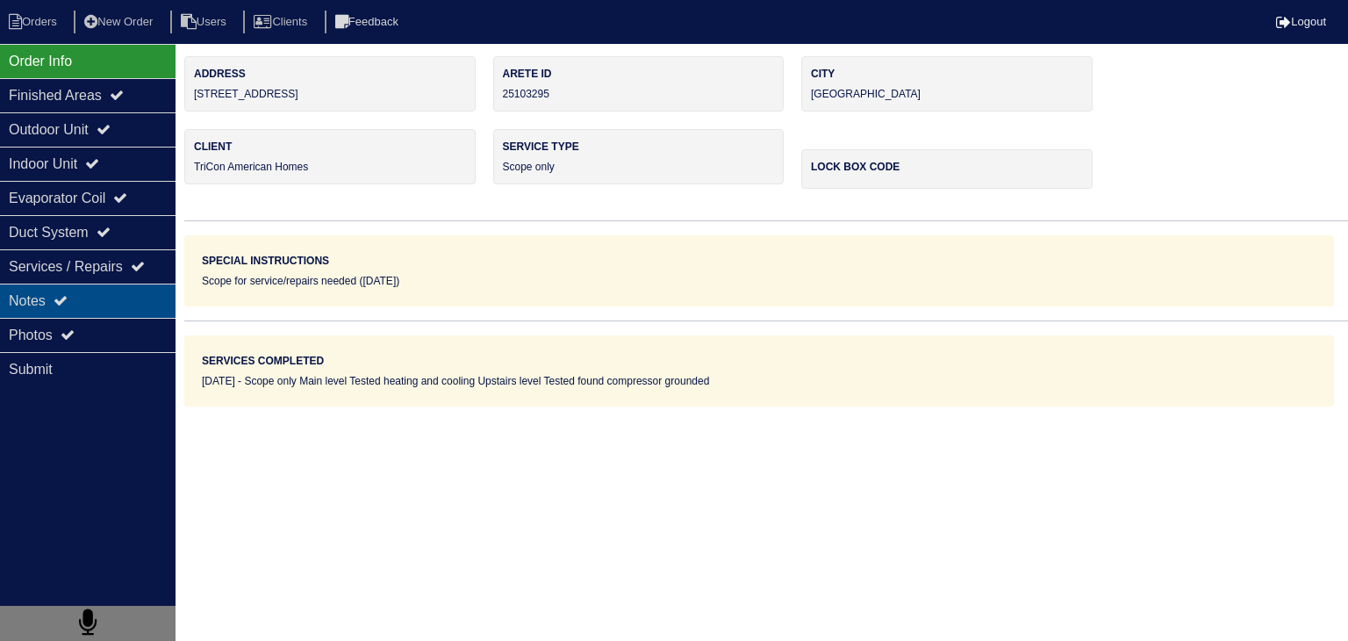
click at [94, 303] on div "Notes" at bounding box center [87, 300] width 175 height 34
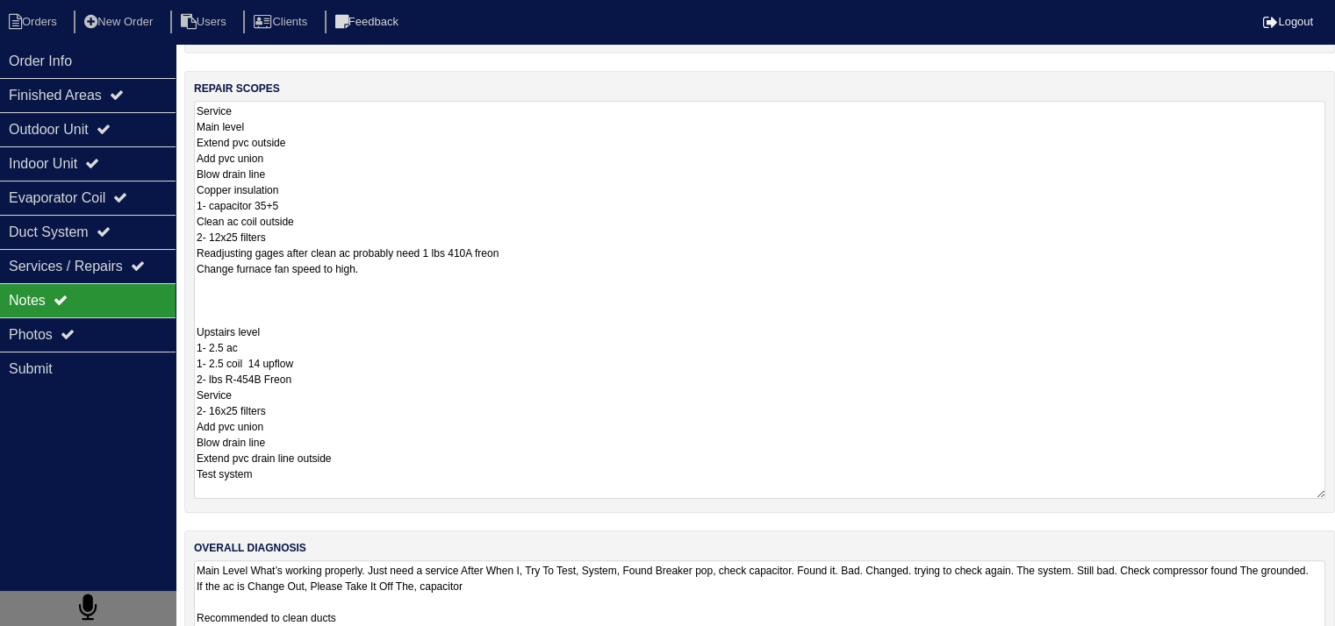
scroll to position [1, 0]
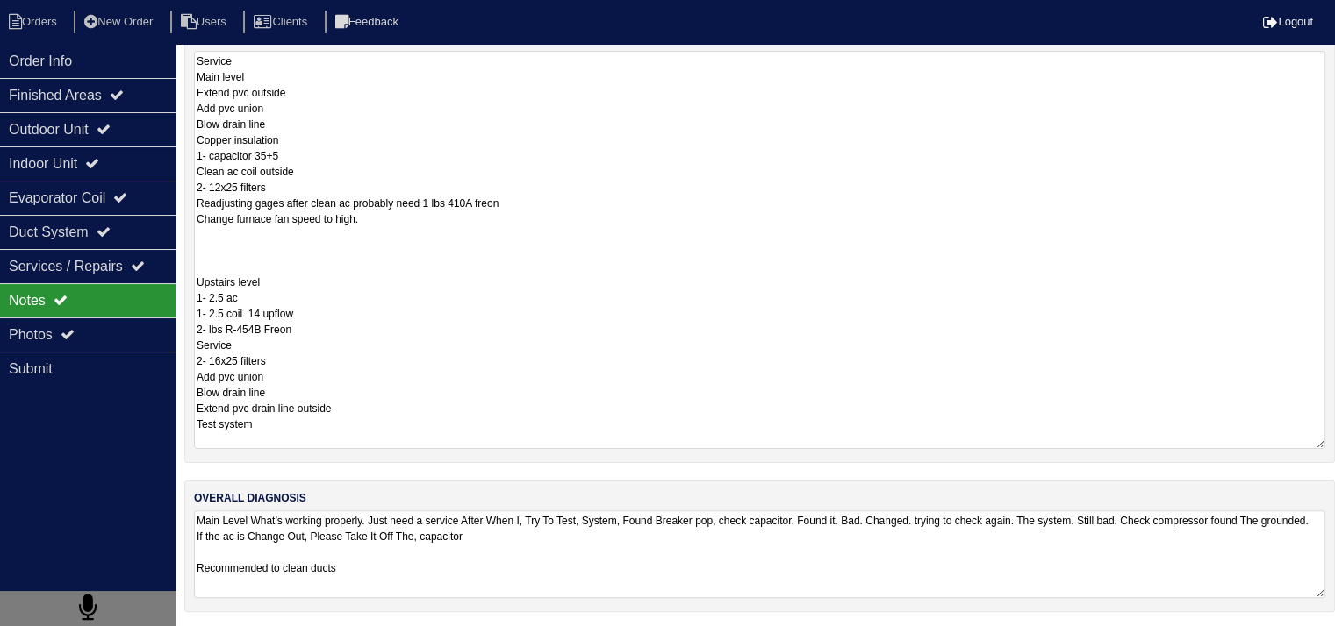
drag, startPoint x: 199, startPoint y: 391, endPoint x: 380, endPoint y: 671, distance: 333.2
click at [380, 630] on html "Orders New Order Users Clients Feedback Logout Orders New Order Users Clients M…" at bounding box center [667, 148] width 1335 height 963
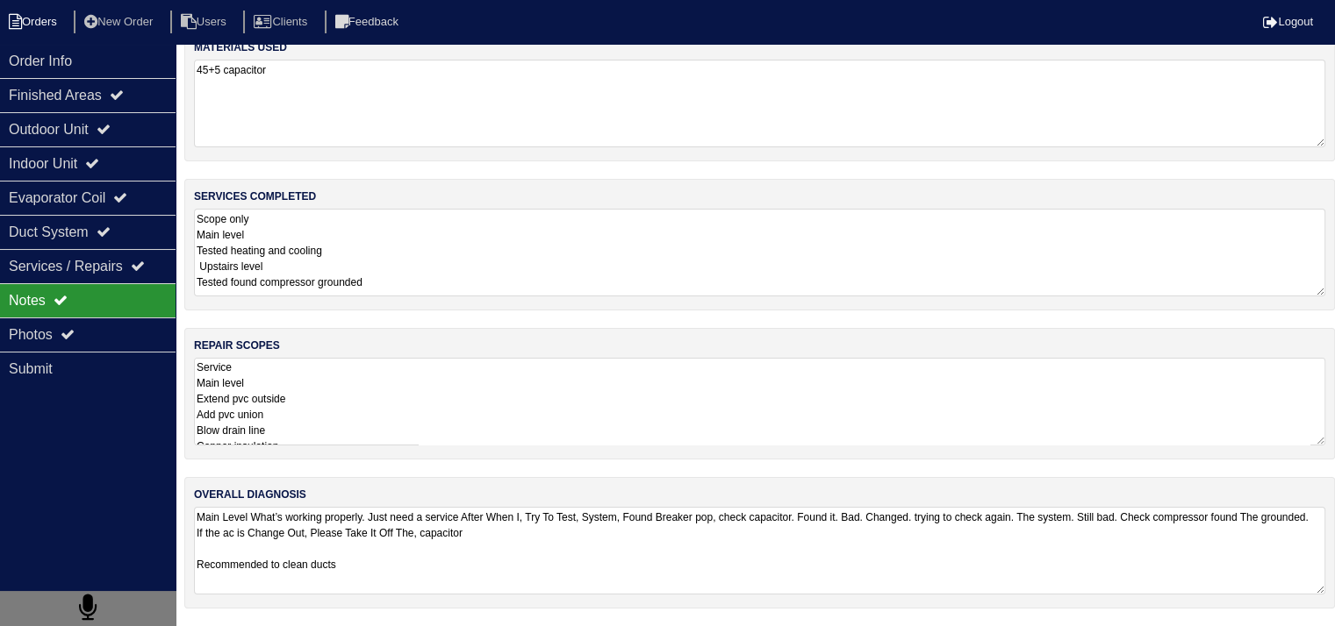
click at [41, 21] on li "Orders" at bounding box center [35, 23] width 71 height 24
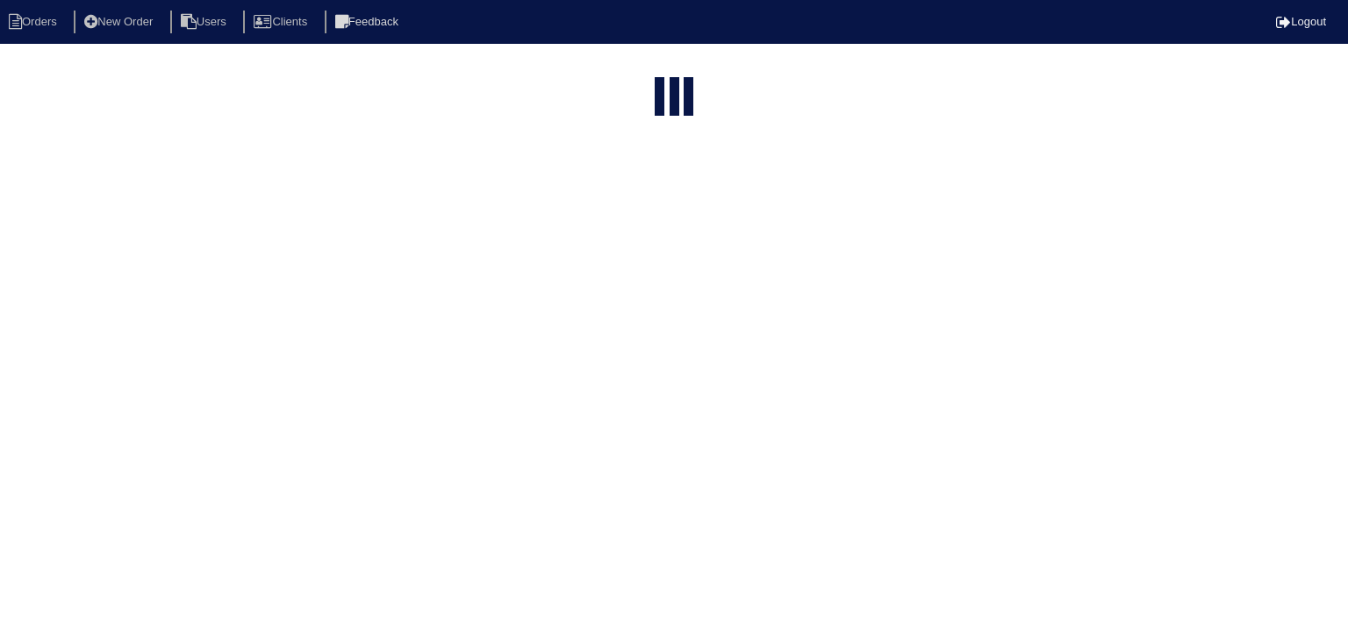
select select "15"
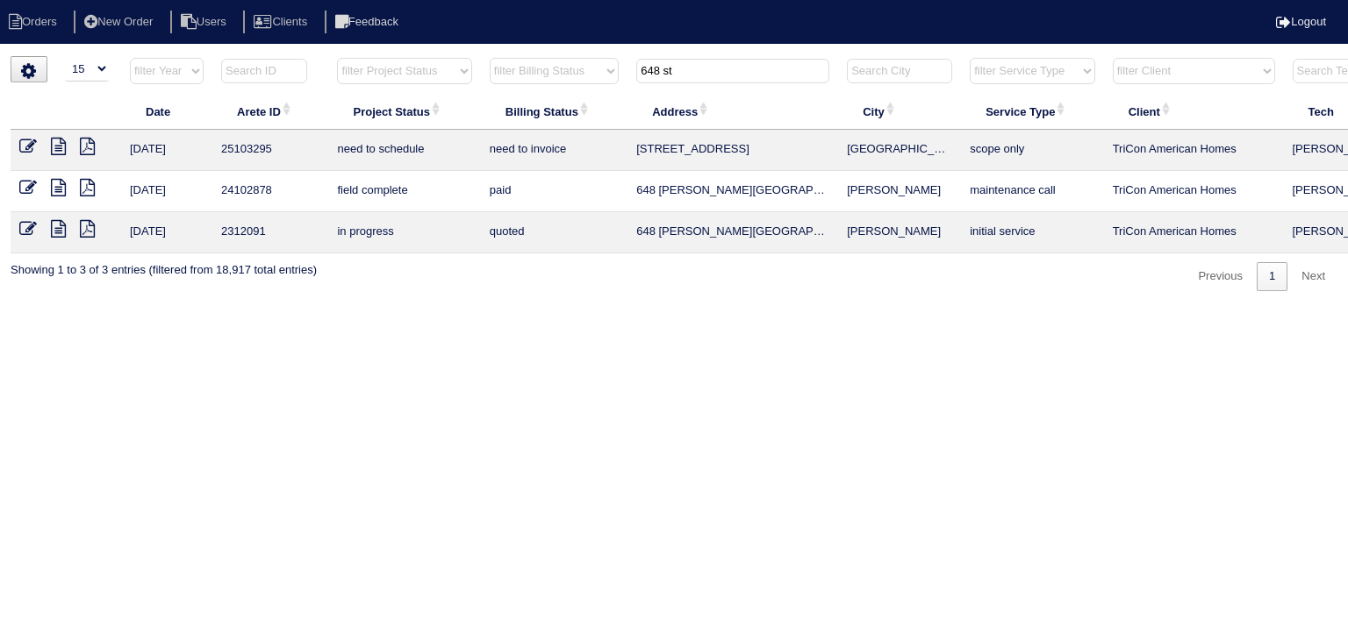
drag, startPoint x: 675, startPoint y: 72, endPoint x: 526, endPoint y: 72, distance: 149.2
click at [526, 72] on tr "filter Year -- Any Year -- 2025 2024 2023 2022 2021 2020 2019 filter Project St…" at bounding box center [771, 75] width 1521 height 36
type input "t"
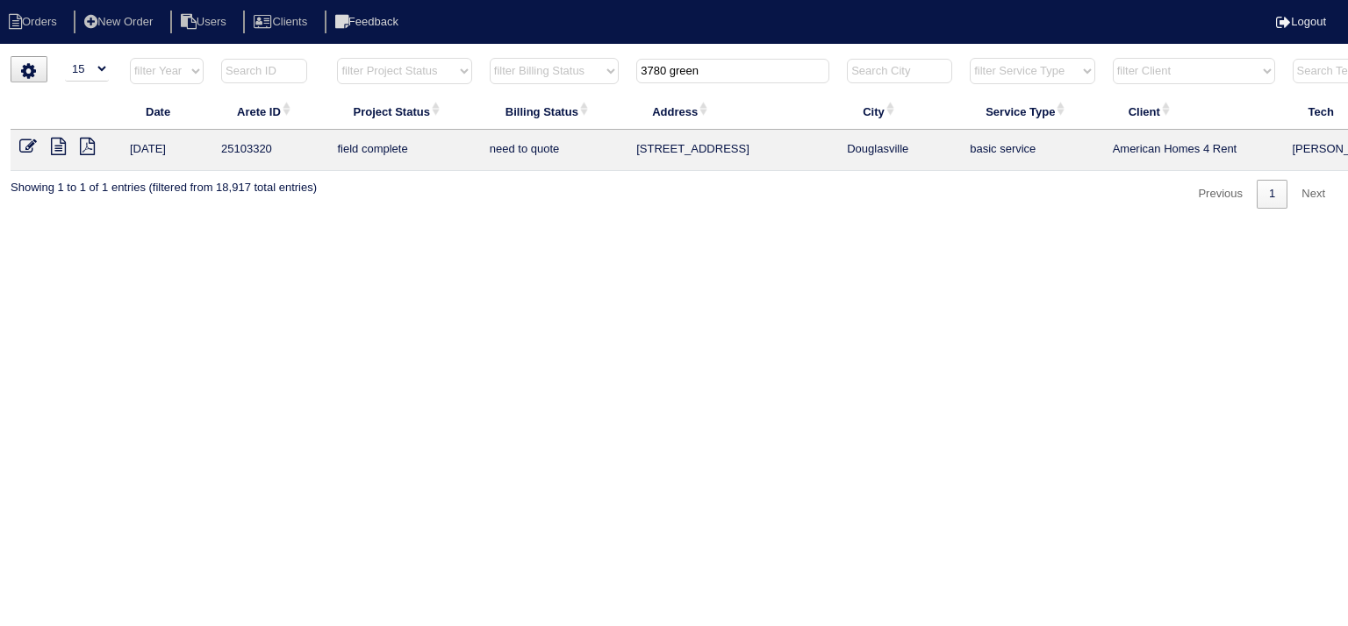
type input "3780 green"
click at [53, 148] on icon at bounding box center [58, 147] width 15 height 18
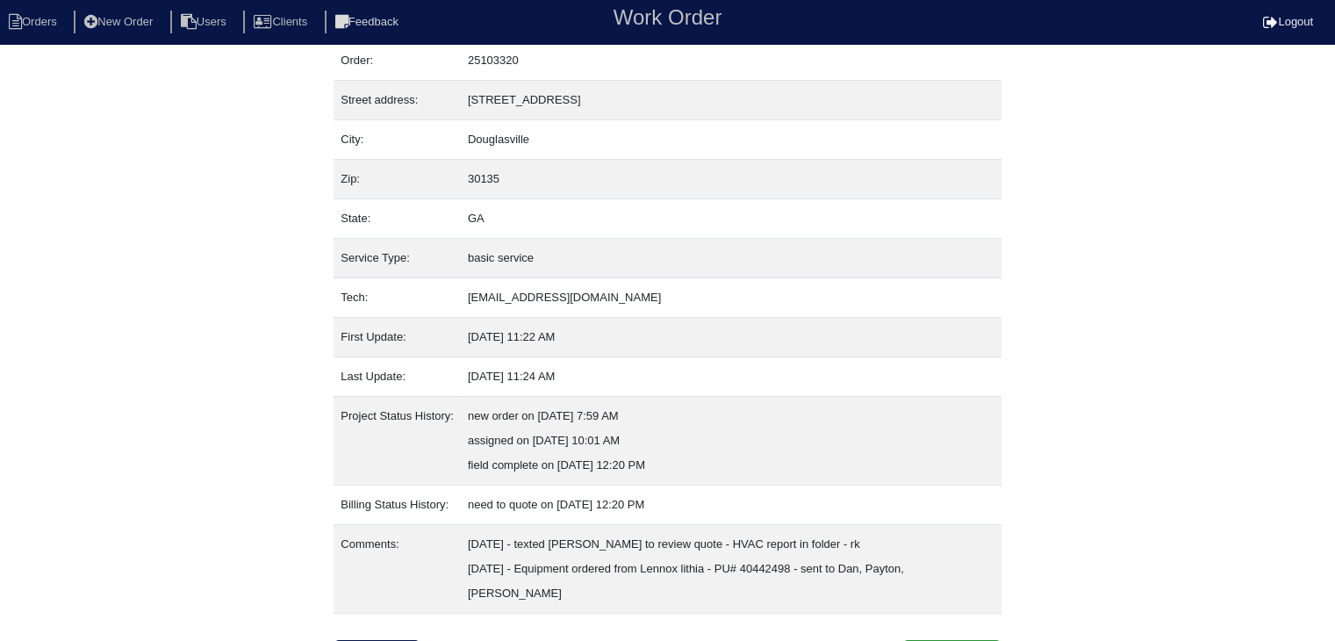
scroll to position [84, 0]
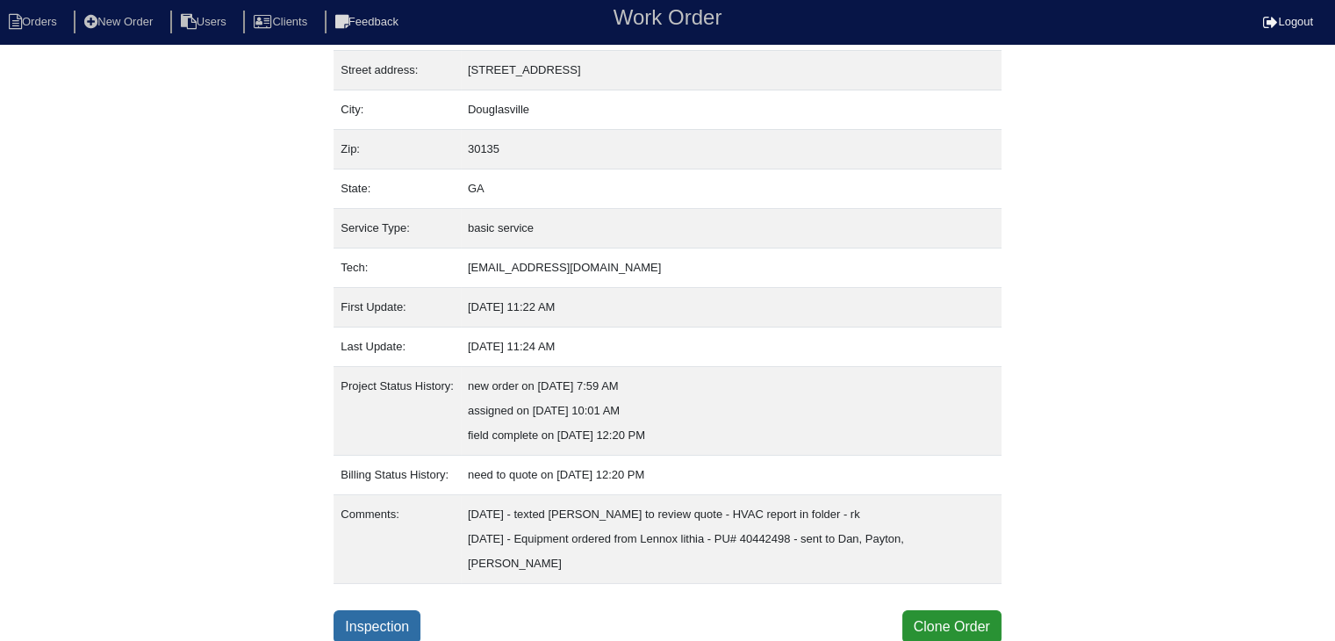
click at [417, 621] on link "Inspection" at bounding box center [376, 626] width 87 height 33
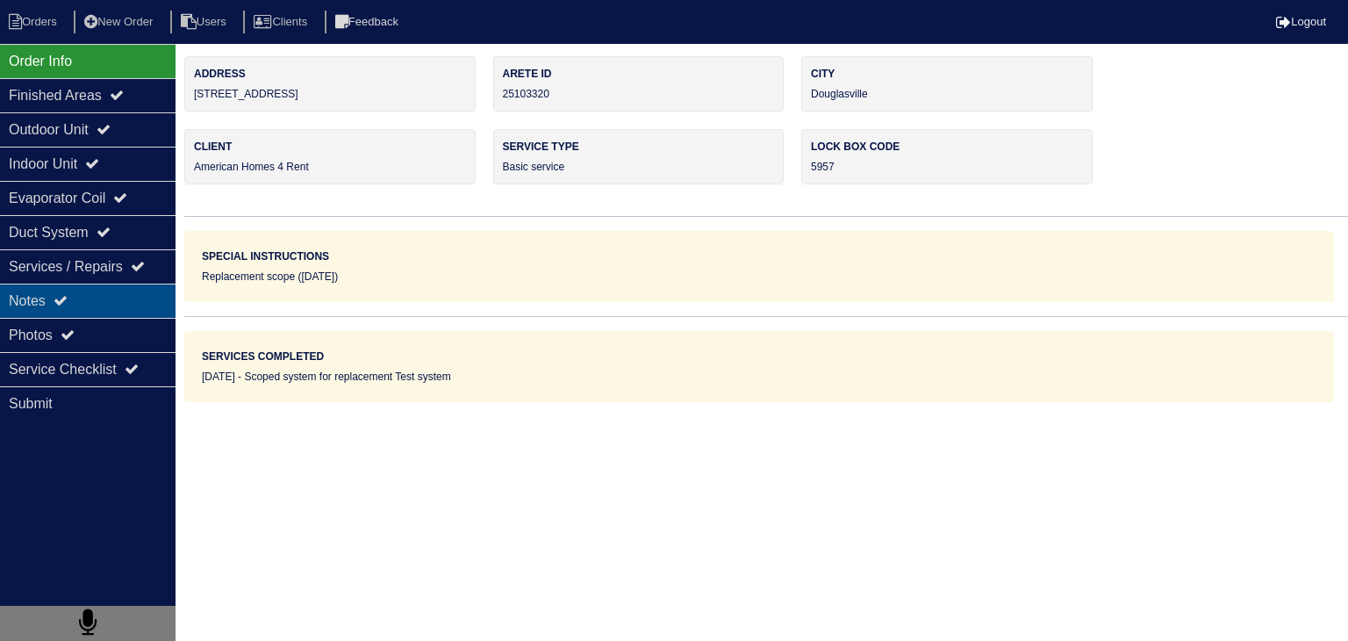
click at [130, 303] on div "Notes" at bounding box center [87, 300] width 175 height 34
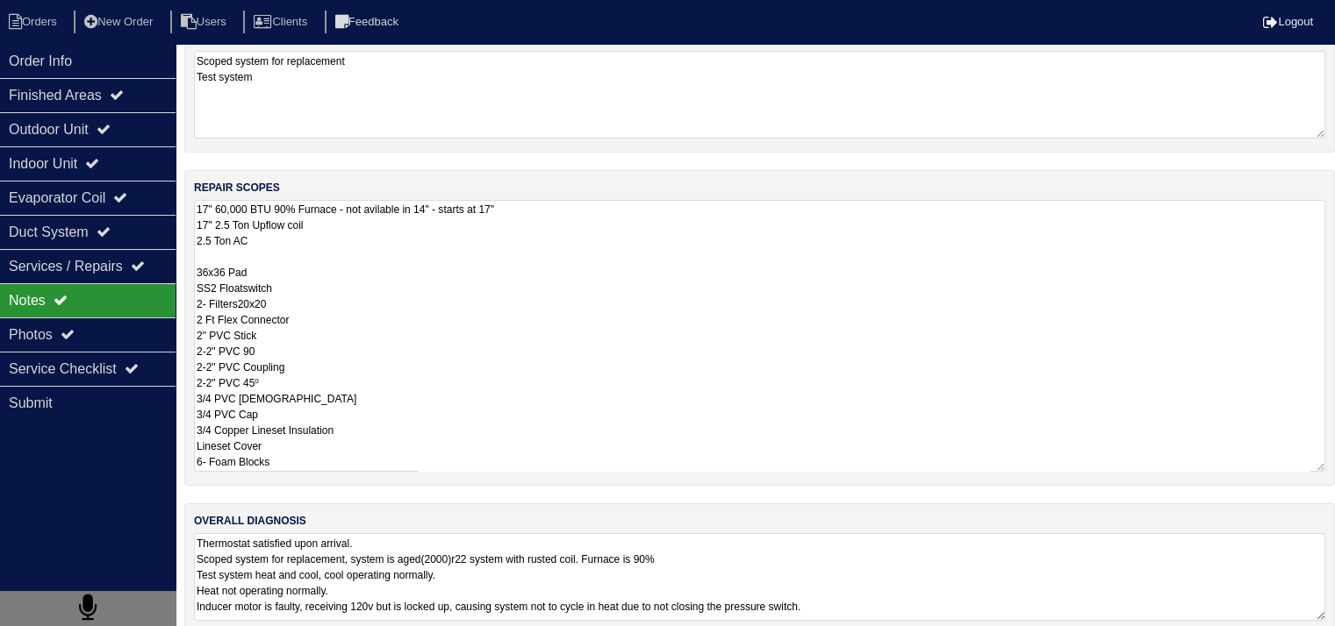
scroll to position [207, 0]
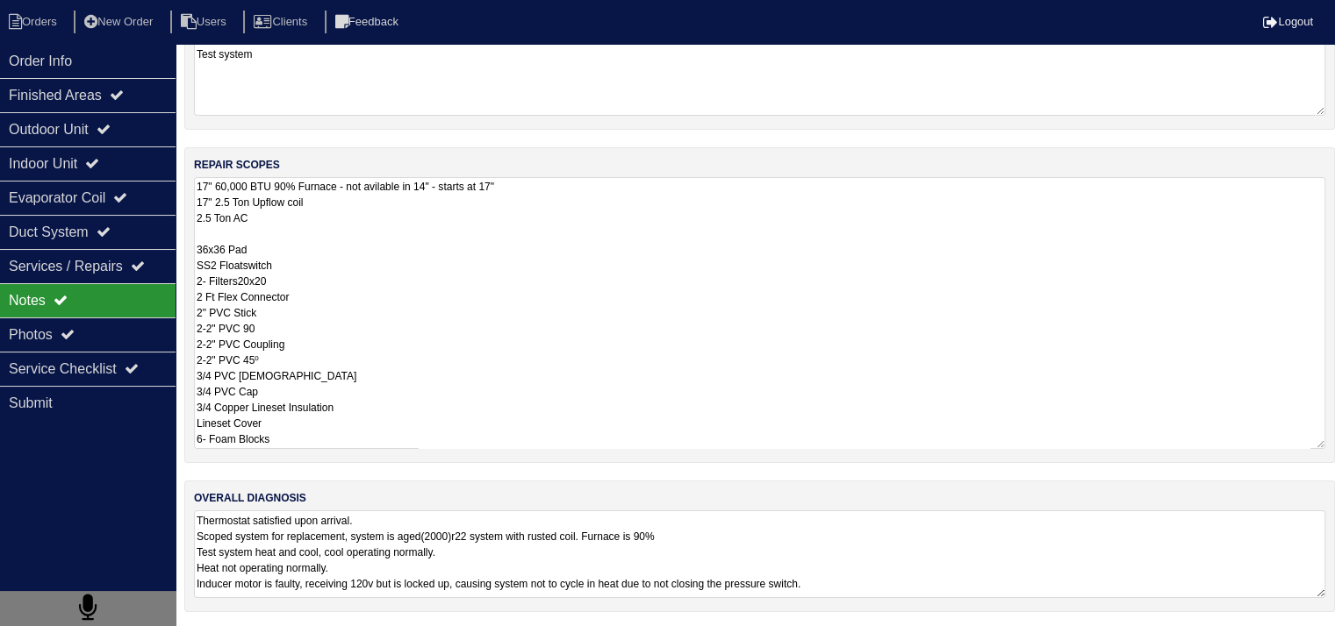
drag, startPoint x: 197, startPoint y: 396, endPoint x: 352, endPoint y: 646, distance: 293.9
click at [352, 630] on html "Orders New Order Users Clients Feedback Logout Orders New Order Users Clients M…" at bounding box center [667, 211] width 1335 height 837
click at [43, 22] on li "Orders" at bounding box center [35, 23] width 71 height 24
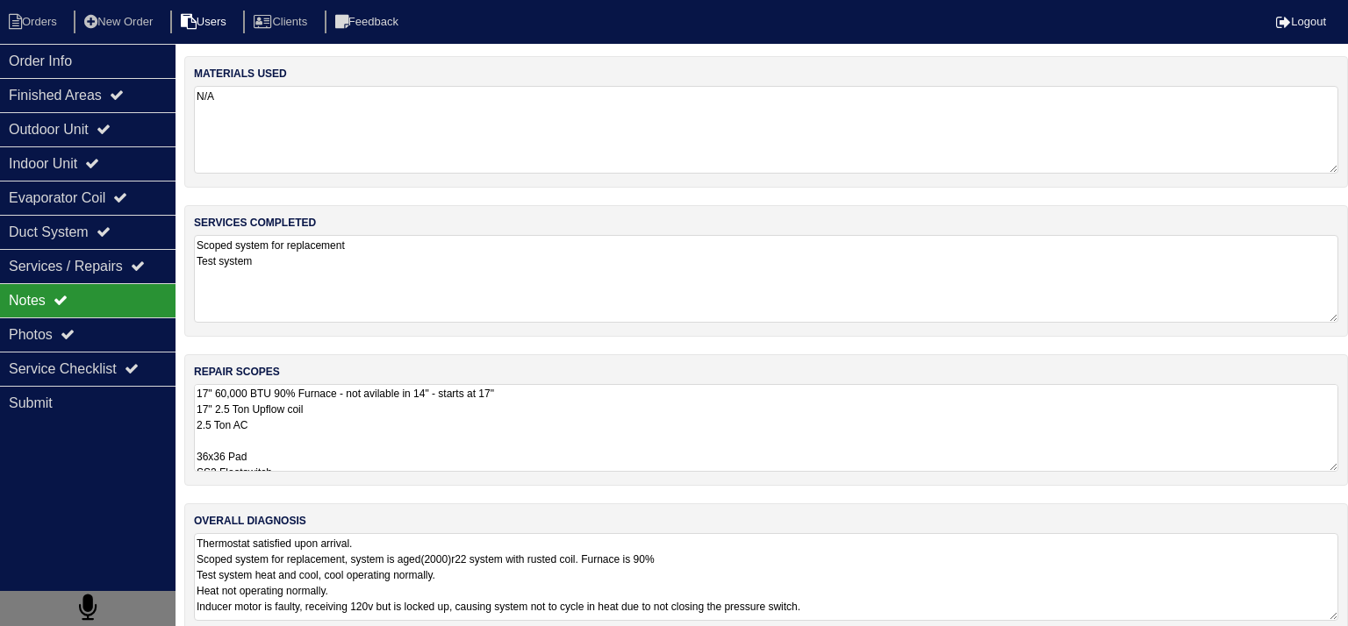
select select "15"
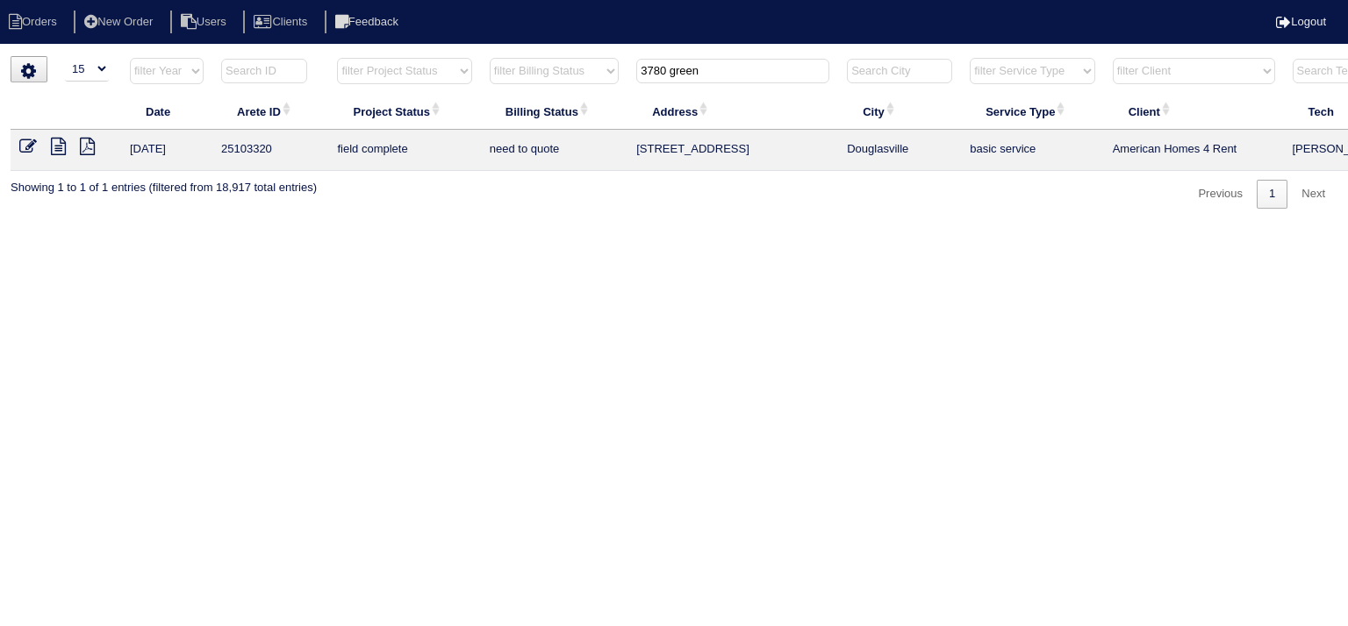
drag, startPoint x: 737, startPoint y: 75, endPoint x: 557, endPoint y: 77, distance: 179.9
click at [557, 77] on tr "filter Year -- Any Year -- 2025 2024 2023 2022 2021 2020 2019 filter Project St…" at bounding box center [771, 75] width 1521 height 36
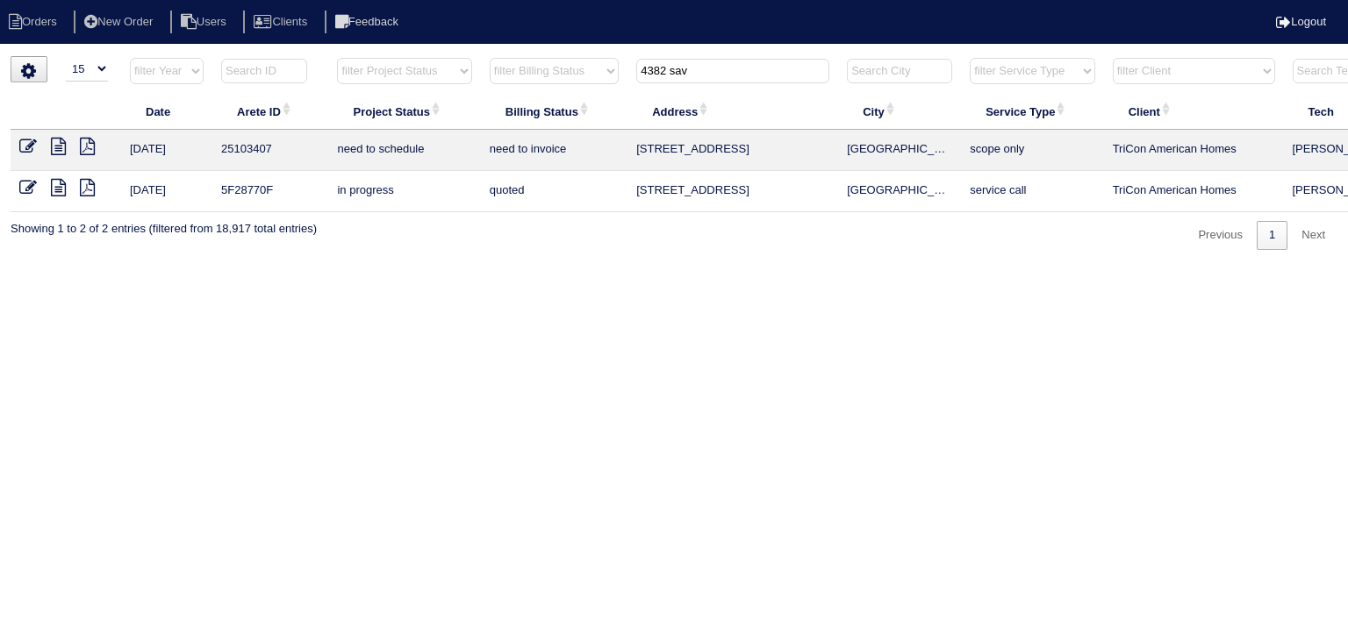
type input "4382 sav"
click at [55, 146] on icon at bounding box center [58, 147] width 15 height 18
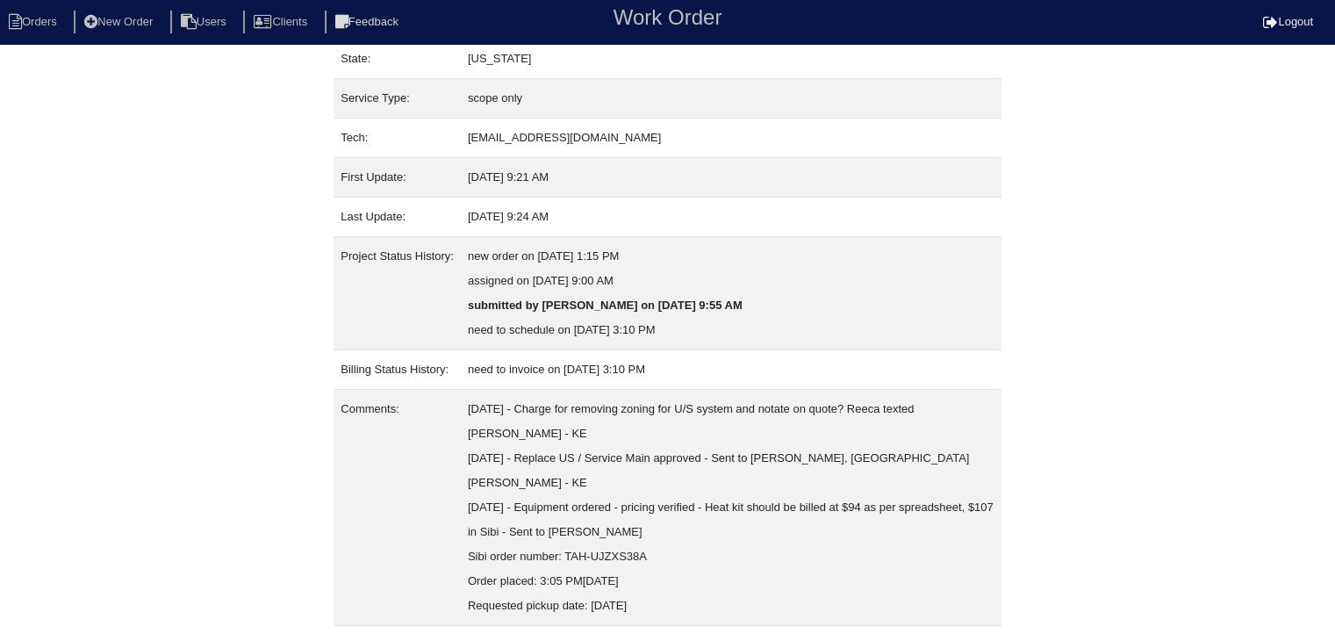
scroll to position [232, 0]
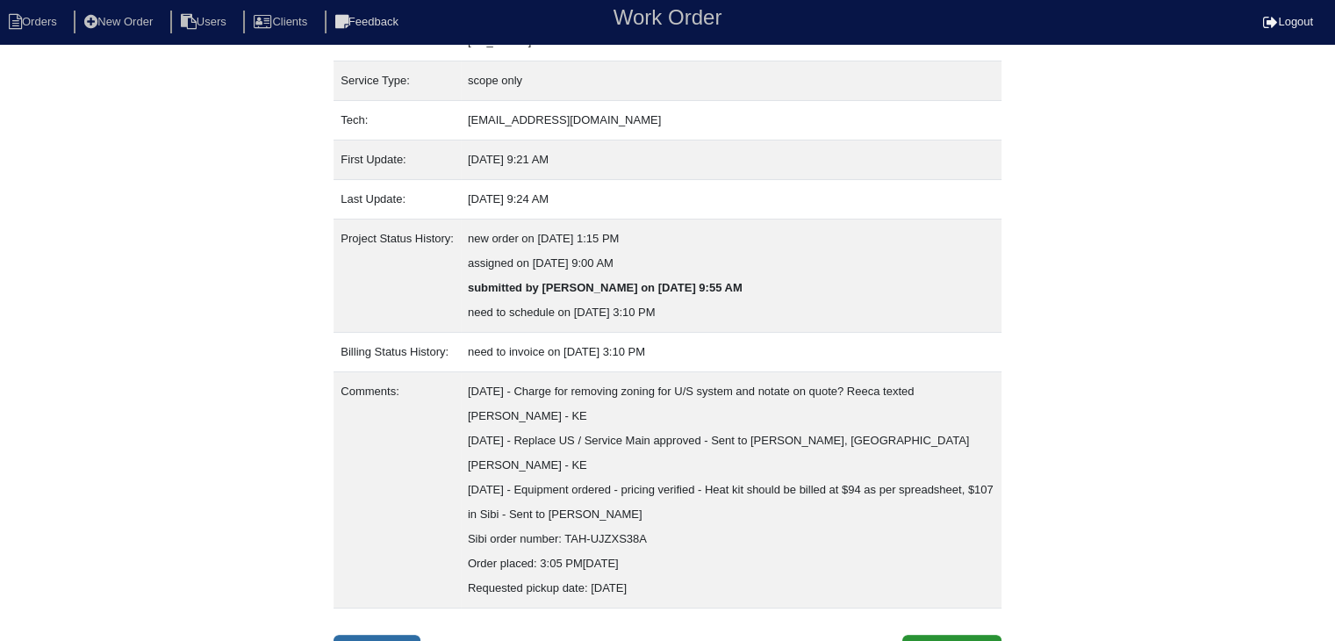
click at [399, 634] on link "Inspection" at bounding box center [376, 650] width 87 height 33
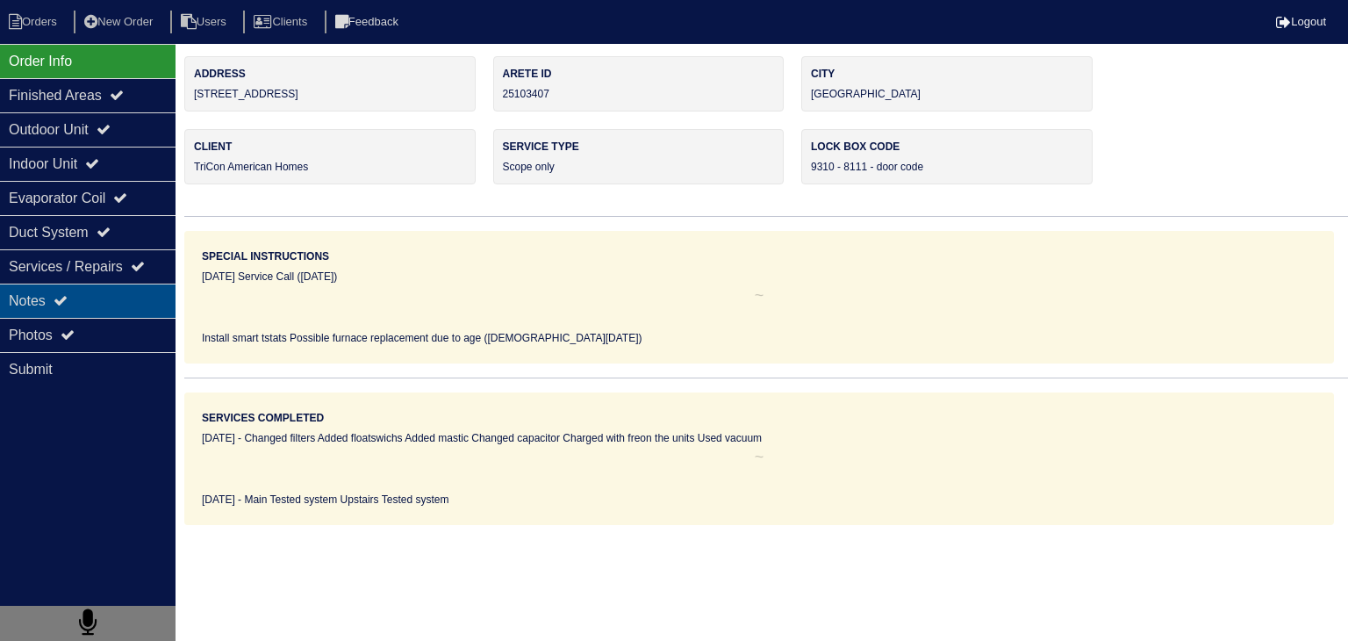
click at [103, 302] on div "Notes" at bounding box center [87, 300] width 175 height 34
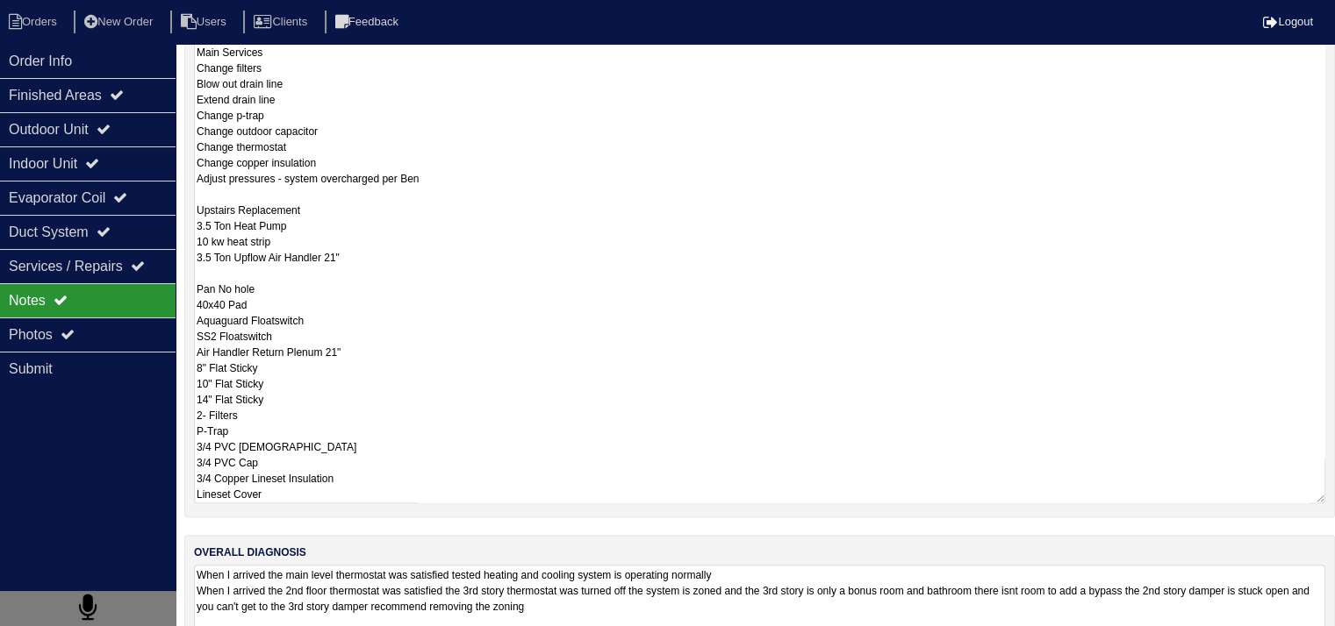
scroll to position [428, 0]
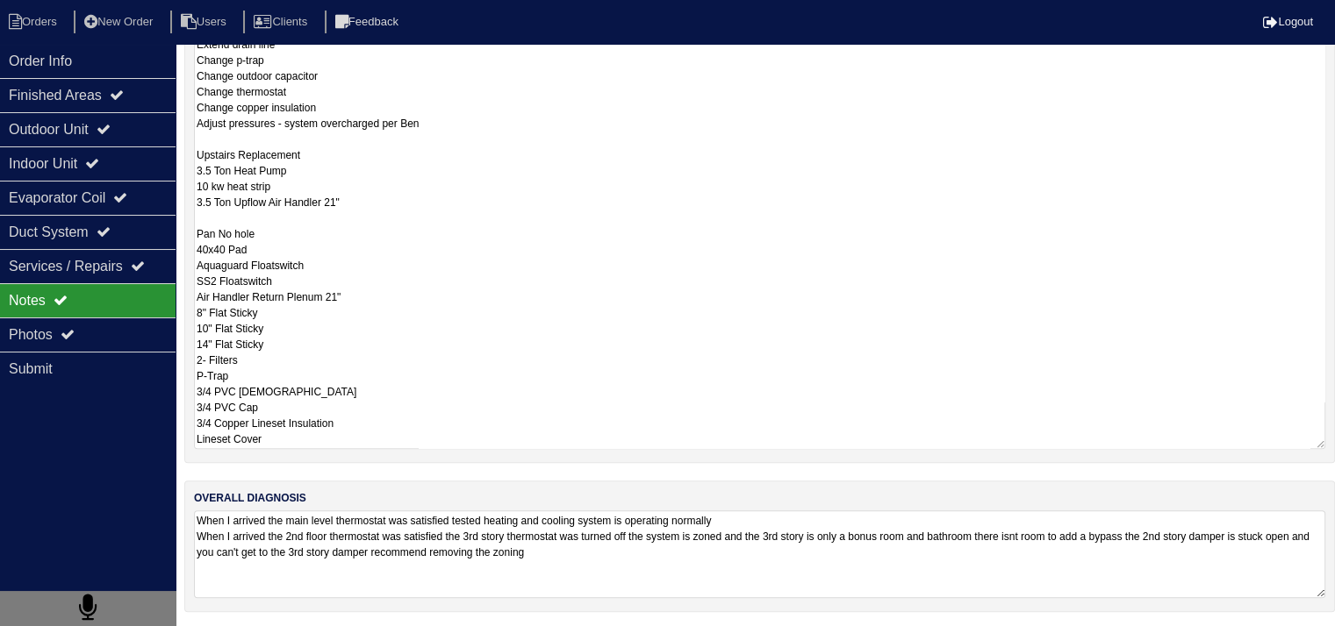
drag, startPoint x: 200, startPoint y: 391, endPoint x: 364, endPoint y: 668, distance: 321.4
click at [364, 630] on html "Orders New Order Users Clients Feedback Logout Orders New Order Users Clients M…" at bounding box center [667, 101] width 1335 height 1058
